Goal: Complete application form

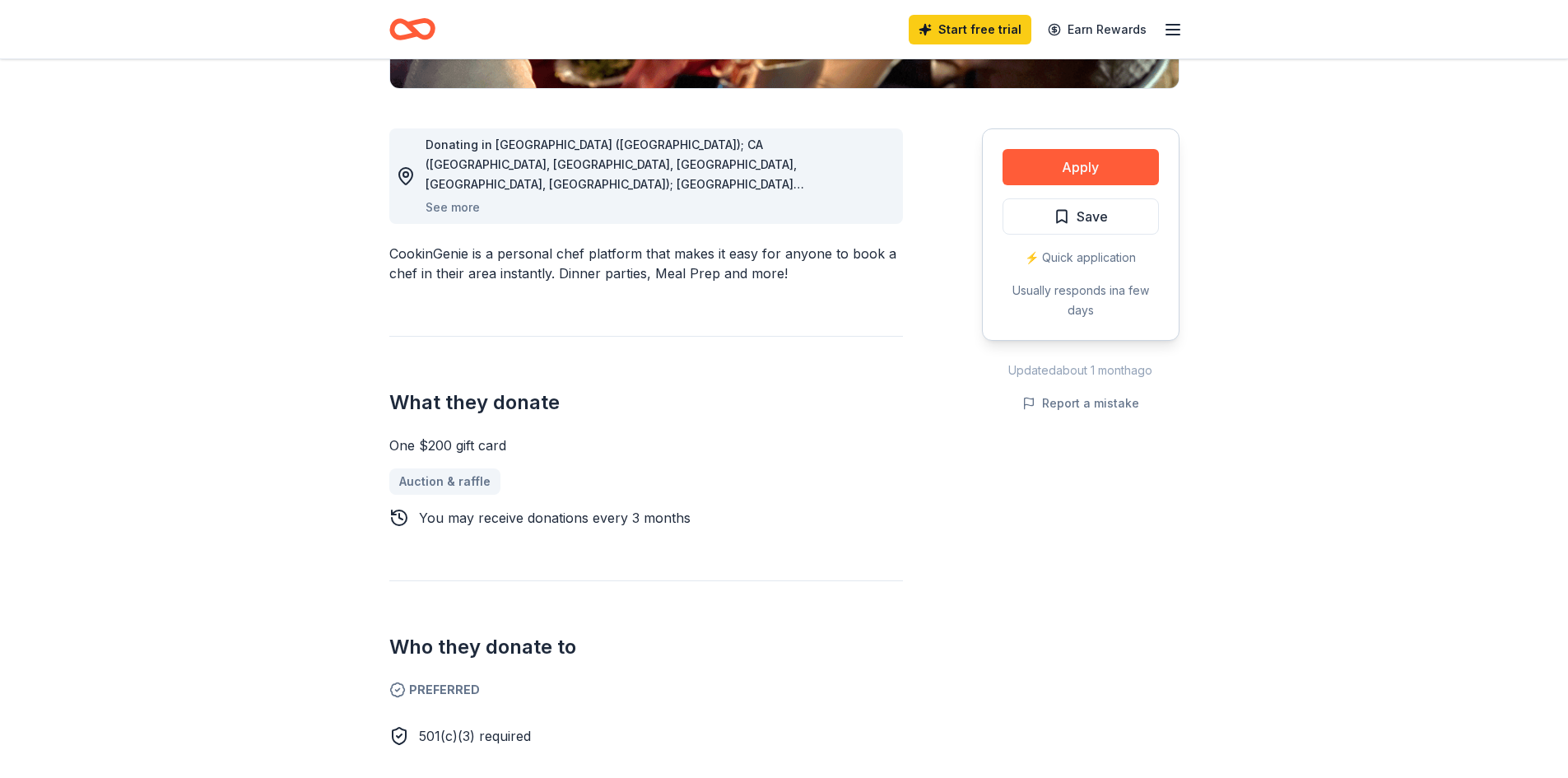
scroll to position [82, 0]
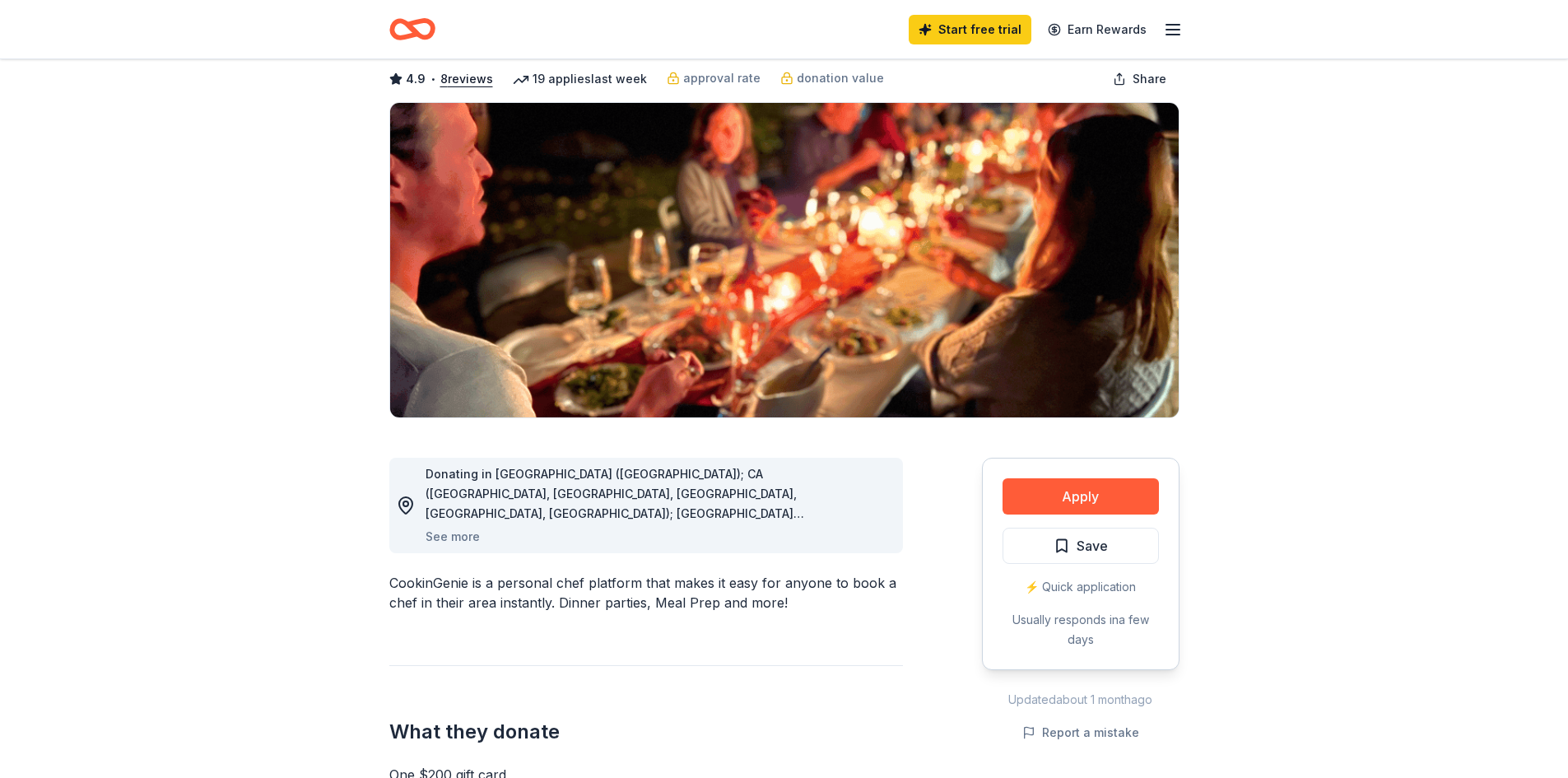
click at [884, 524] on div "Donating in [GEOGRAPHIC_DATA] ([GEOGRAPHIC_DATA]); CA ([GEOGRAPHIC_DATA], [GEOG…" at bounding box center [658, 506] width 464 height 82
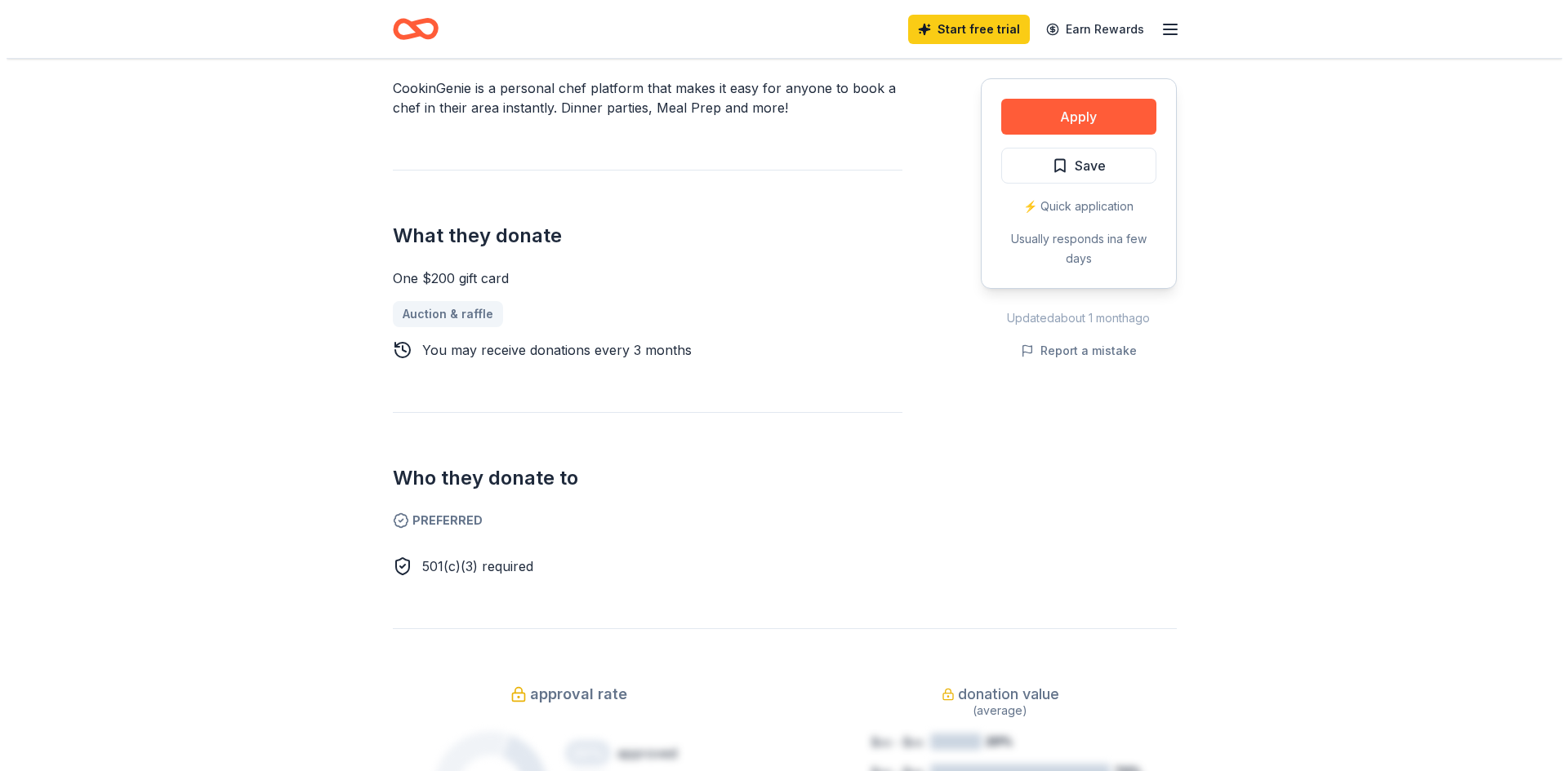
scroll to position [327, 0]
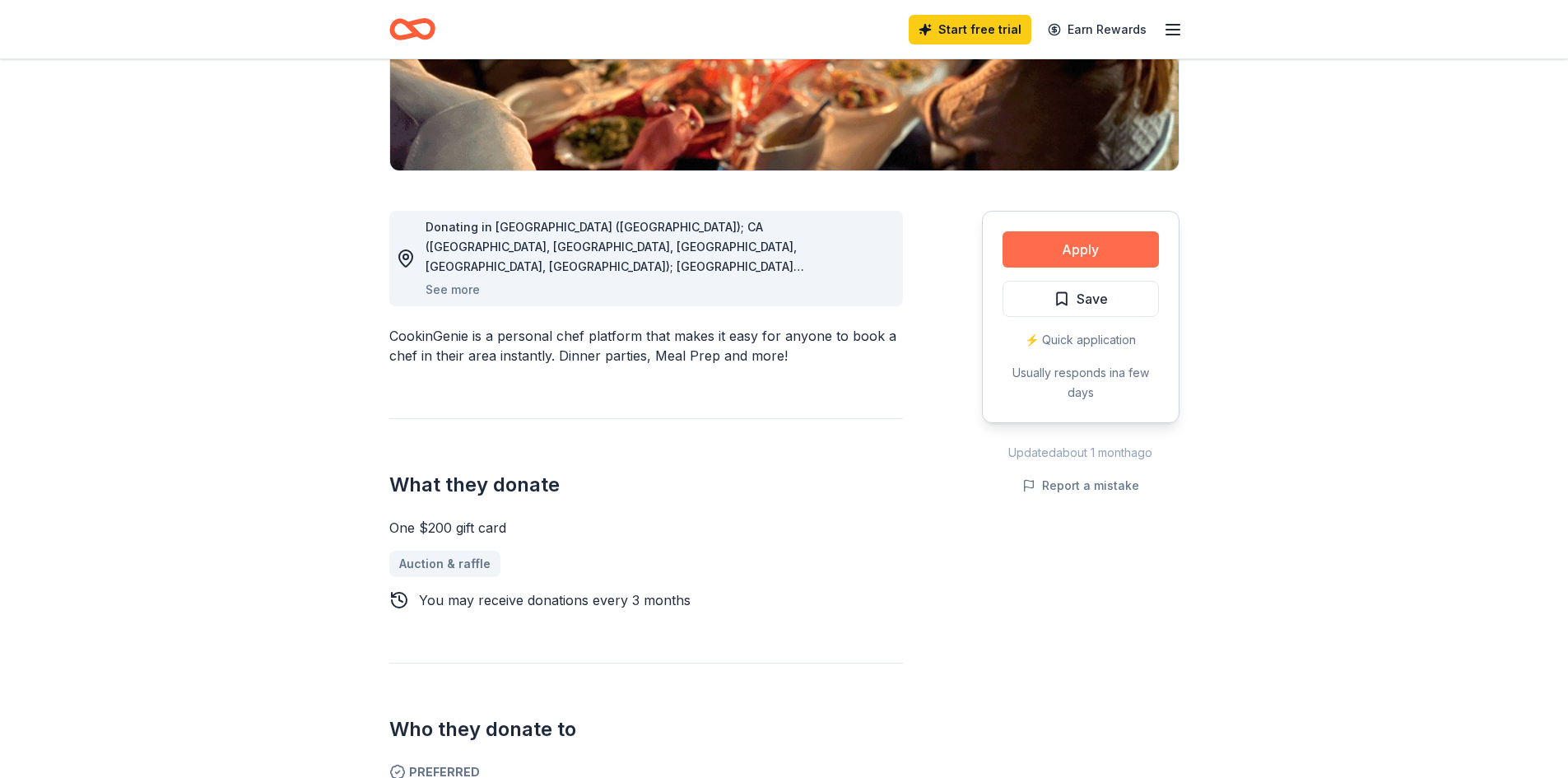
click at [1080, 247] on button "Apply" at bounding box center [1081, 250] width 157 height 37
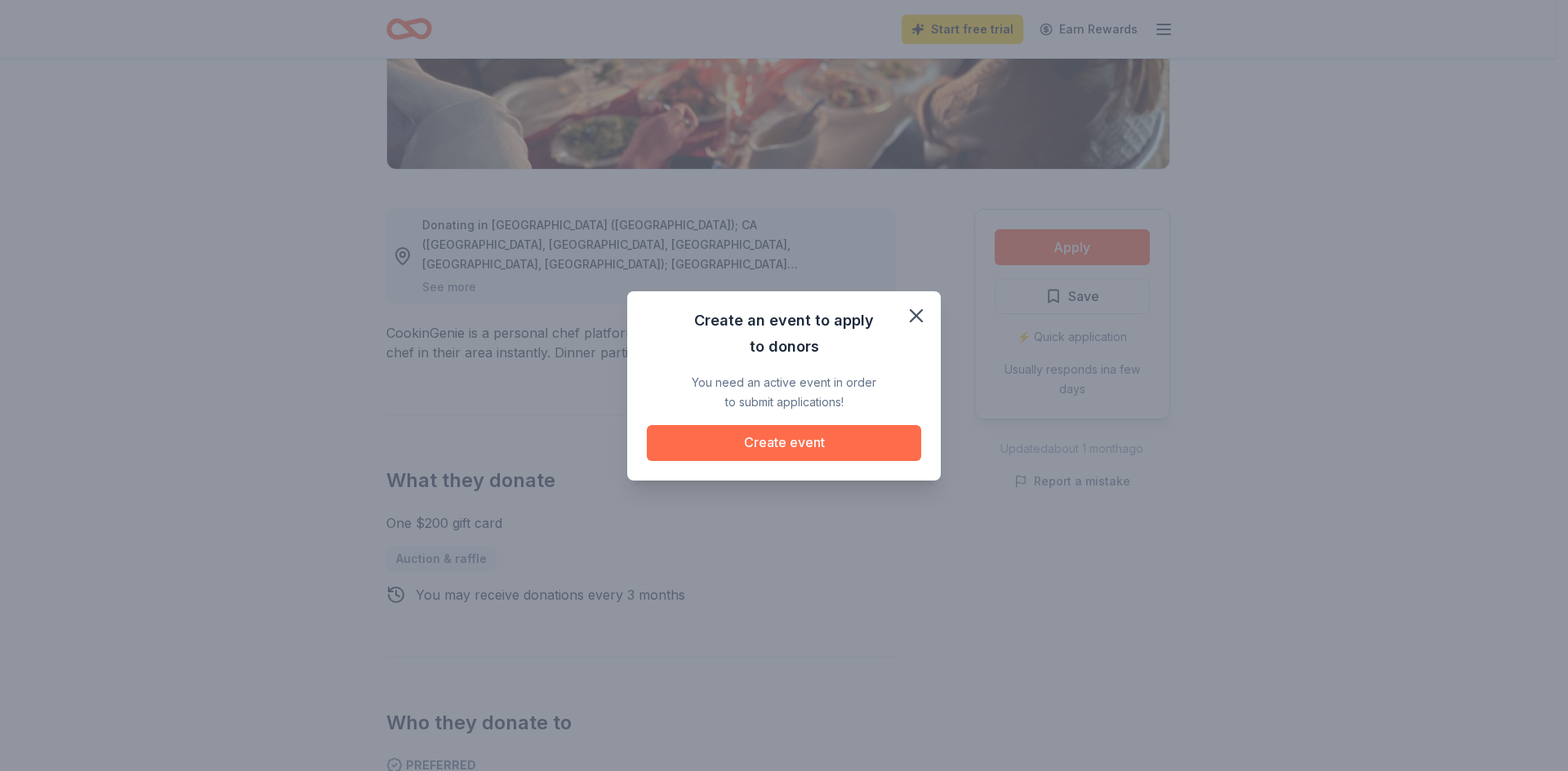
click at [793, 451] on button "Create event" at bounding box center [784, 443] width 274 height 36
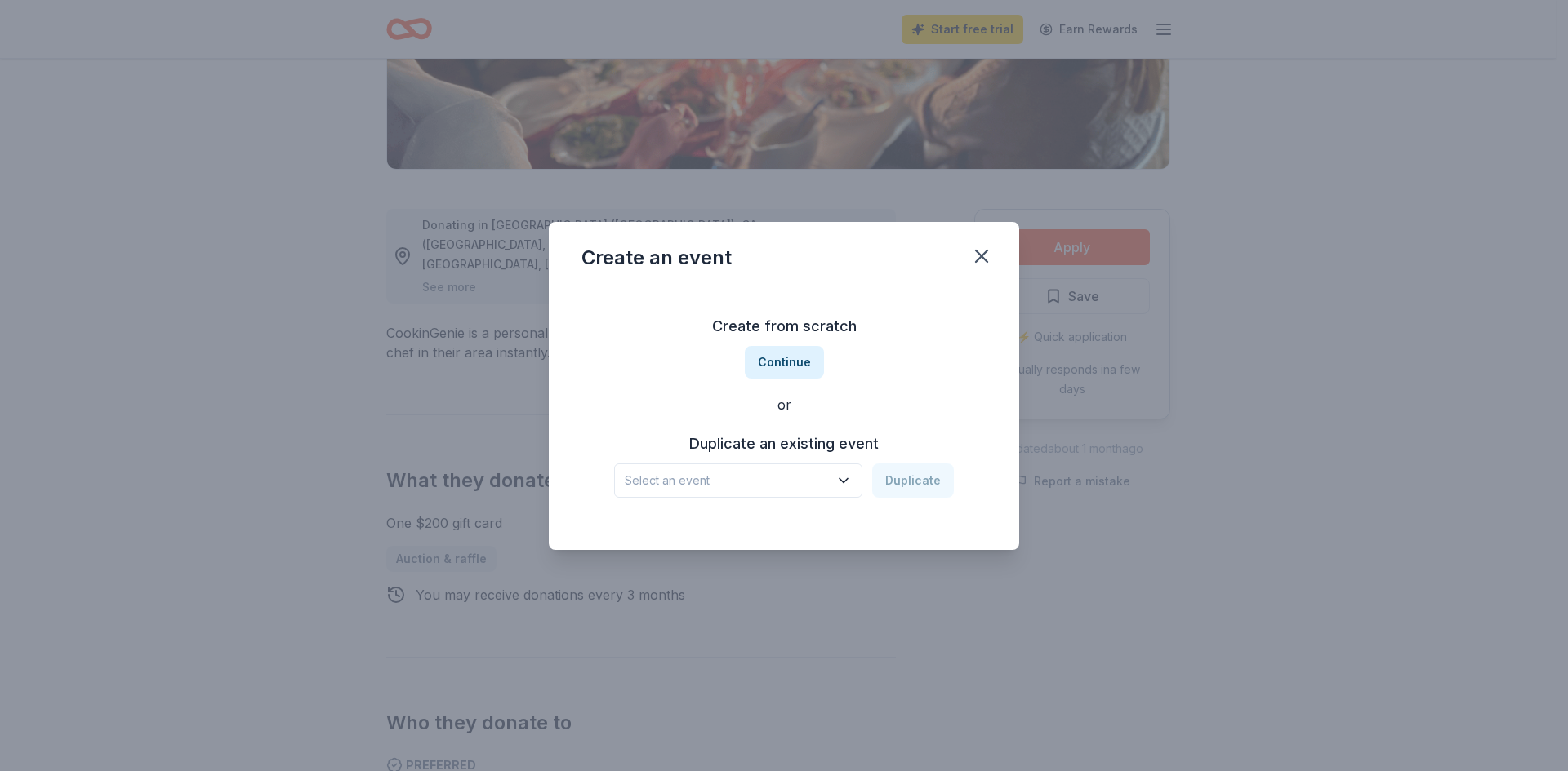
click at [848, 480] on icon "button" at bounding box center [843, 480] width 8 height 4
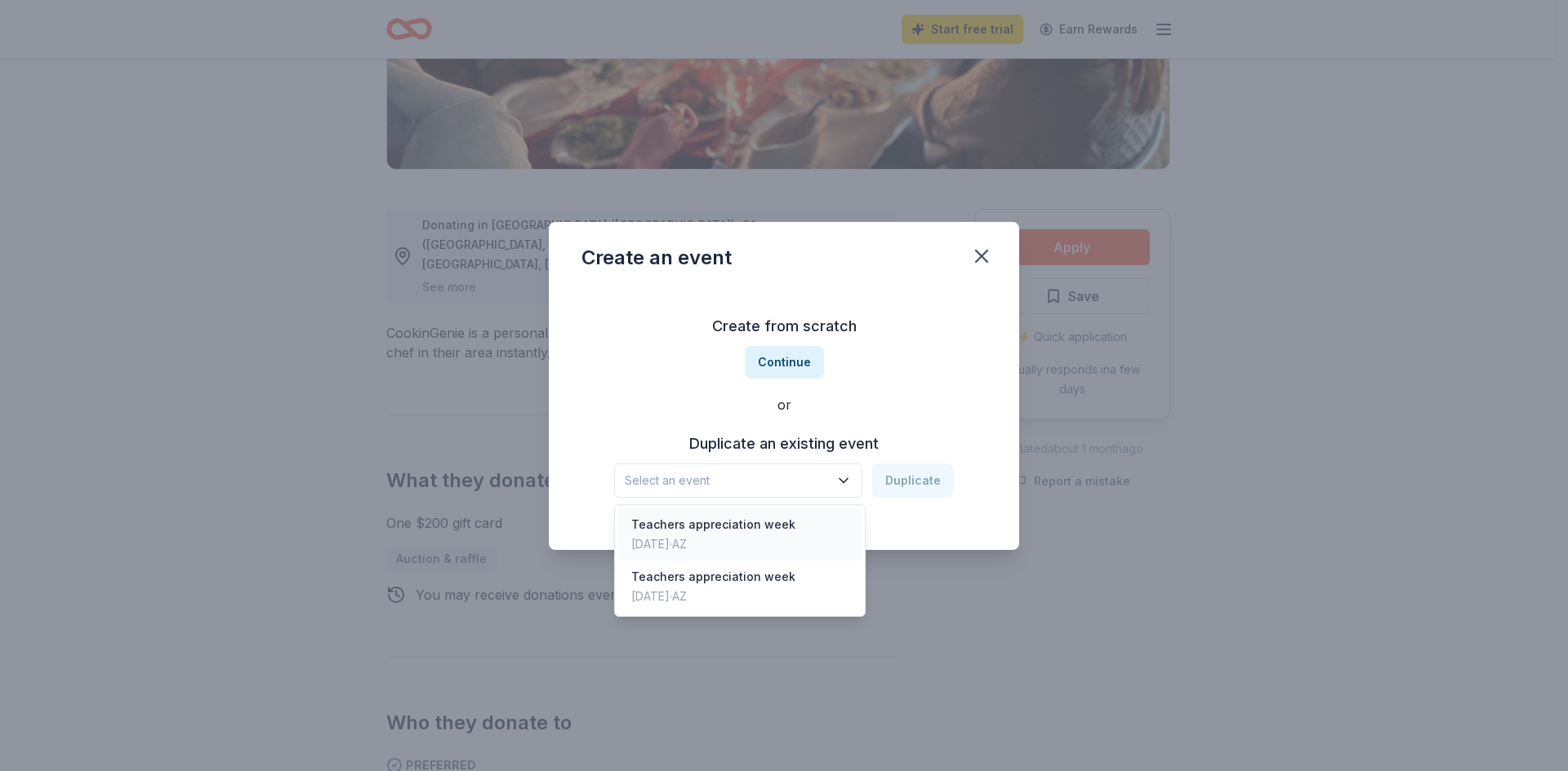
click at [691, 531] on div "Teachers appreciation week" at bounding box center [713, 525] width 164 height 20
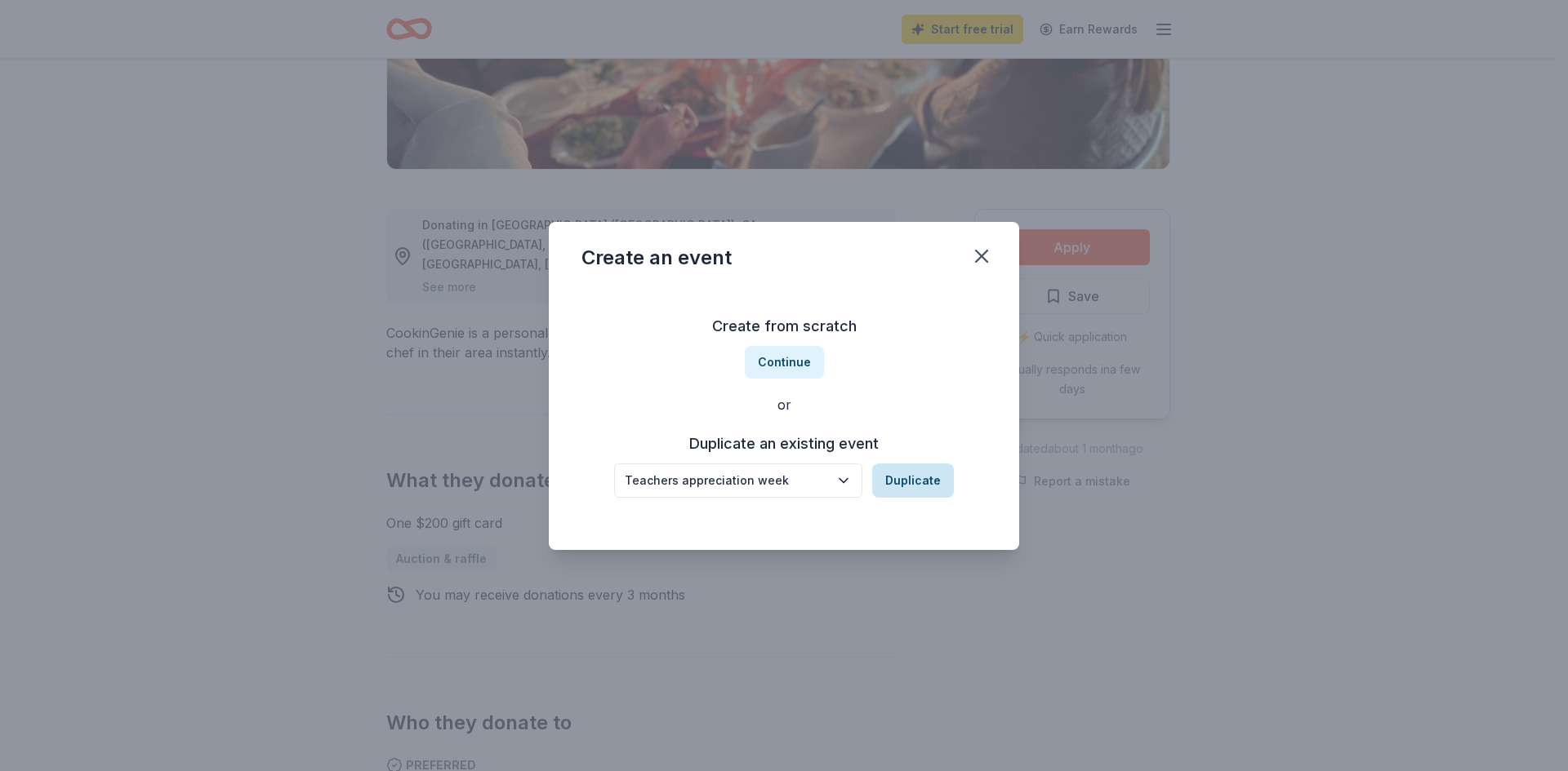
click at [929, 482] on button "Duplicate" at bounding box center [913, 481] width 82 height 35
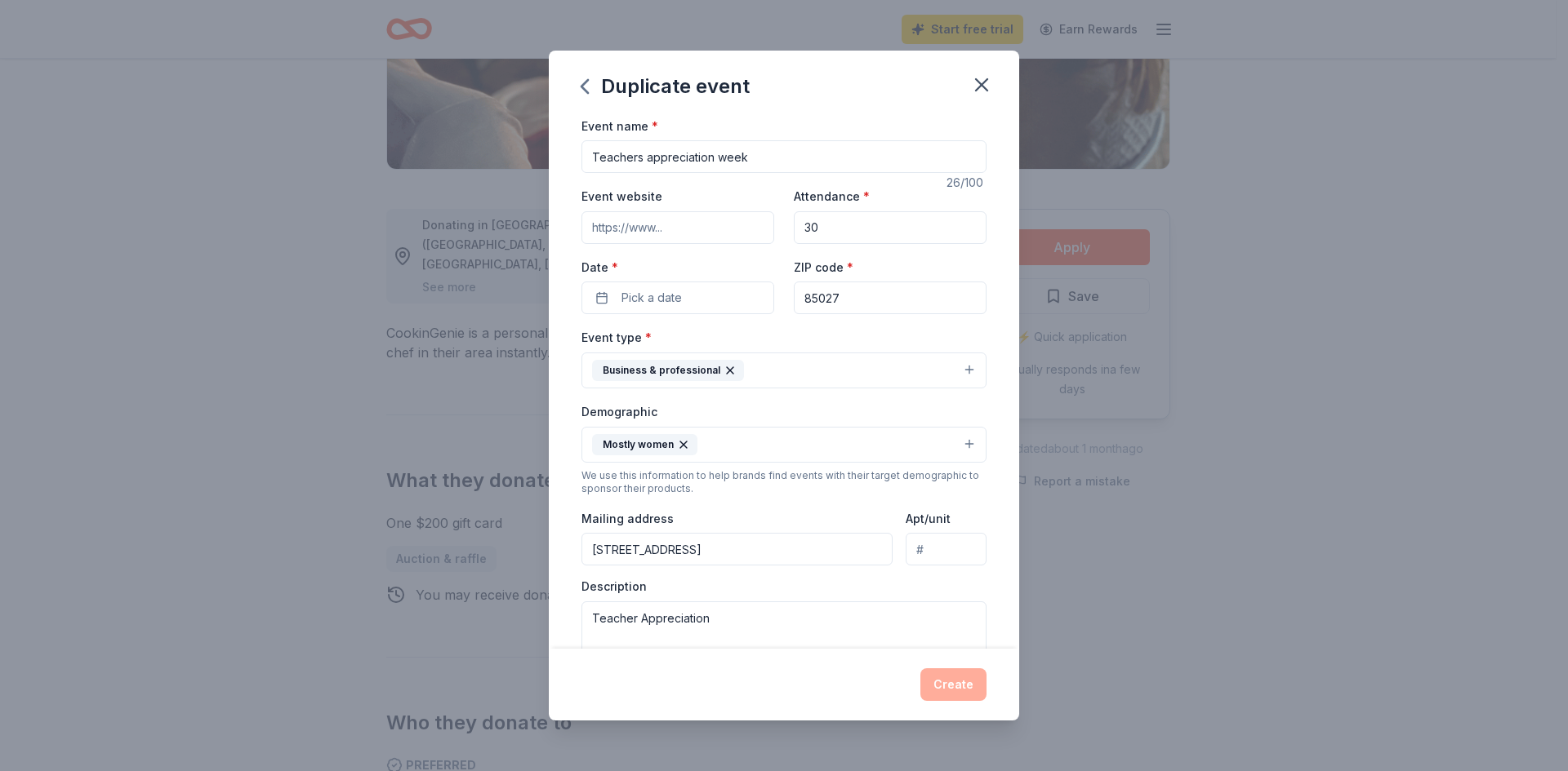
click at [865, 231] on input "30" at bounding box center [890, 228] width 193 height 33
type input "3"
type input "100"
click at [678, 298] on span "Pick a date" at bounding box center [651, 298] width 61 height 20
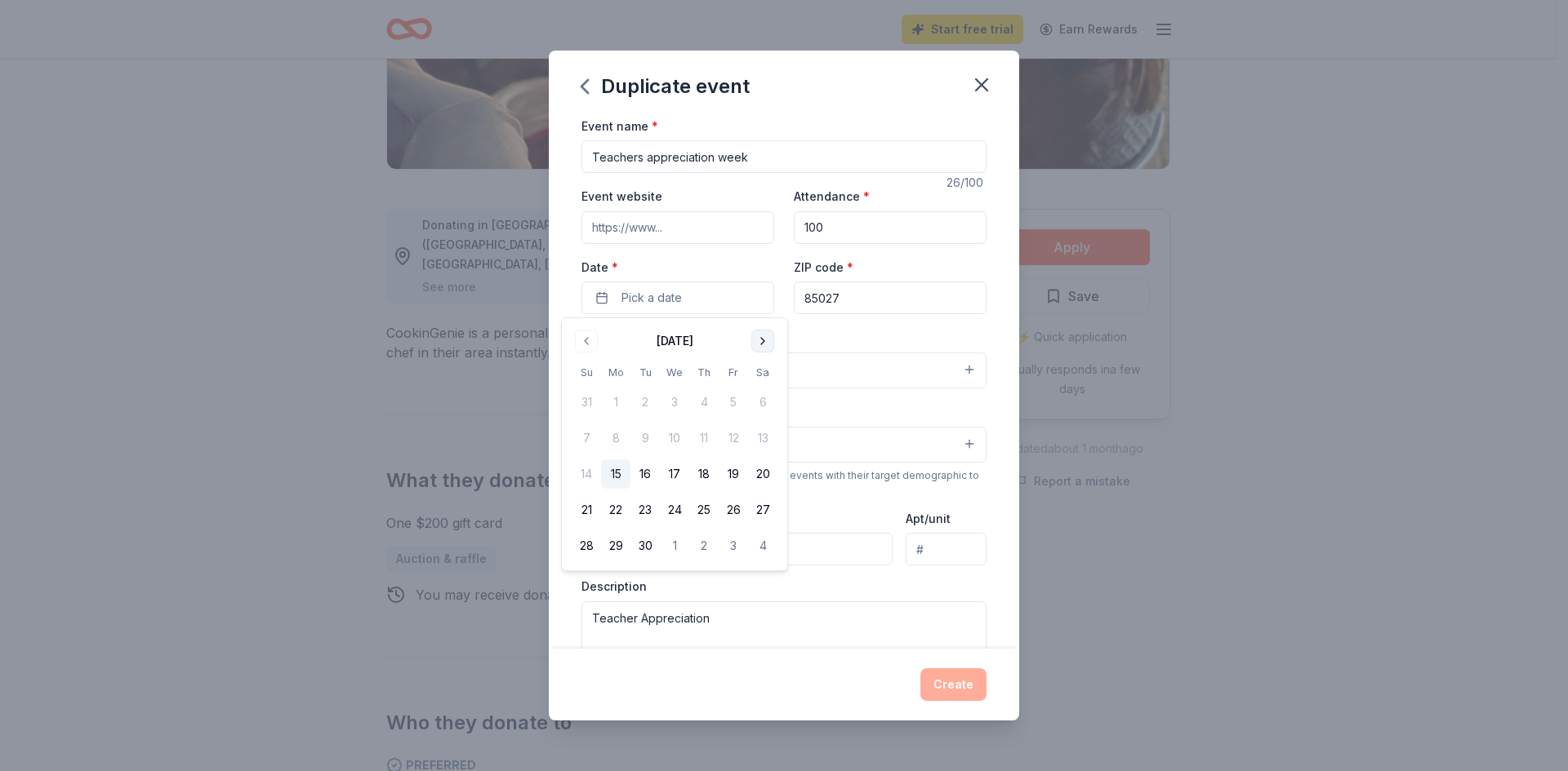
click at [762, 343] on button "Go to next month" at bounding box center [762, 341] width 23 height 23
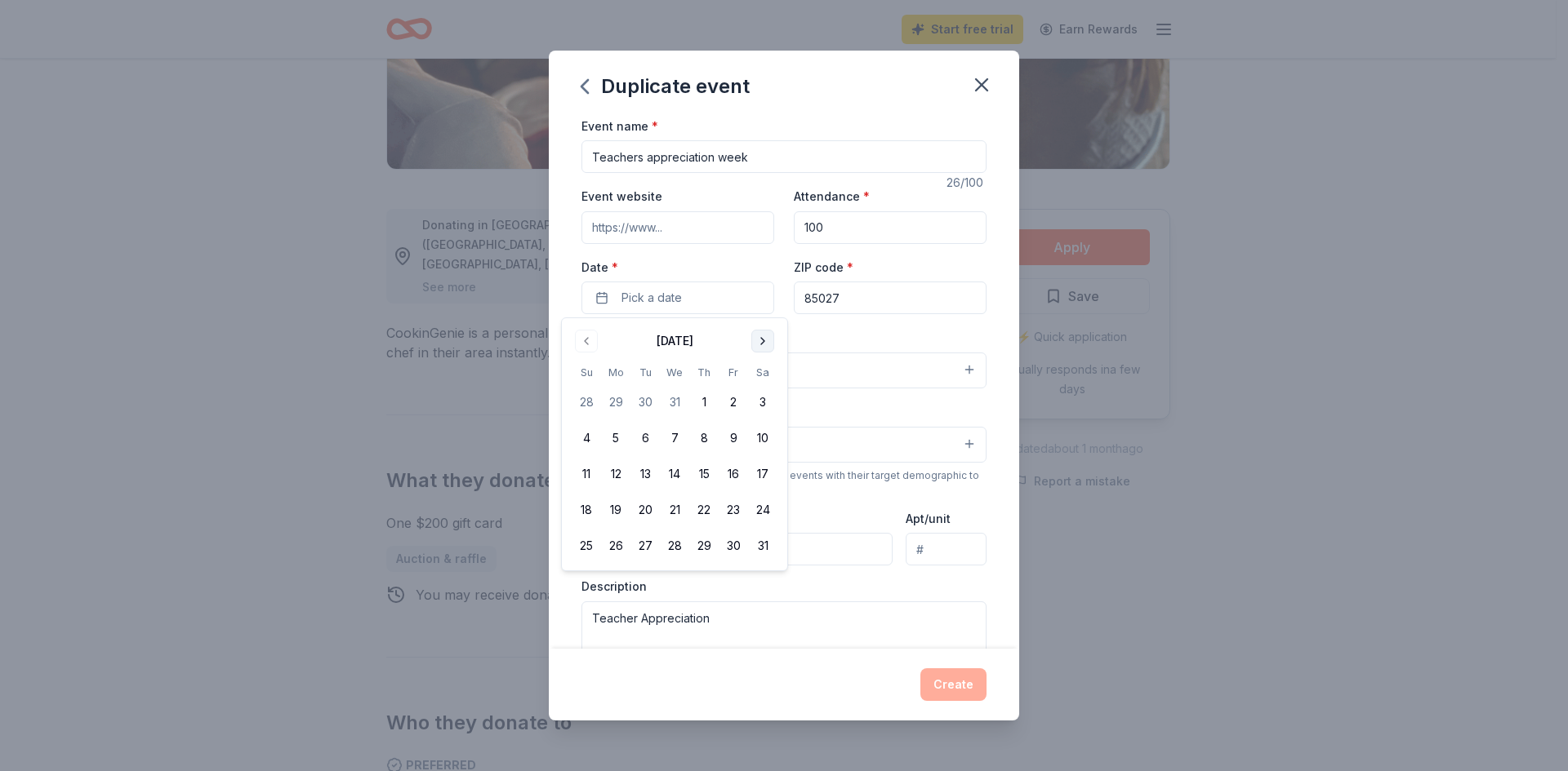
click at [762, 343] on button "Go to next month" at bounding box center [762, 341] width 23 height 23
click at [642, 437] on button "5" at bounding box center [645, 439] width 29 height 29
click at [810, 700] on div "Create" at bounding box center [784, 685] width 405 height 33
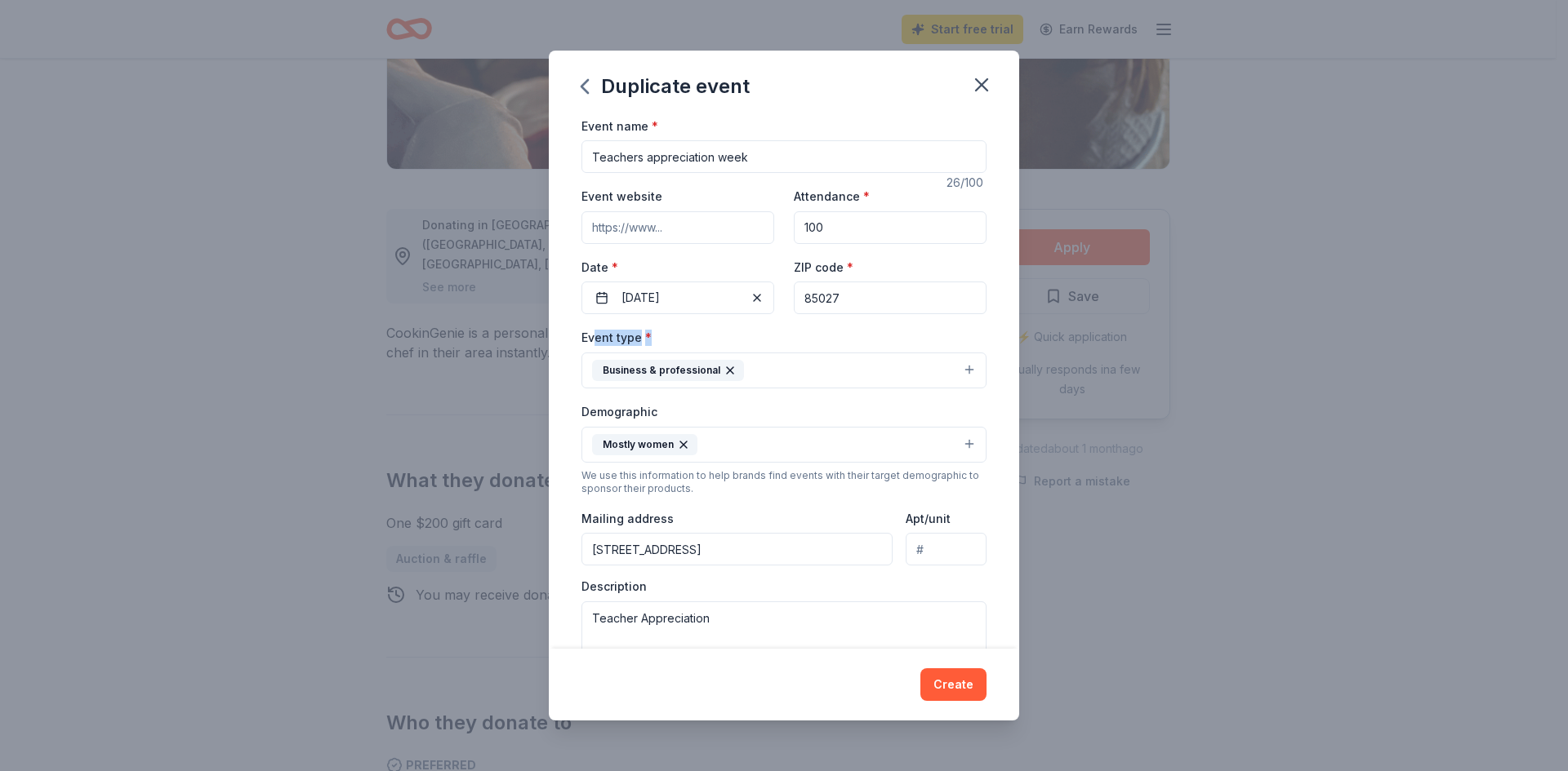
click at [570, 374] on div "Event name * Teachers appreciation week 26 /100 Event website Attendance * 100 …" at bounding box center [784, 383] width 471 height 534
click at [710, 330] on div "Event type * Business & professional" at bounding box center [784, 357] width 405 height 61
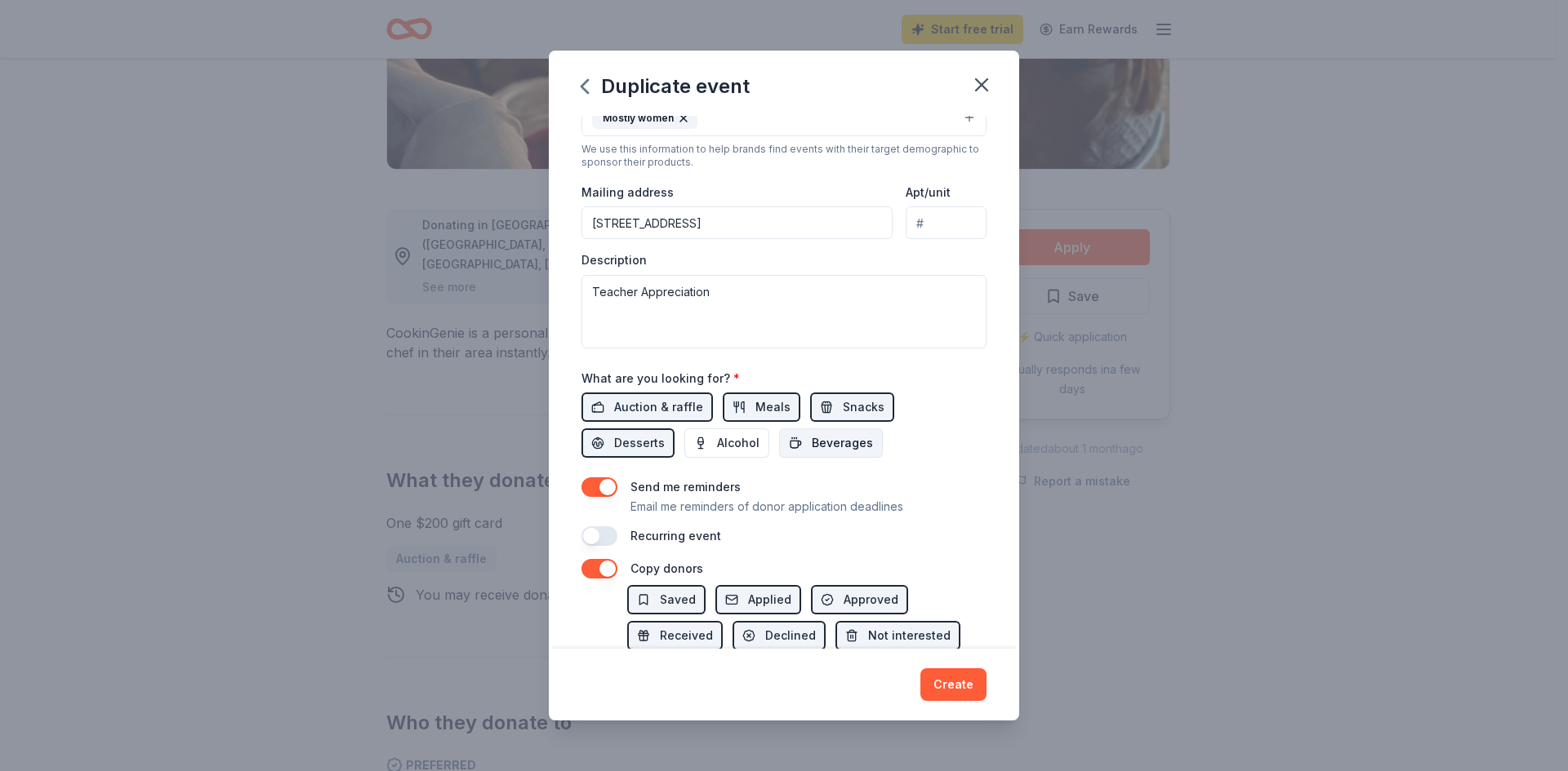
click at [845, 442] on span "Beverages" at bounding box center [842, 443] width 61 height 20
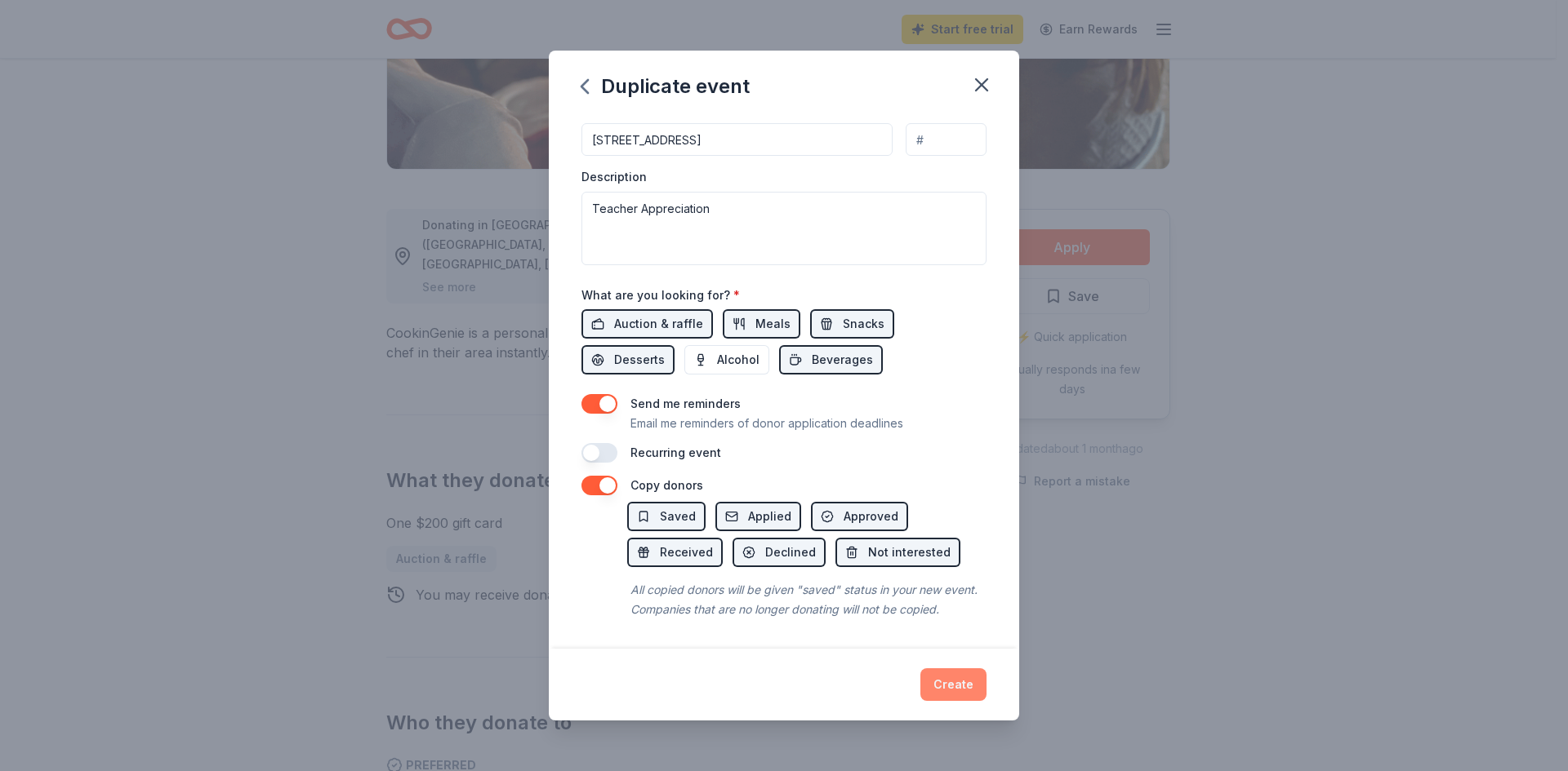
click at [958, 683] on button "Create" at bounding box center [953, 685] width 66 height 33
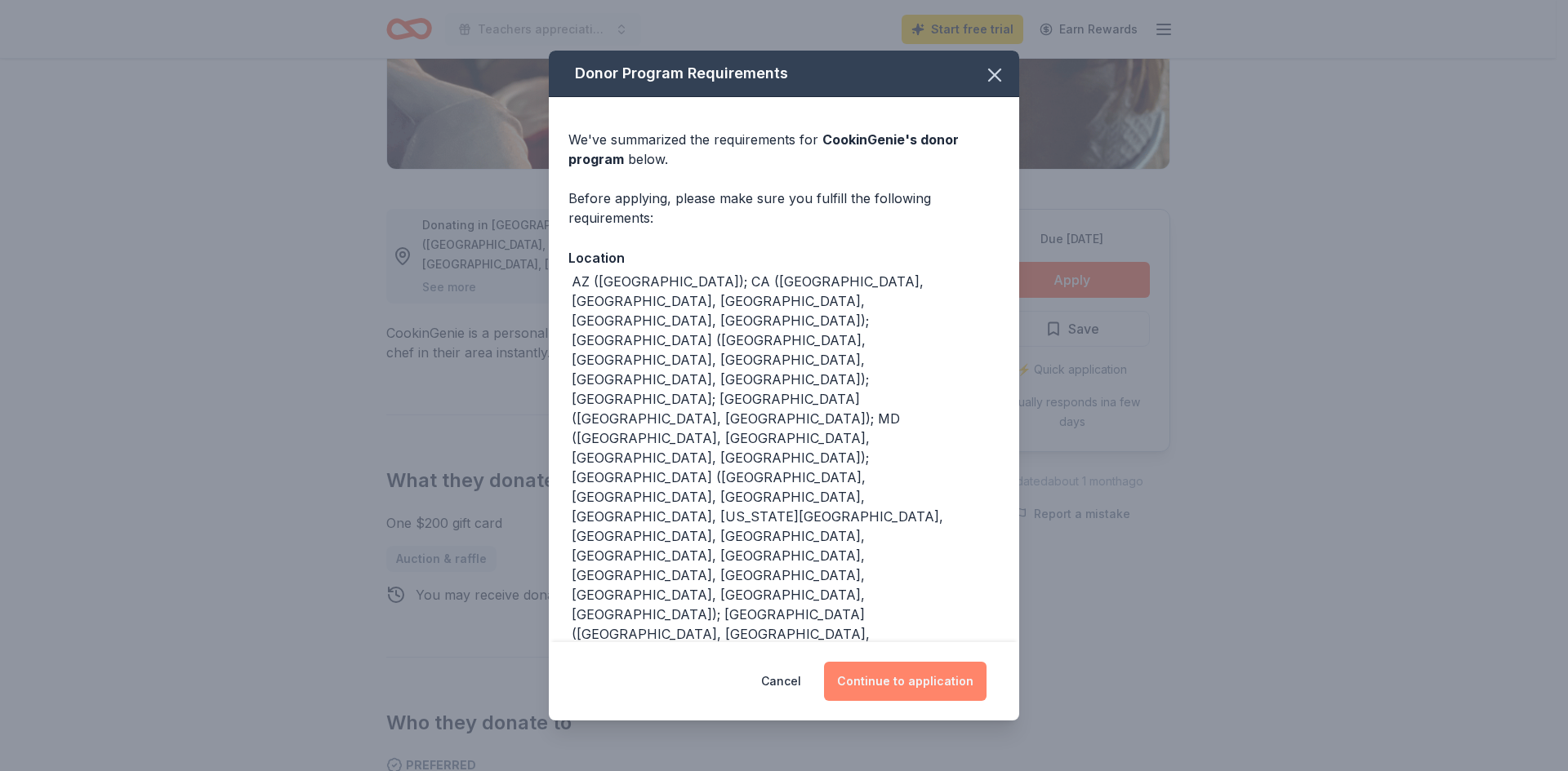
click at [940, 685] on button "Continue to application" at bounding box center [905, 681] width 163 height 39
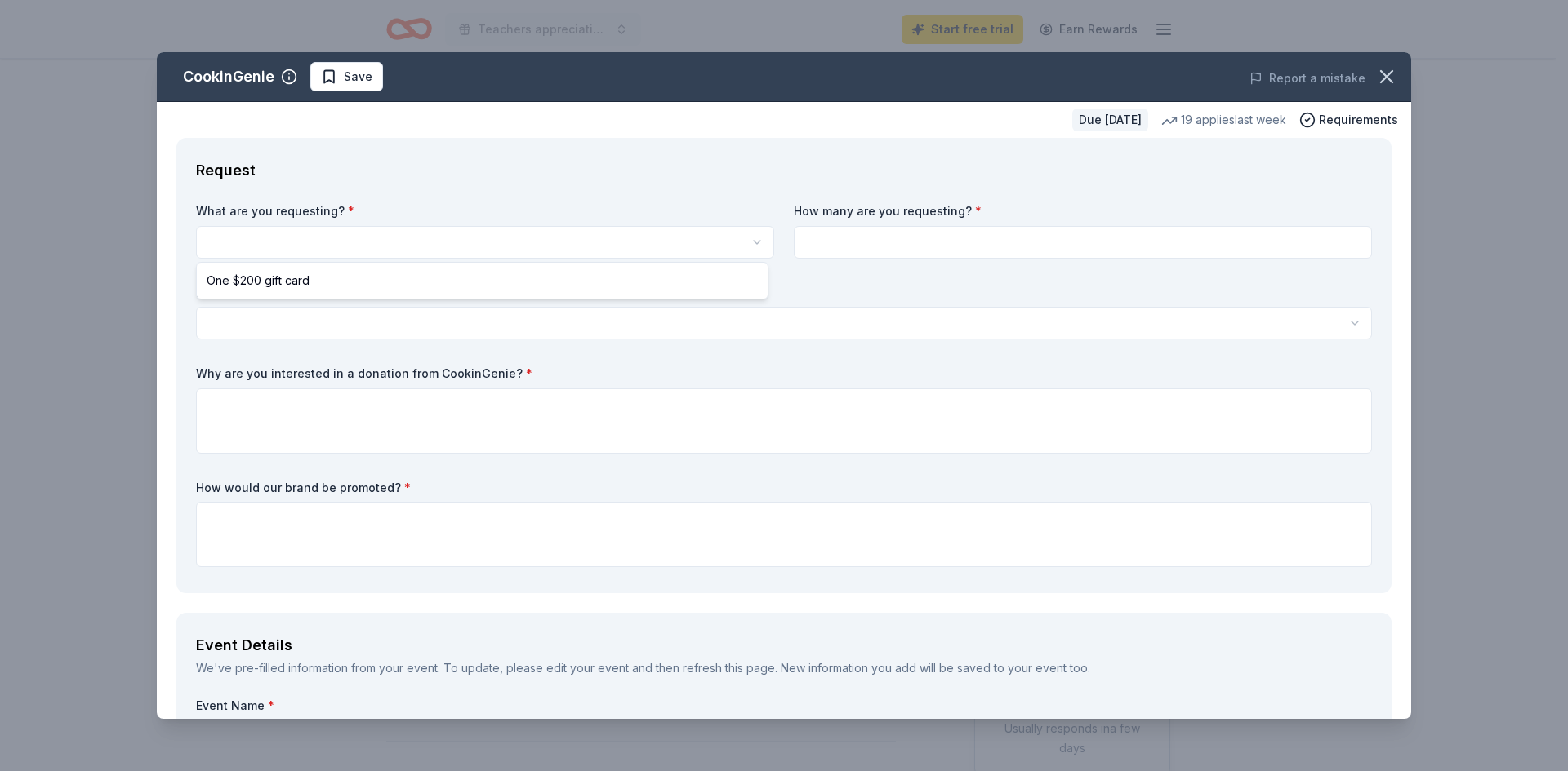
click at [248, 238] on html "Teachers appreciation week Start free trial Earn Rewards Due [DATE] Share Cooki…" at bounding box center [784, 385] width 1568 height 771
select select "One $200 gift card"
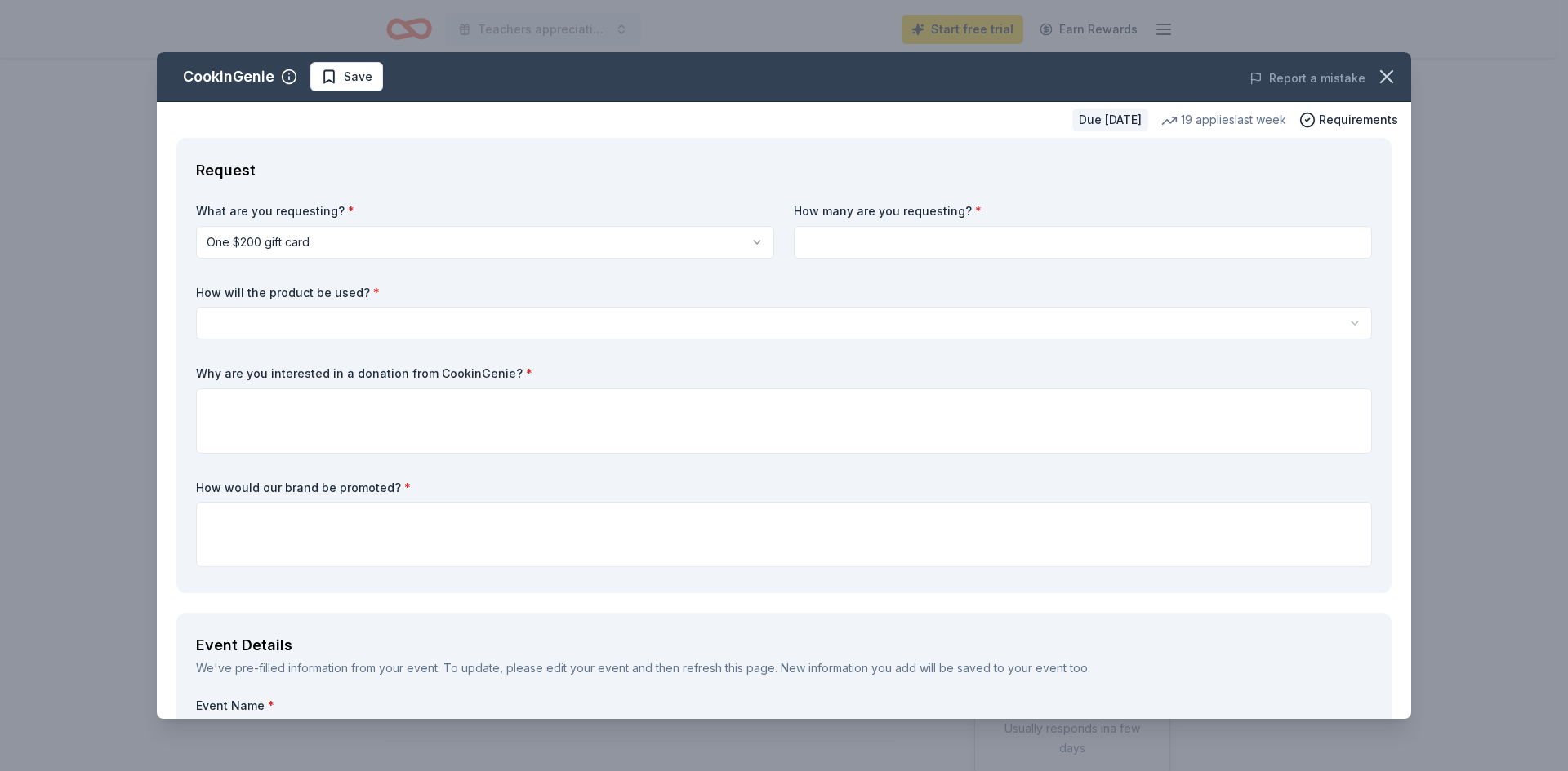
click at [876, 237] on input at bounding box center [1083, 242] width 578 height 33
type input "5"
click at [262, 313] on html "Teachers appreciation week Start free trial Earn Rewards Due [DATE] Share Cooki…" at bounding box center [784, 385] width 1568 height 771
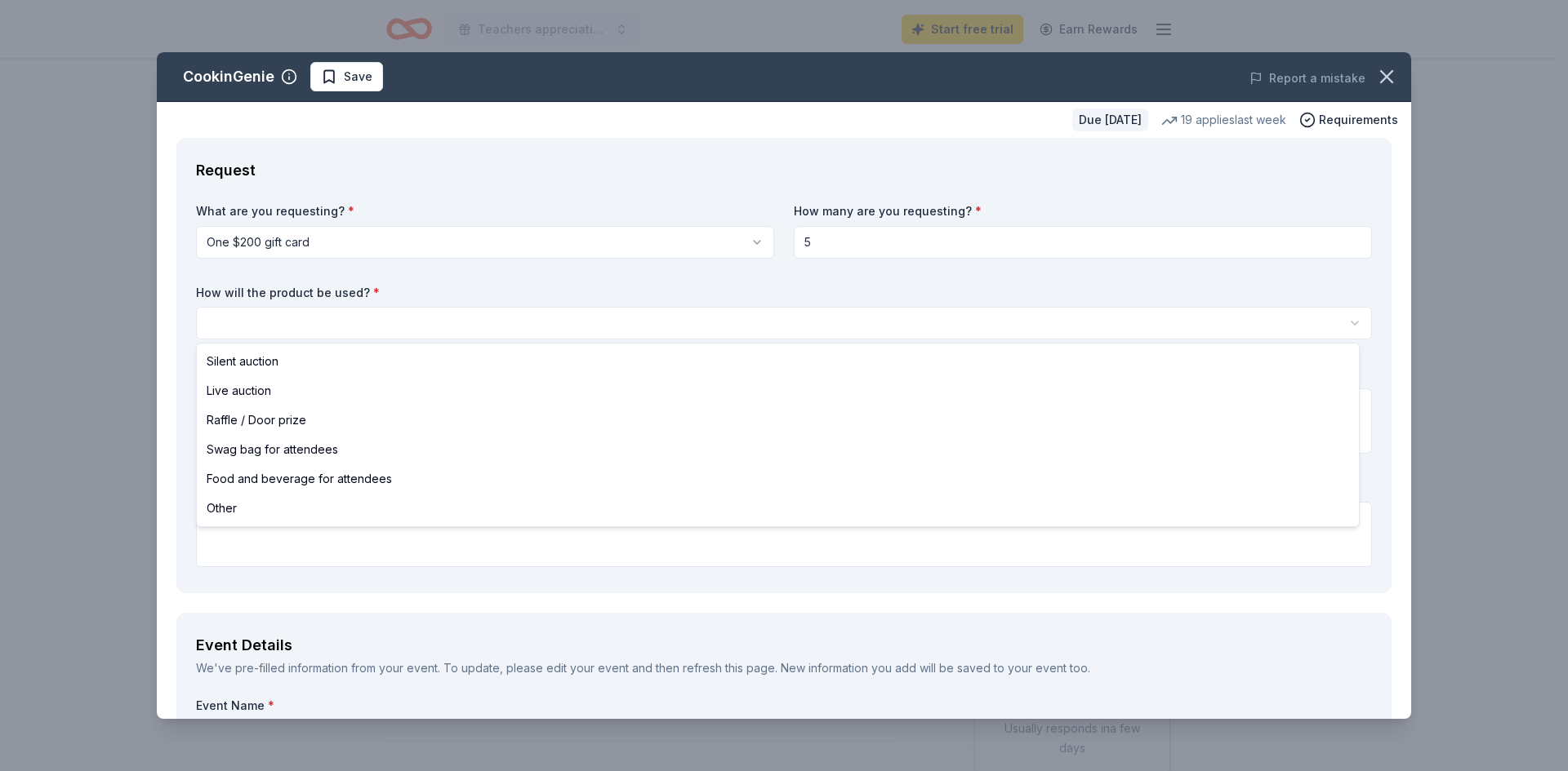
select select "other"
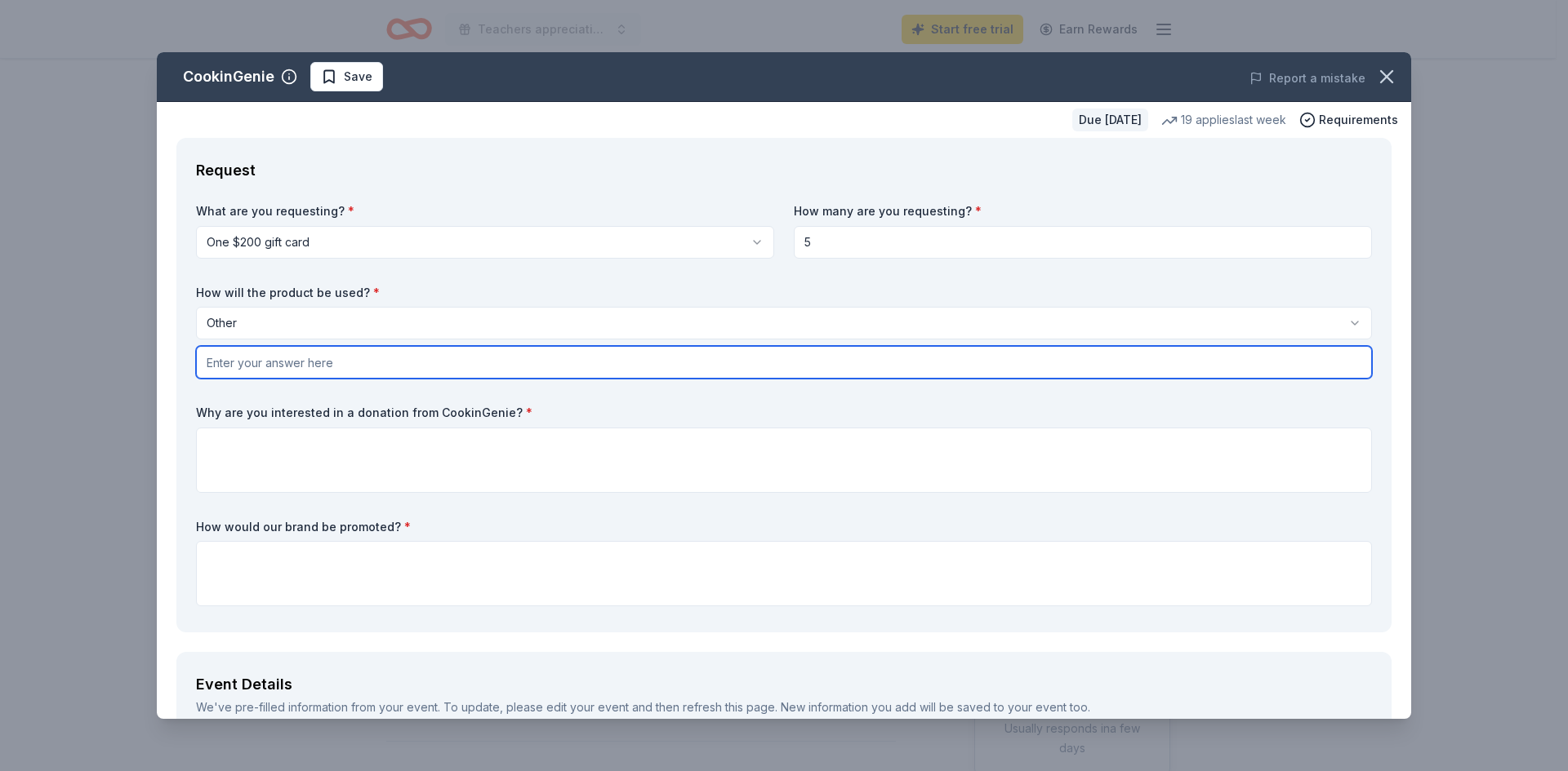
click at [261, 366] on input "text" at bounding box center [784, 362] width 1176 height 33
type input "d"
type input "Gift basket for teachers"
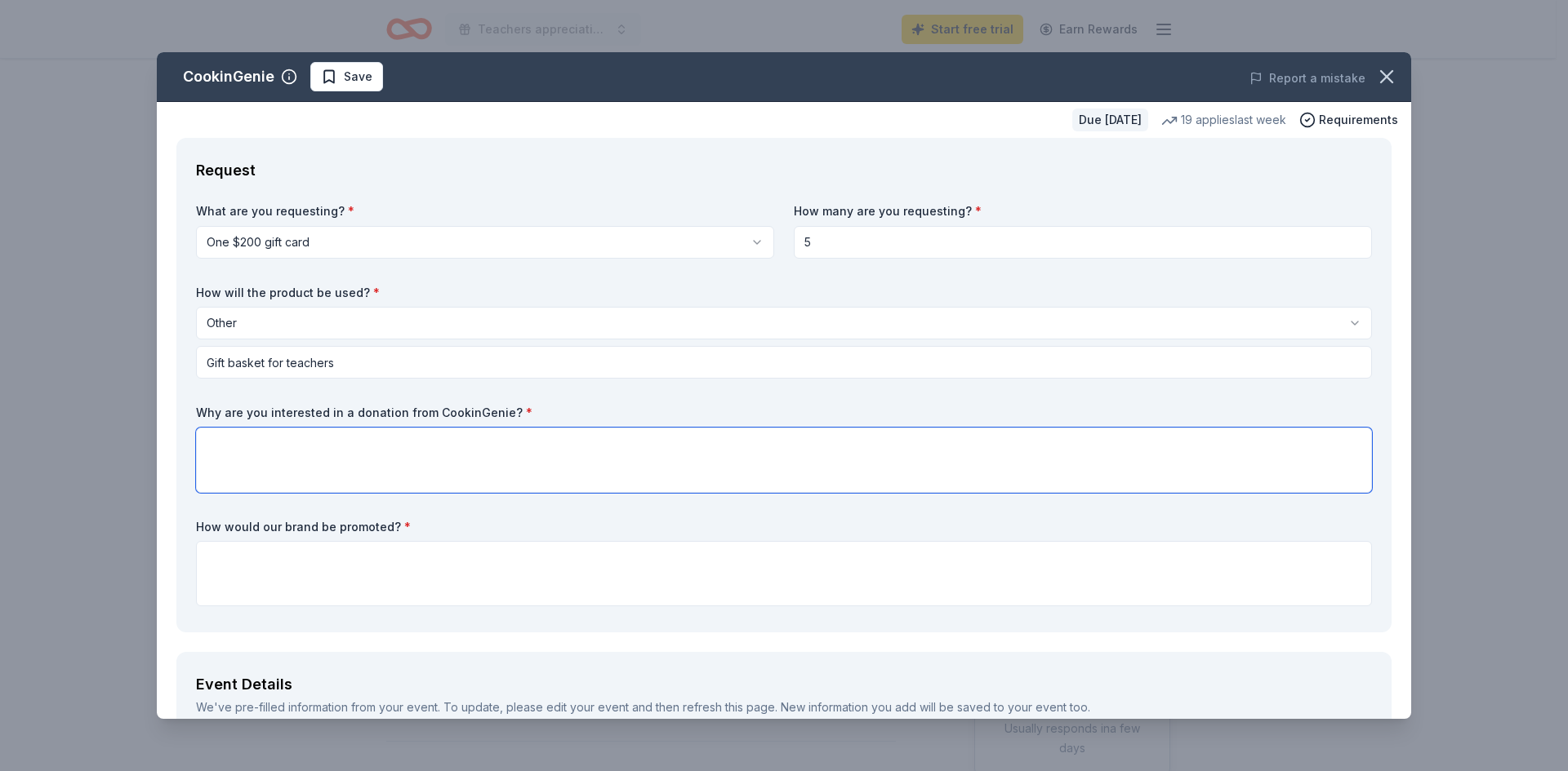
click at [287, 443] on textarea at bounding box center [784, 460] width 1176 height 65
type textarea "alot of teachers would enjoy this"
click at [252, 552] on textarea at bounding box center [784, 574] width 1176 height 65
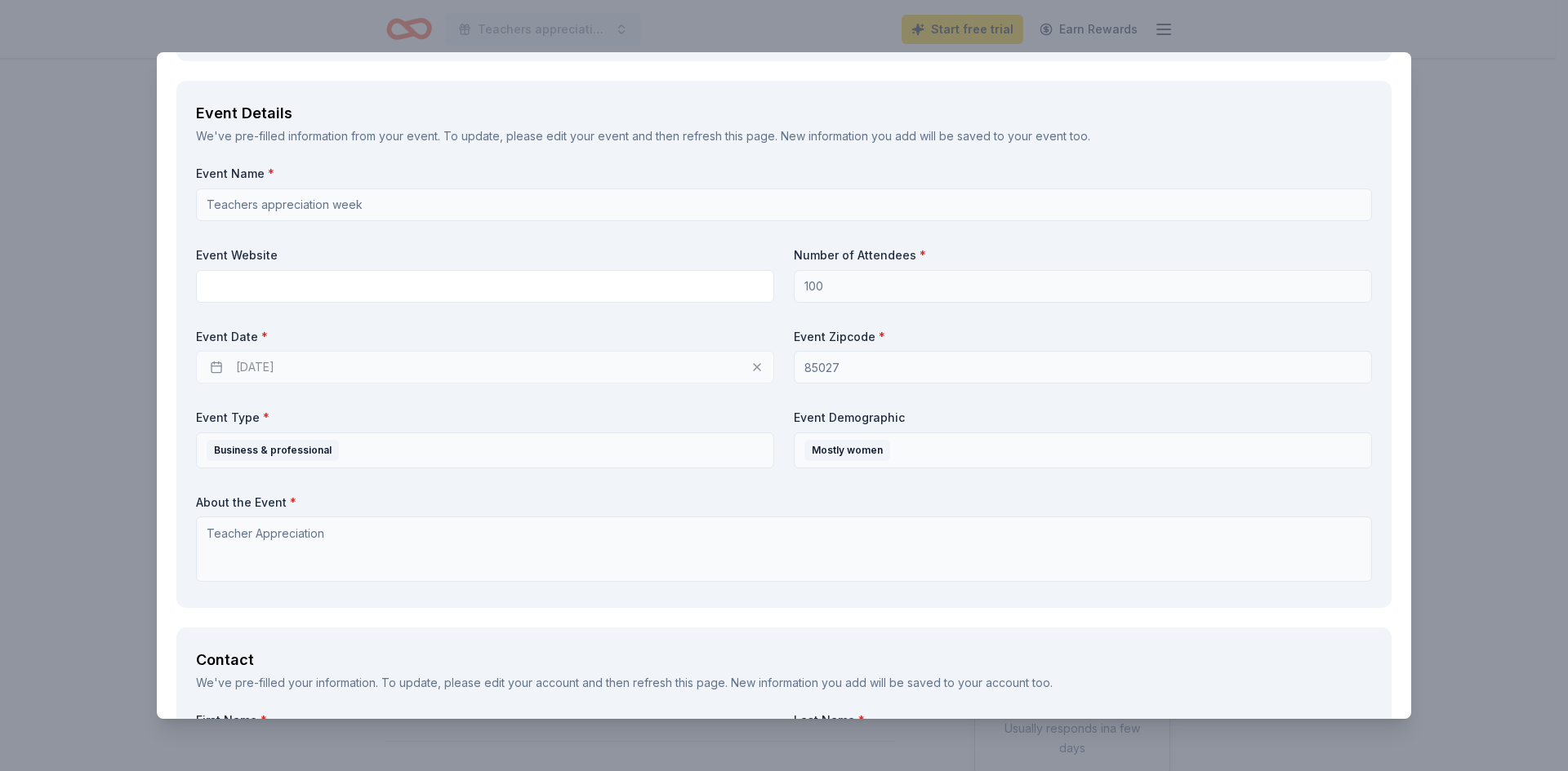
type textarea "to parents, teachers, and our district. we post on our websites etc."
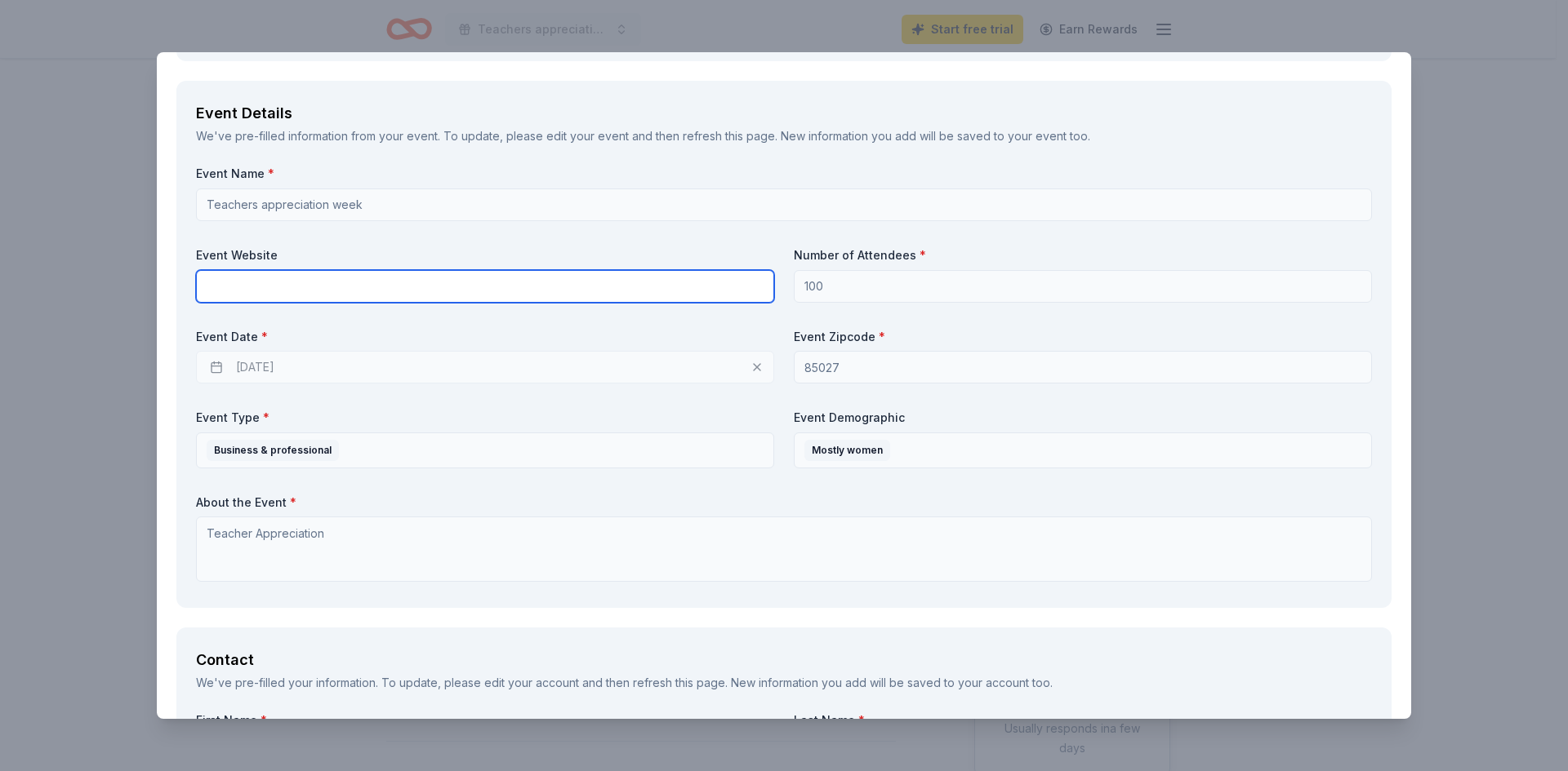
click at [218, 288] on input "text" at bounding box center [485, 287] width 578 height 33
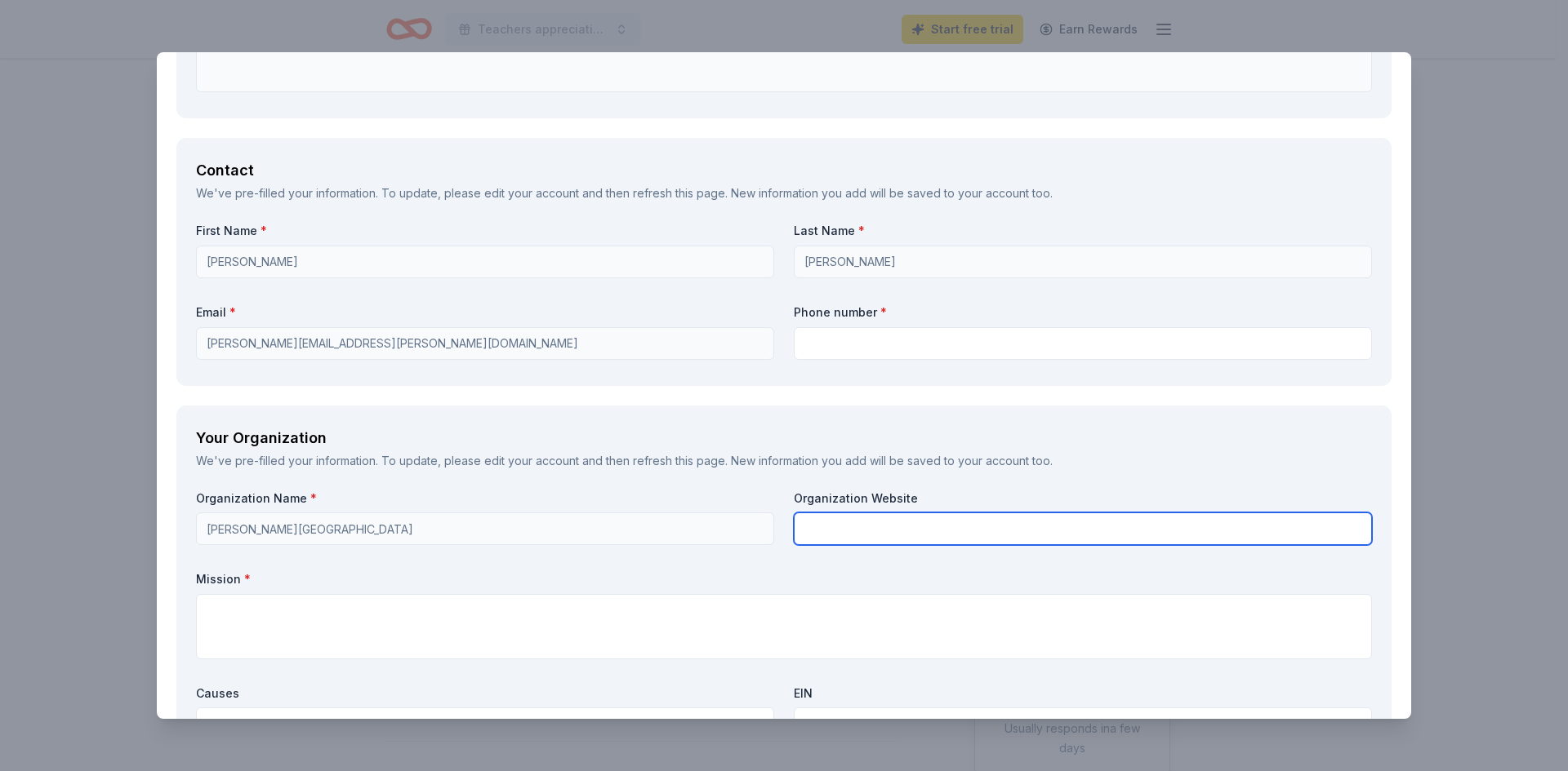
click at [845, 523] on input "text" at bounding box center [1083, 529] width 578 height 33
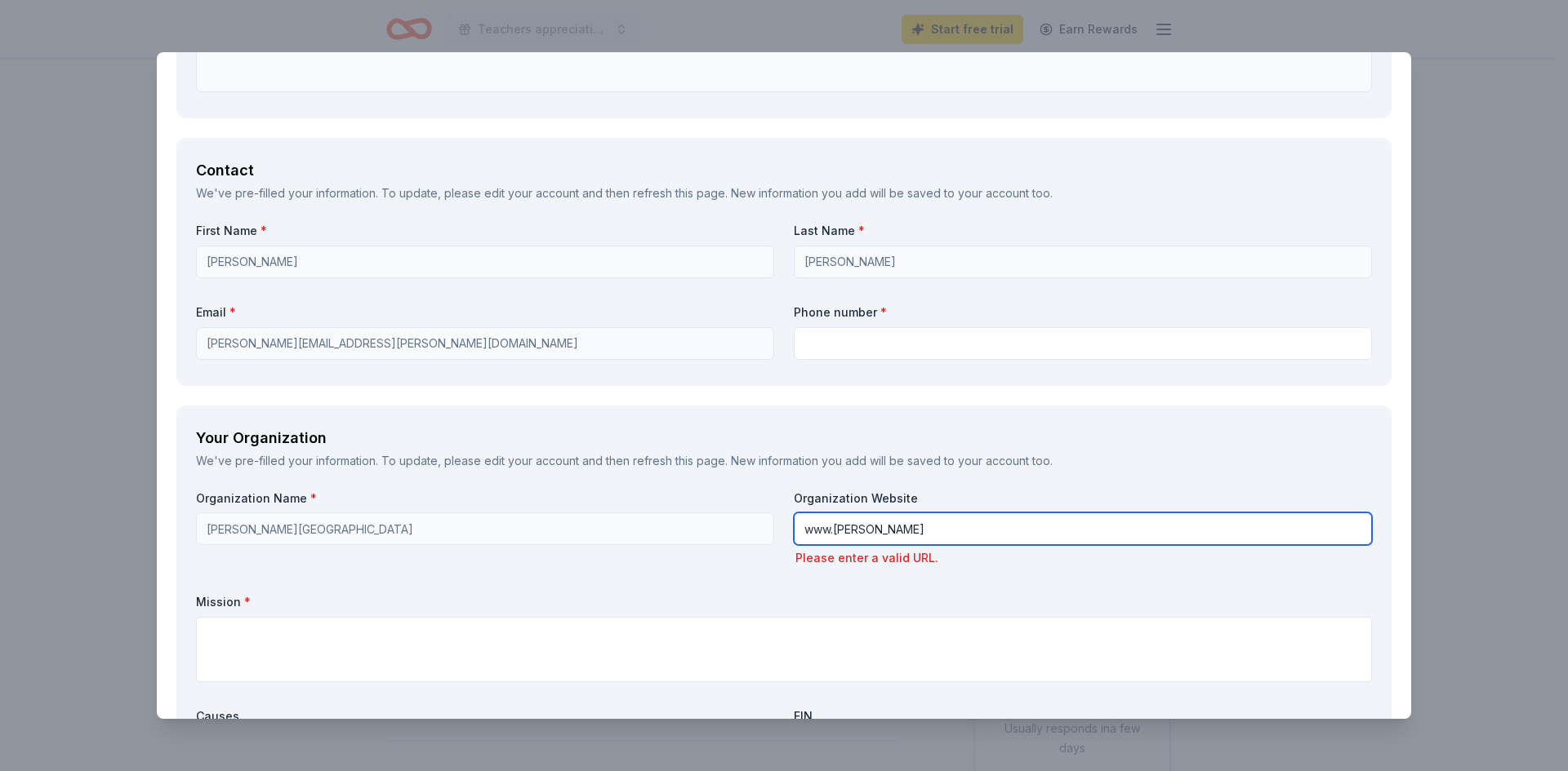
click at [698, 521] on div "Organization Name * [PERSON_NAME] elementary school Organization Website www.[P…" at bounding box center [784, 691] width 1176 height 401
paste input "[URL][PERSON_NAME][DOMAIN_NAME]"
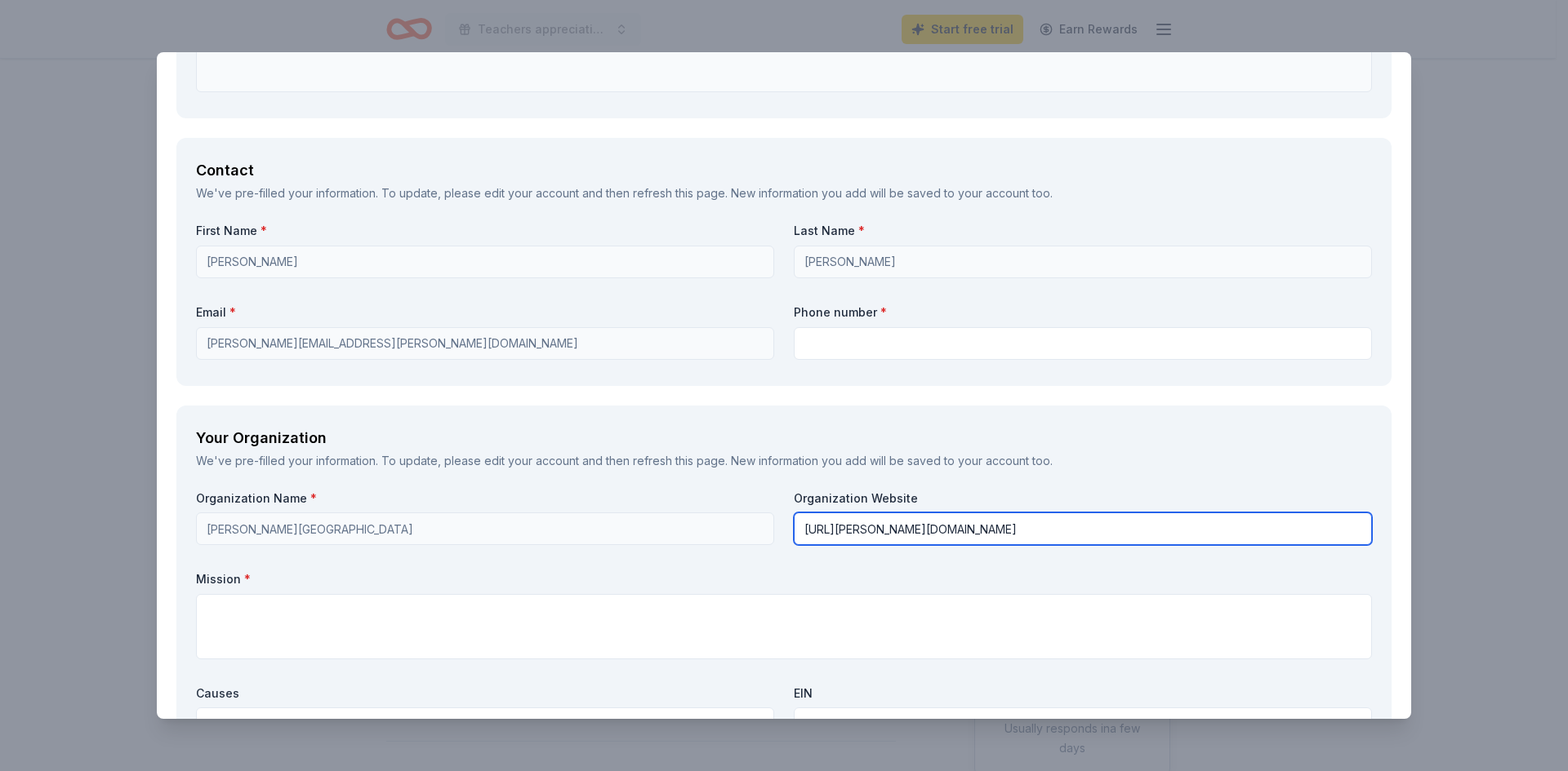
scroll to position [1306, 0]
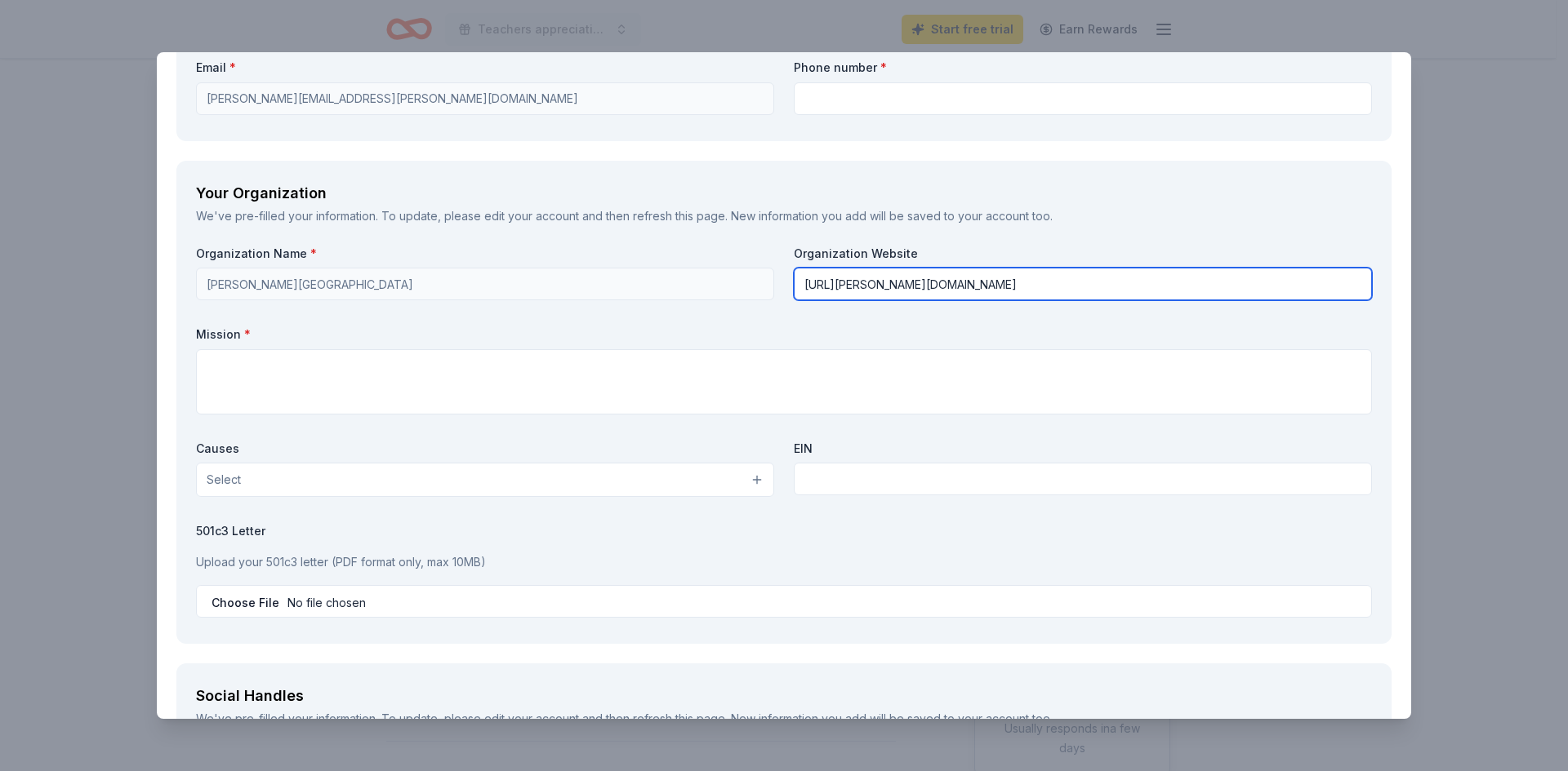
type input "[URL][PERSON_NAME][DOMAIN_NAME]"
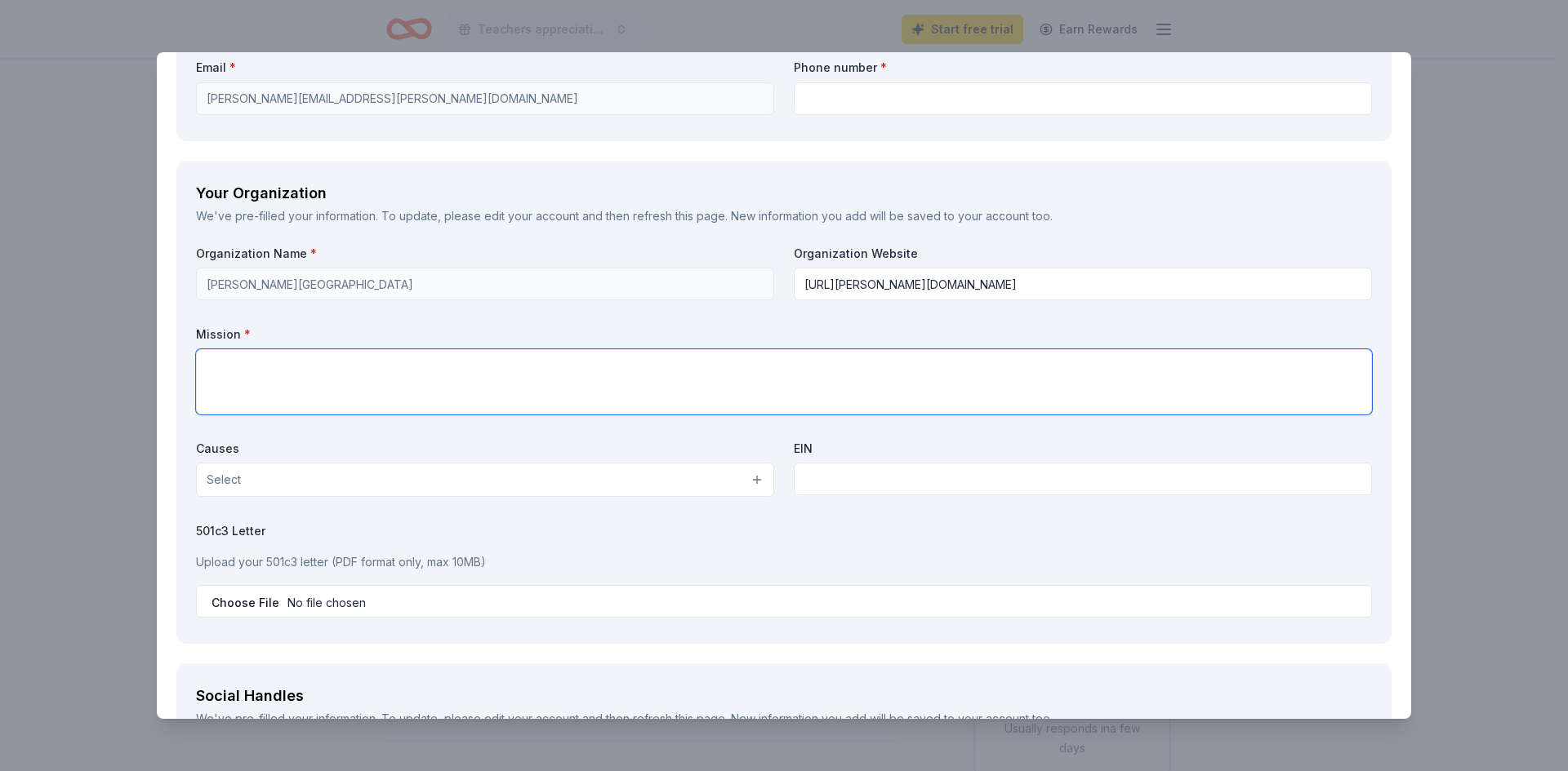
click at [227, 374] on textarea at bounding box center [784, 382] width 1176 height 65
type textarea "Education K-6"
click at [305, 479] on button "Select" at bounding box center [485, 480] width 578 height 35
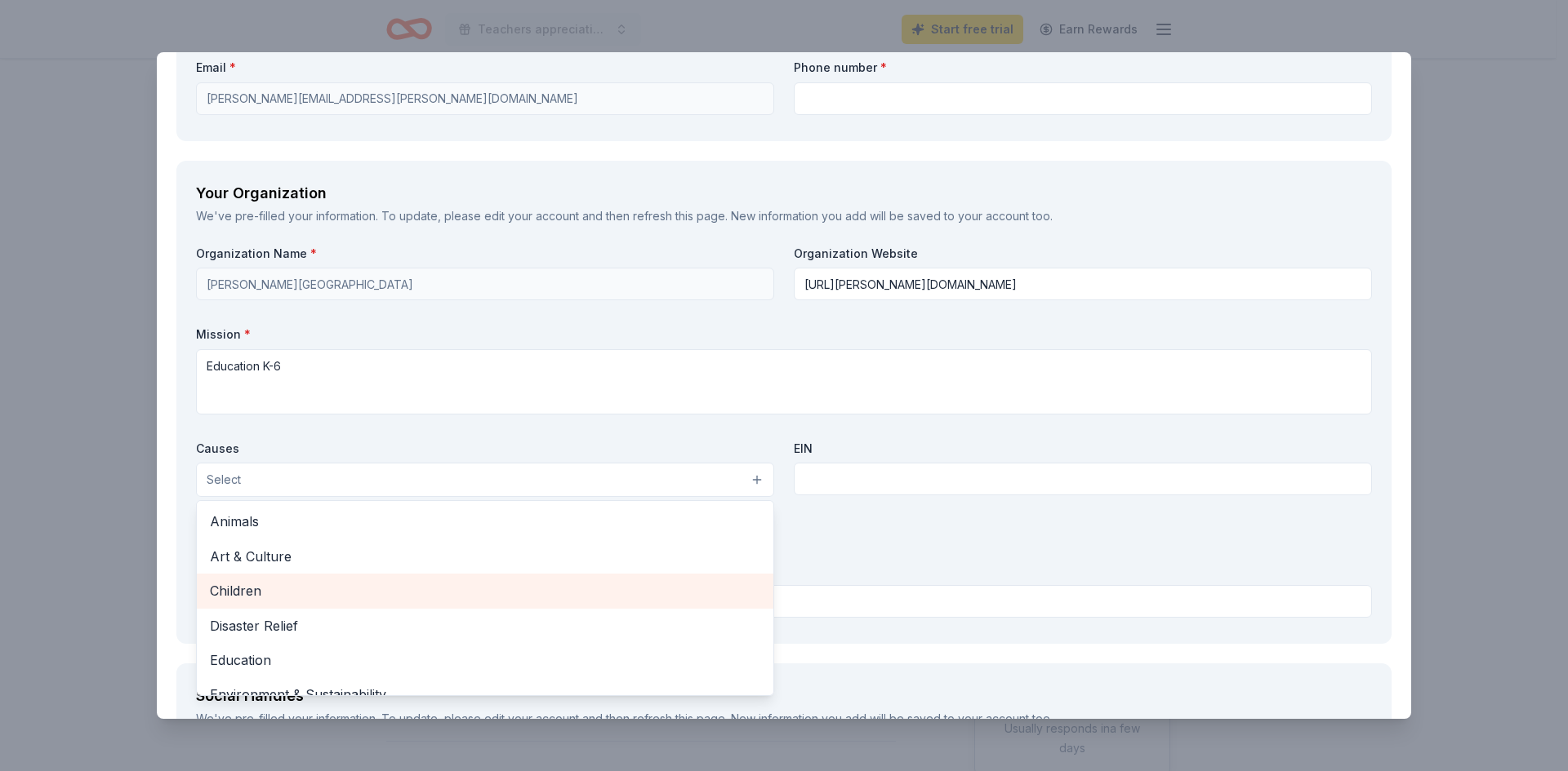
click at [285, 587] on span "Children" at bounding box center [485, 590] width 551 height 21
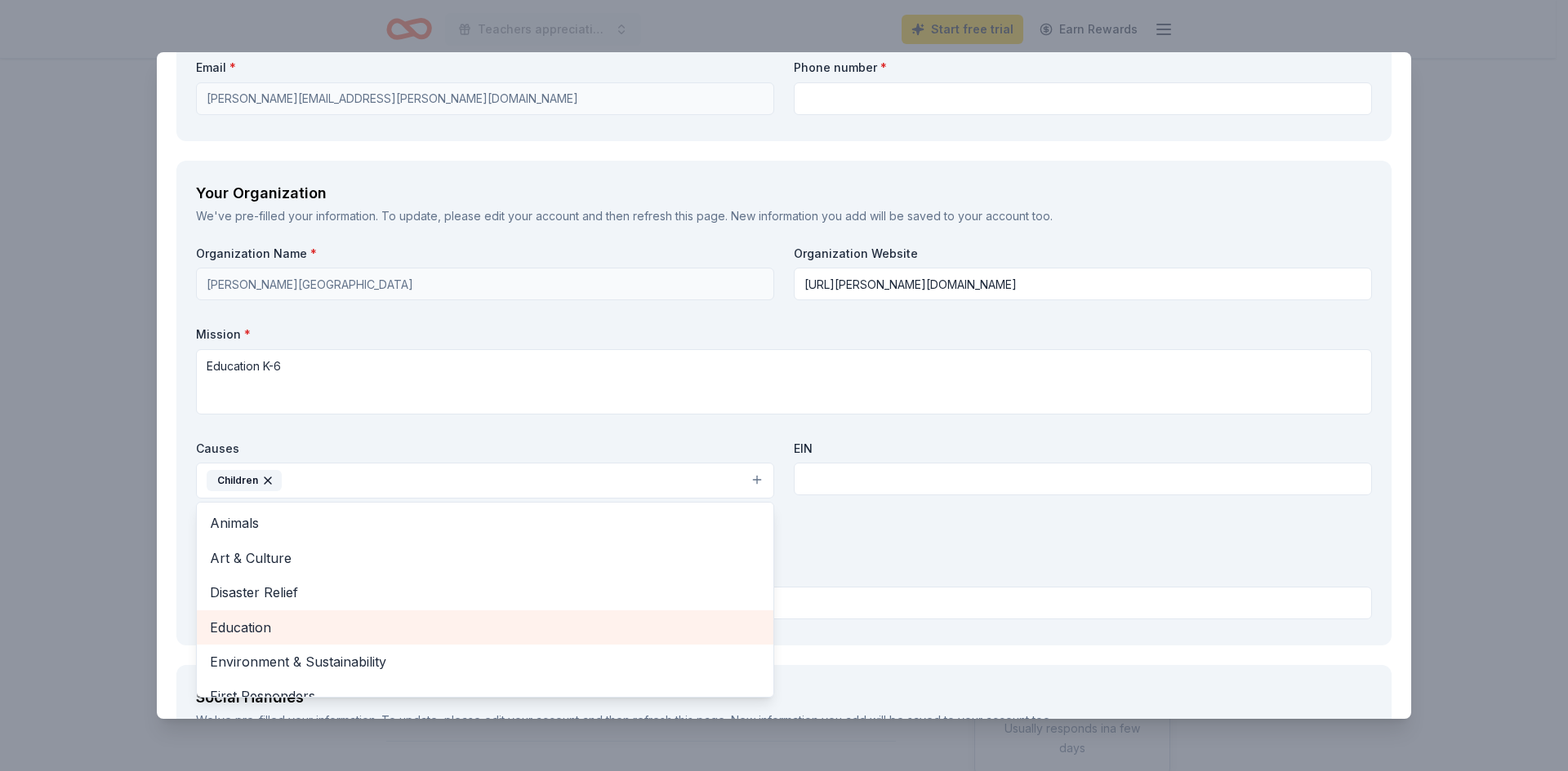
click at [252, 624] on span "Education" at bounding box center [485, 628] width 551 height 21
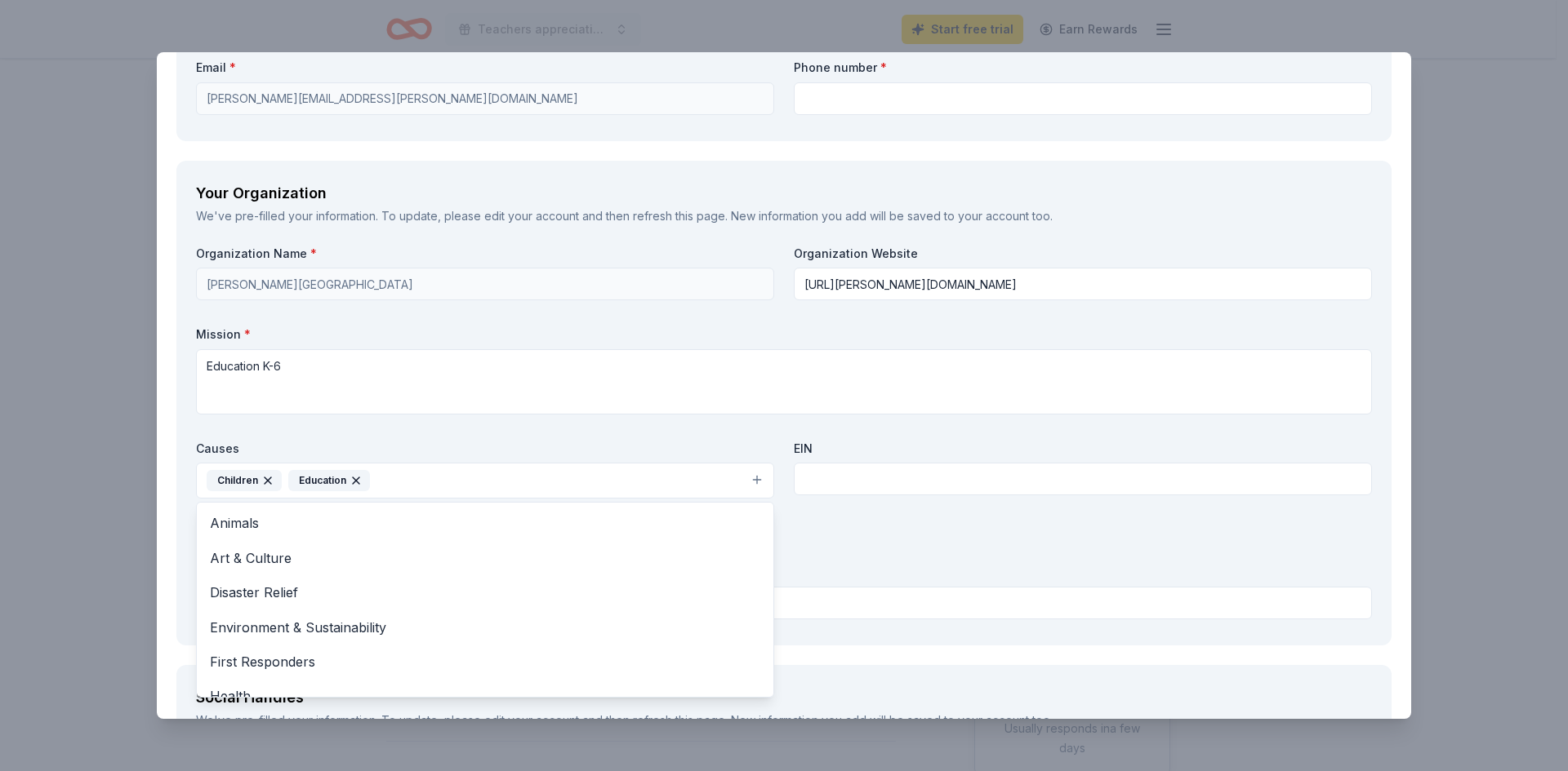
scroll to position [1469, 0]
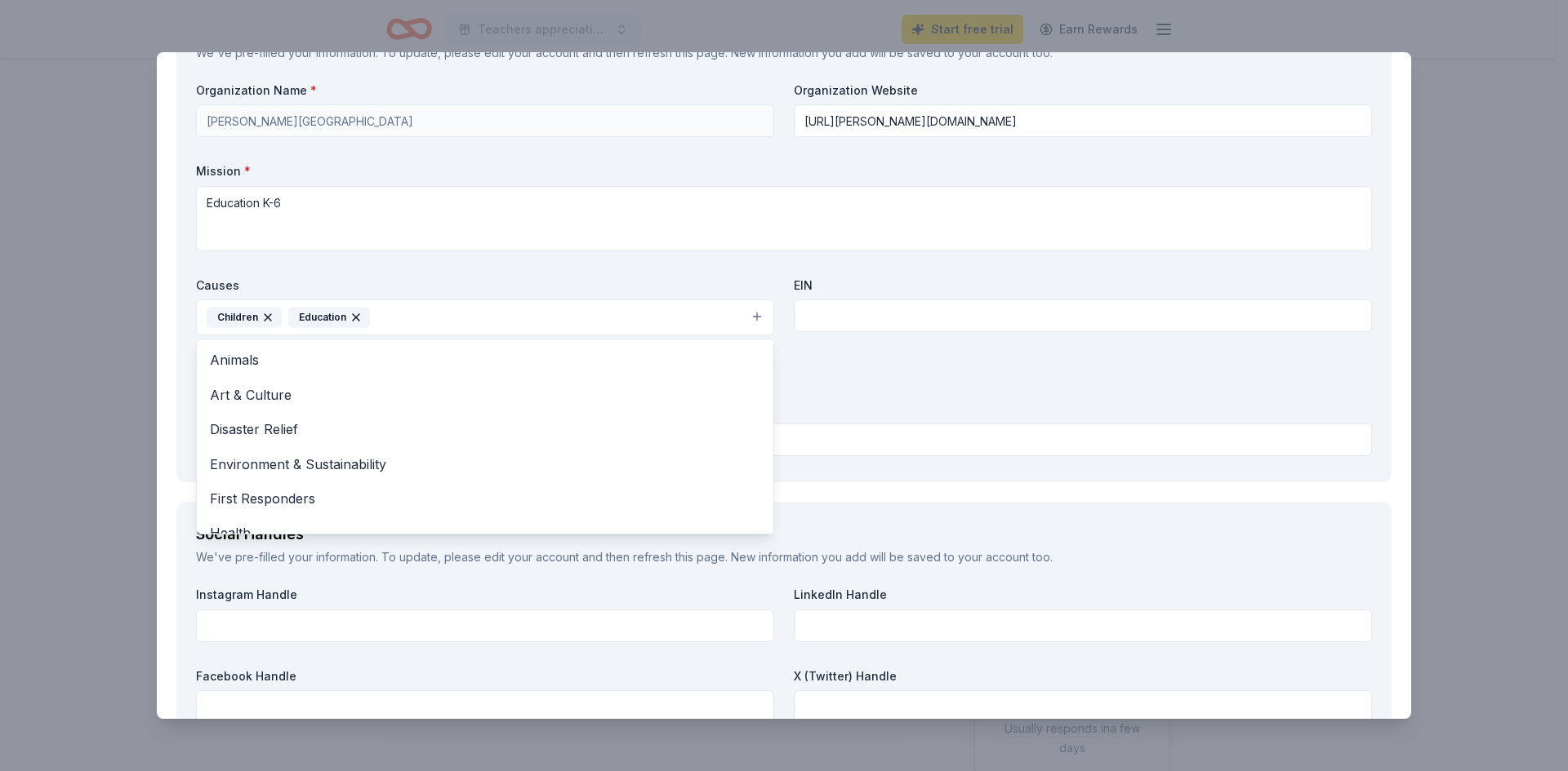
click at [950, 383] on div "Organization Name * [PERSON_NAME] elementary school Organization Website [URL][…" at bounding box center [784, 272] width 1176 height 381
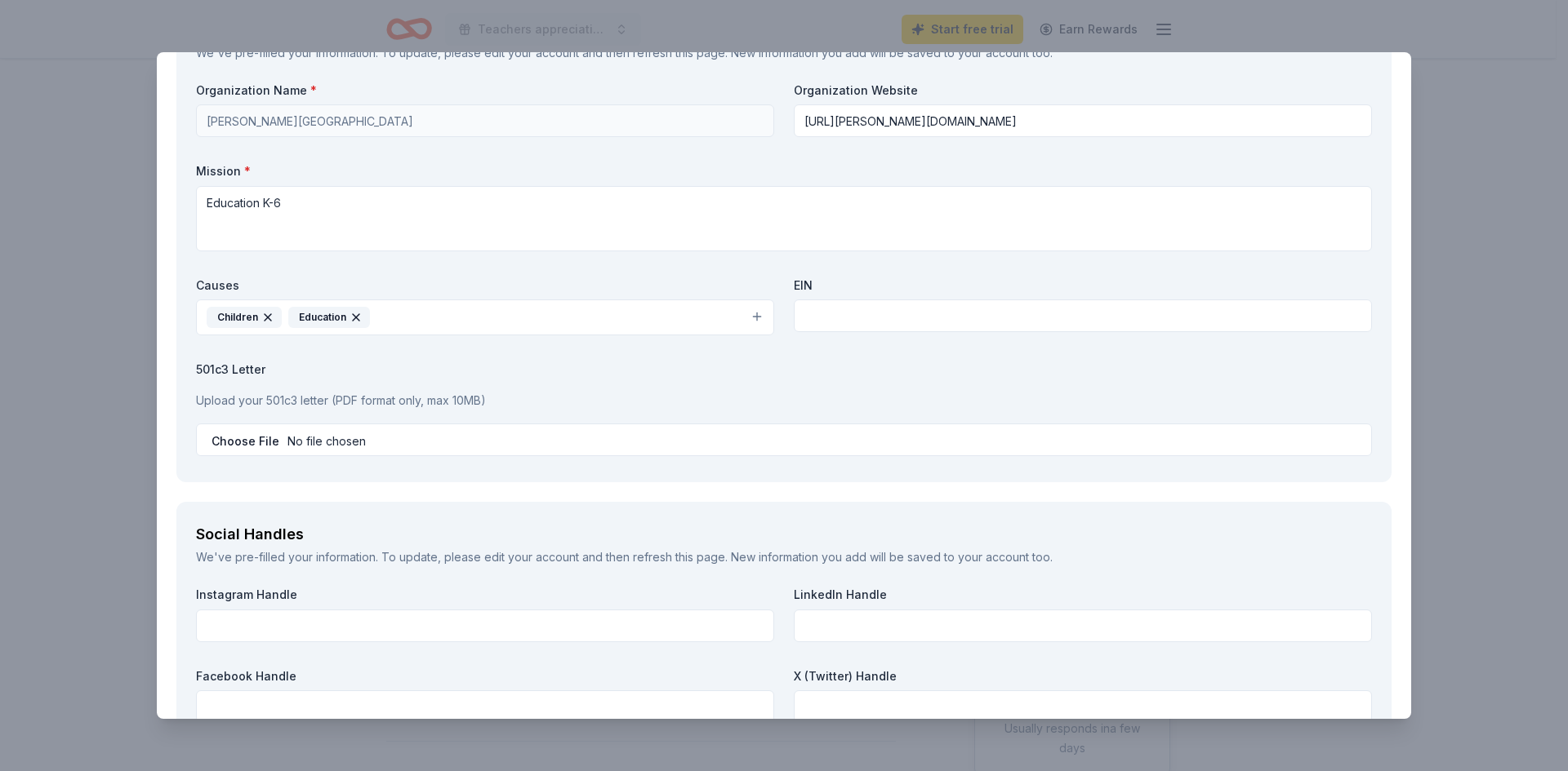
scroll to position [1784, 0]
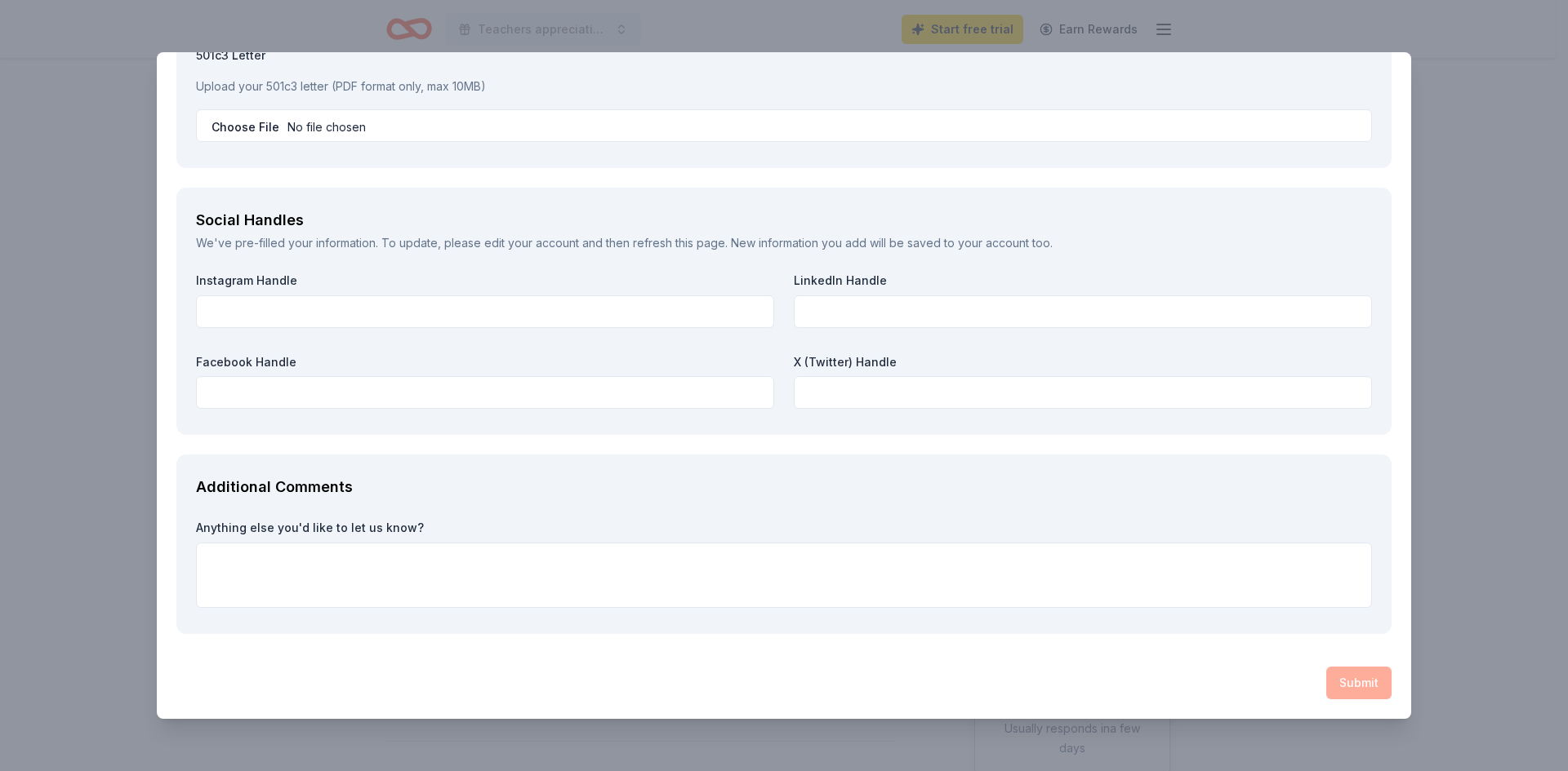
click at [541, 220] on div "Social Handles" at bounding box center [784, 220] width 1176 height 26
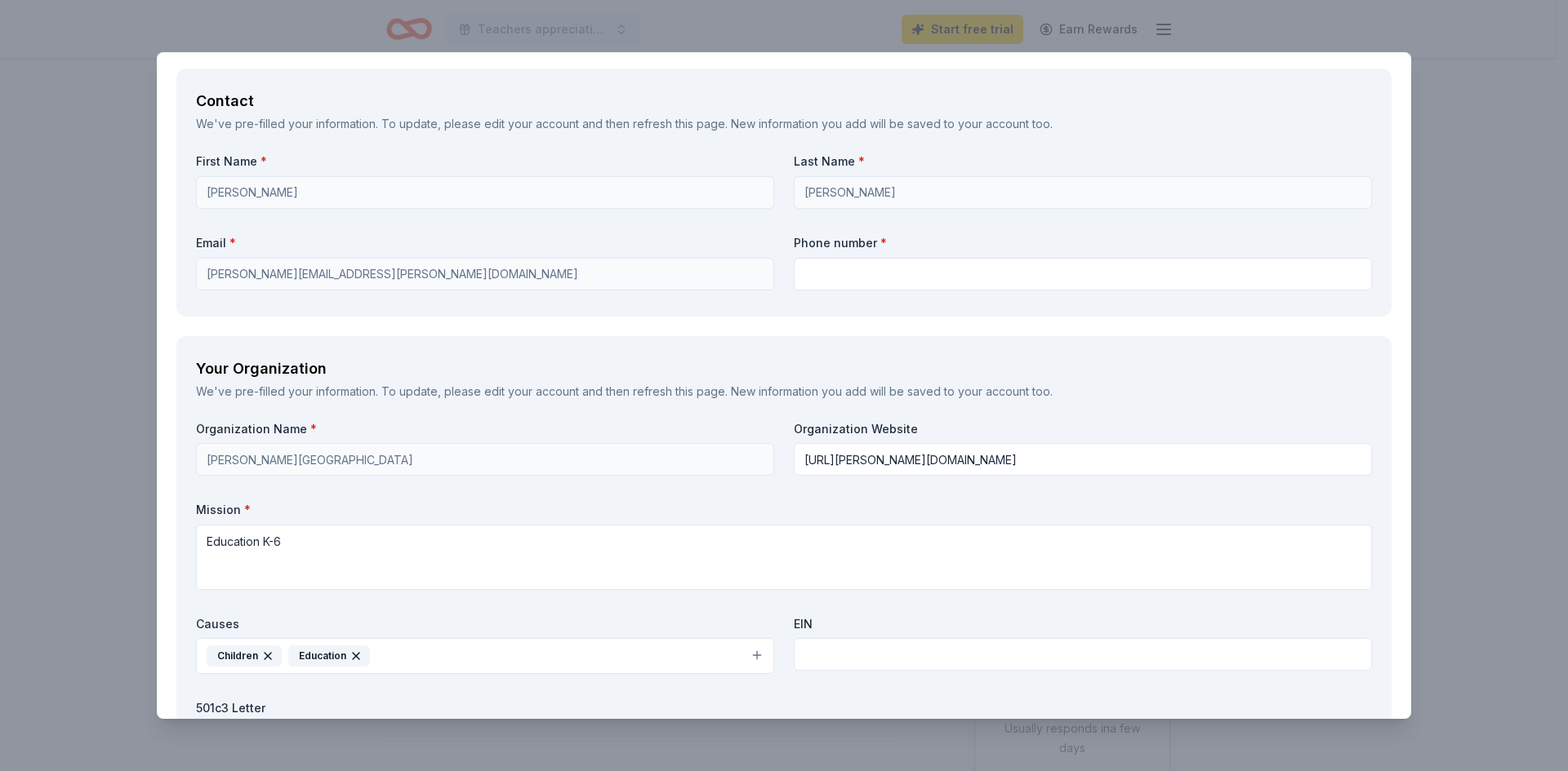
scroll to position [1539, 0]
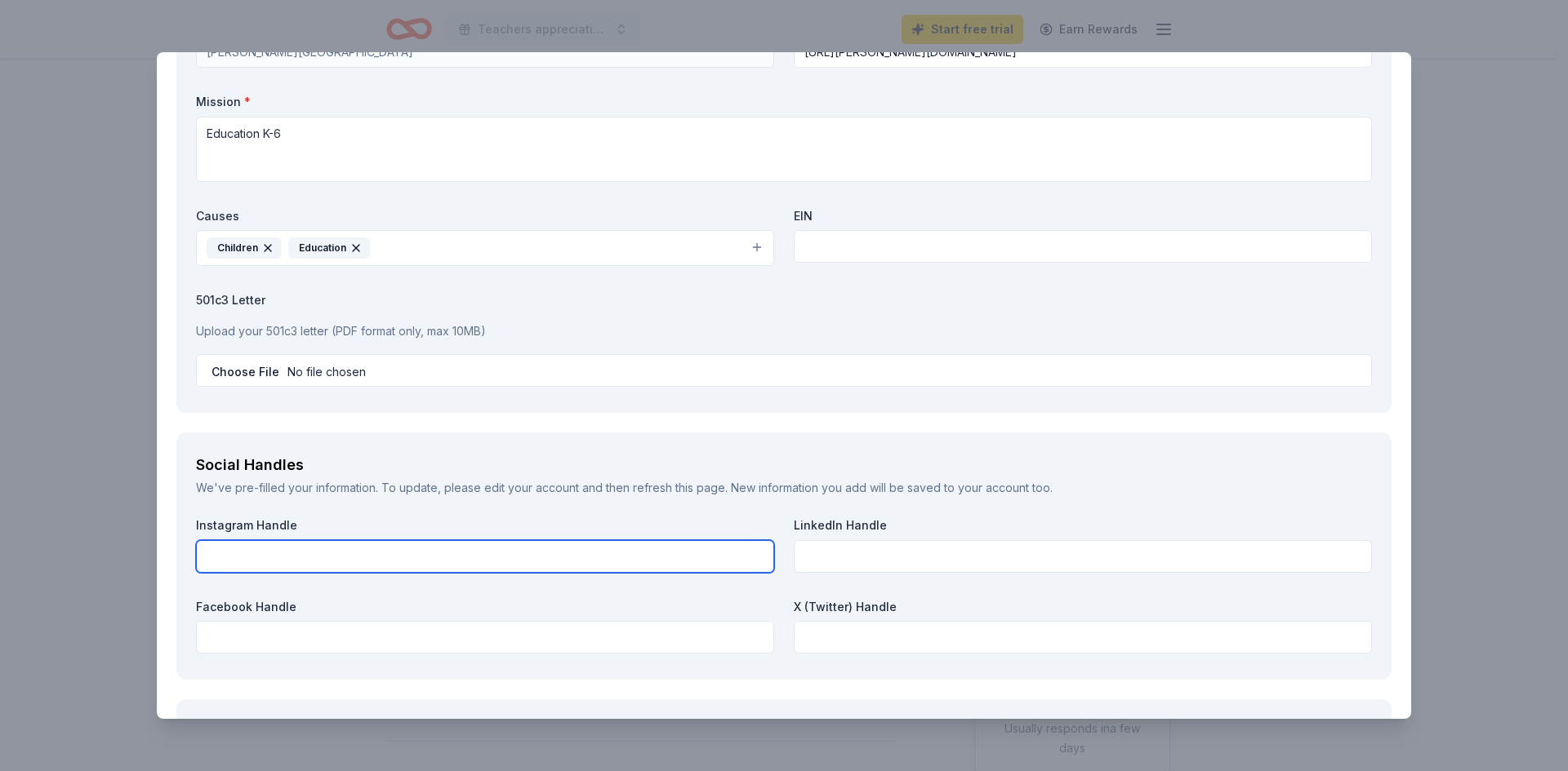
click at [410, 559] on input "text" at bounding box center [485, 557] width 578 height 33
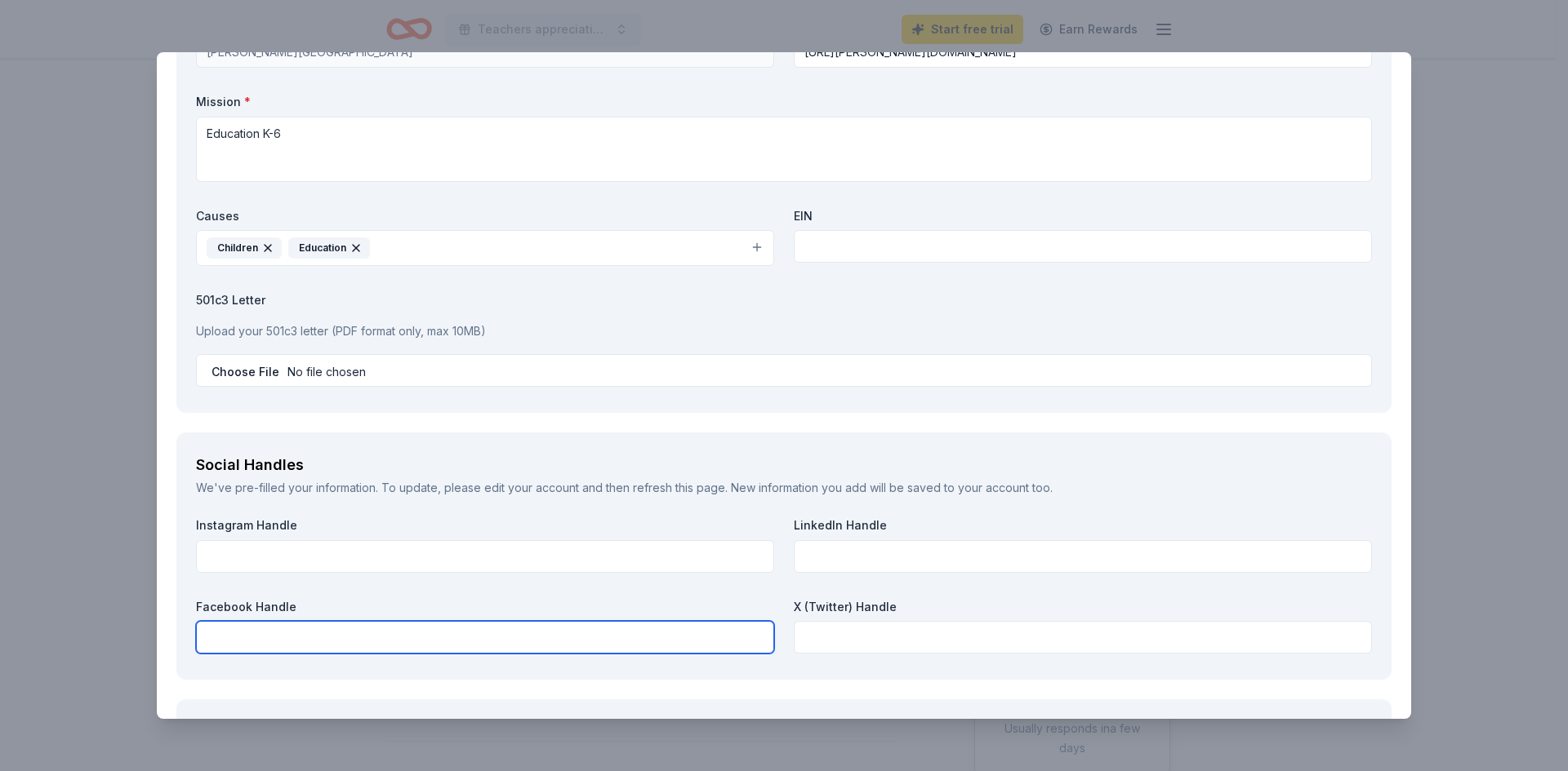
click at [282, 640] on input "text" at bounding box center [485, 638] width 578 height 33
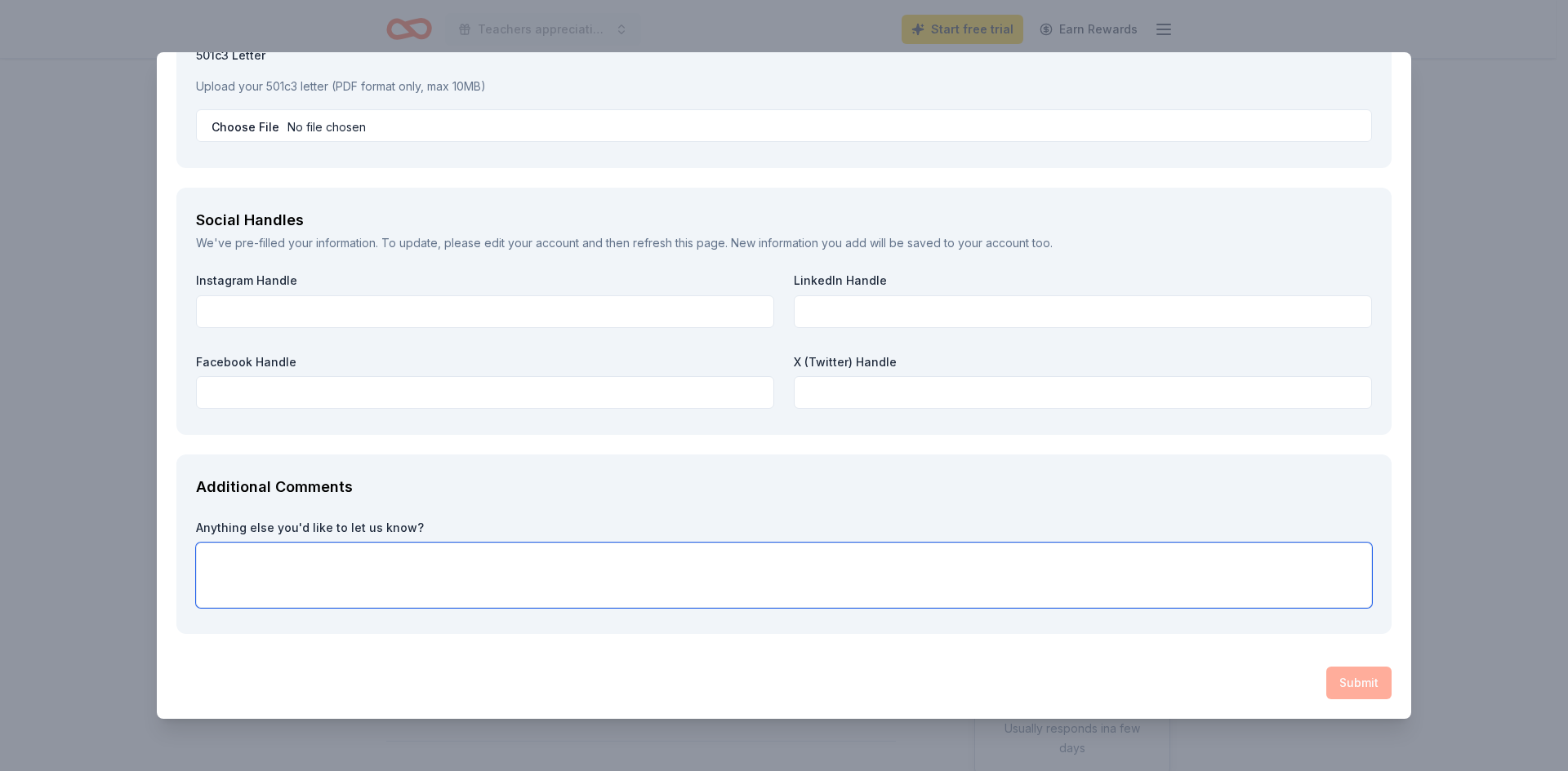
click at [390, 585] on textarea at bounding box center [784, 576] width 1176 height 65
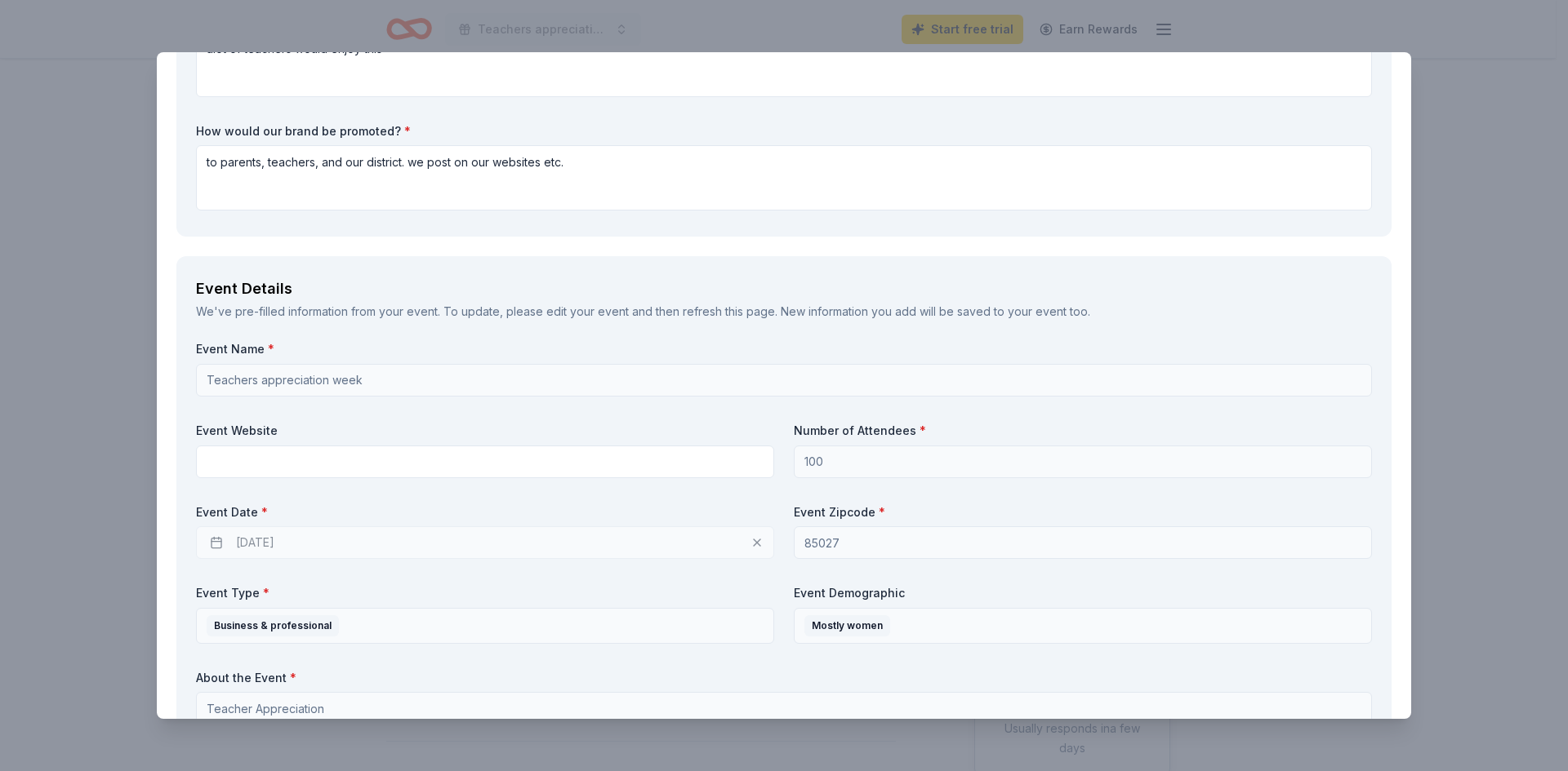
scroll to position [804, 0]
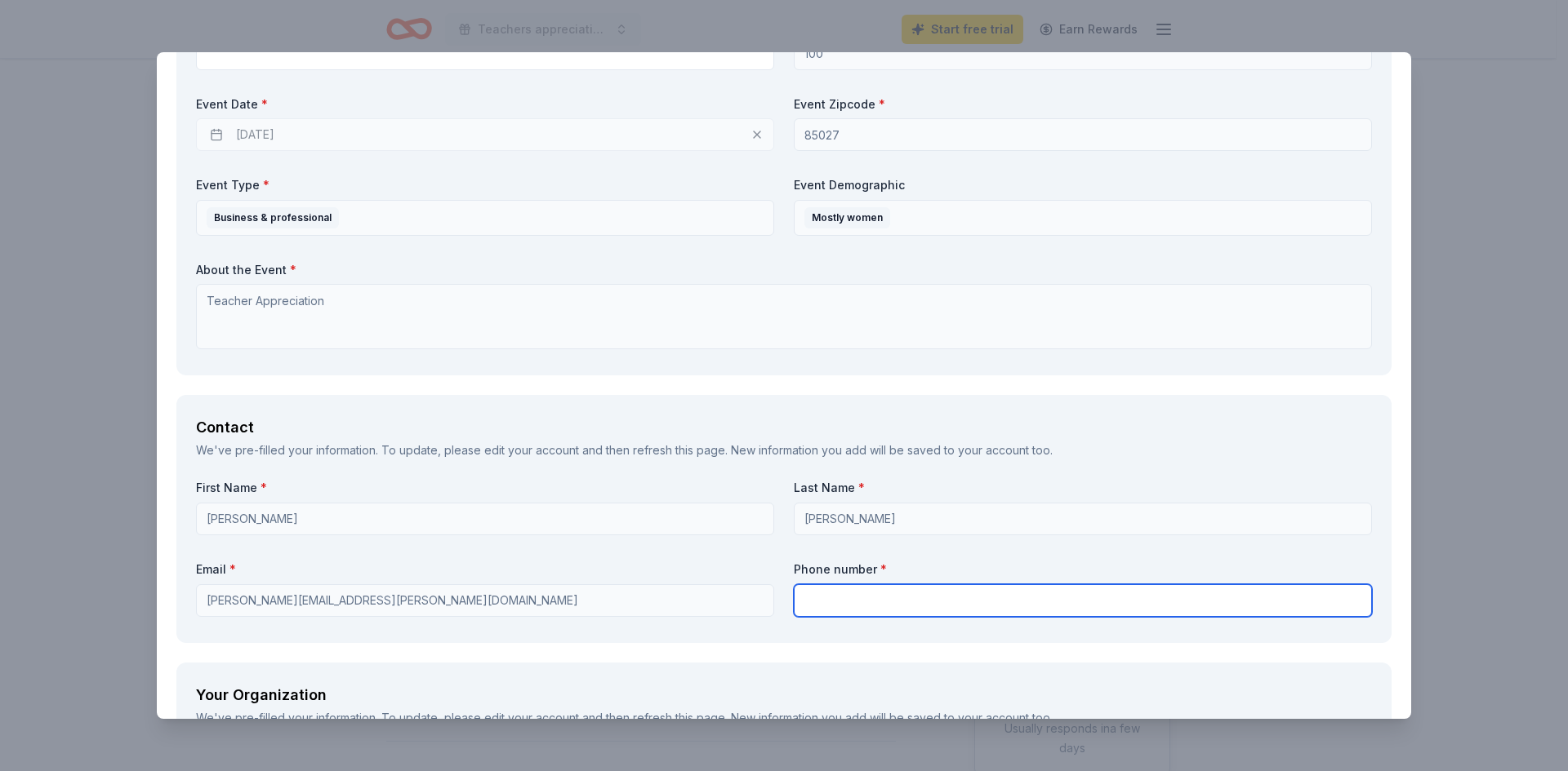
click at [819, 590] on input "text" at bounding box center [1083, 601] width 578 height 33
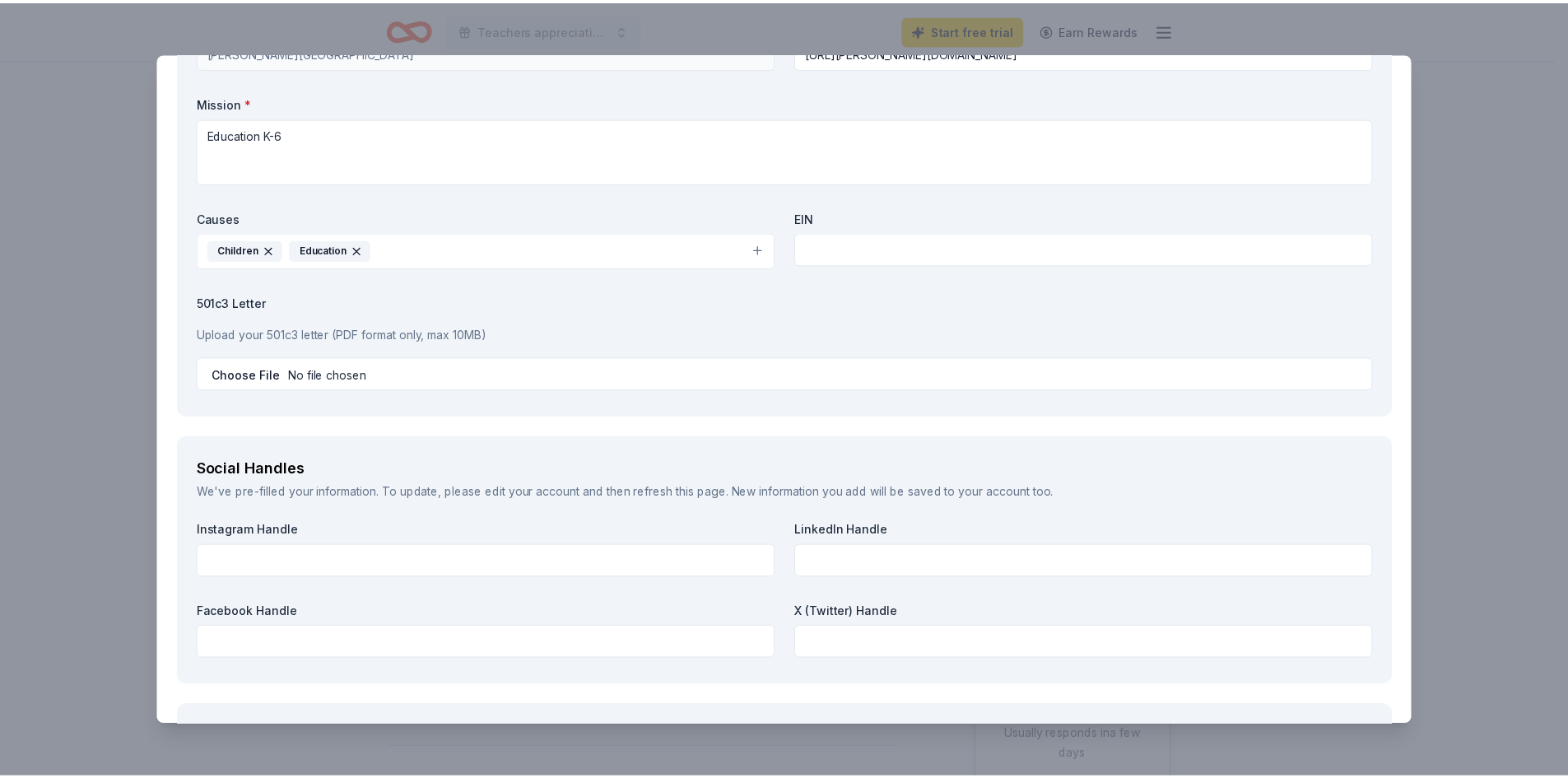
scroll to position [1800, 0]
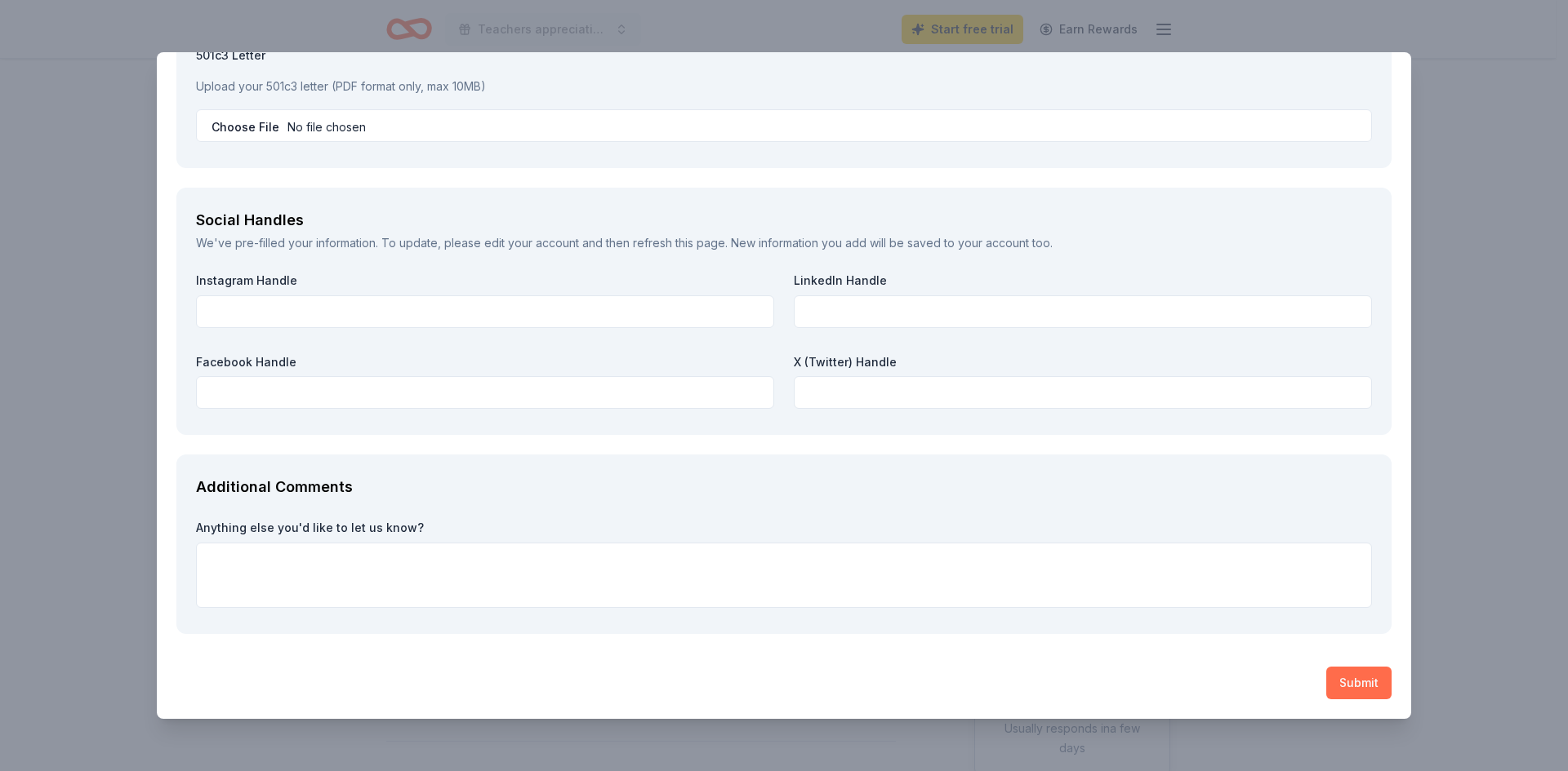
type input "6234453704"
click at [1356, 678] on button "Submit" at bounding box center [1359, 683] width 65 height 33
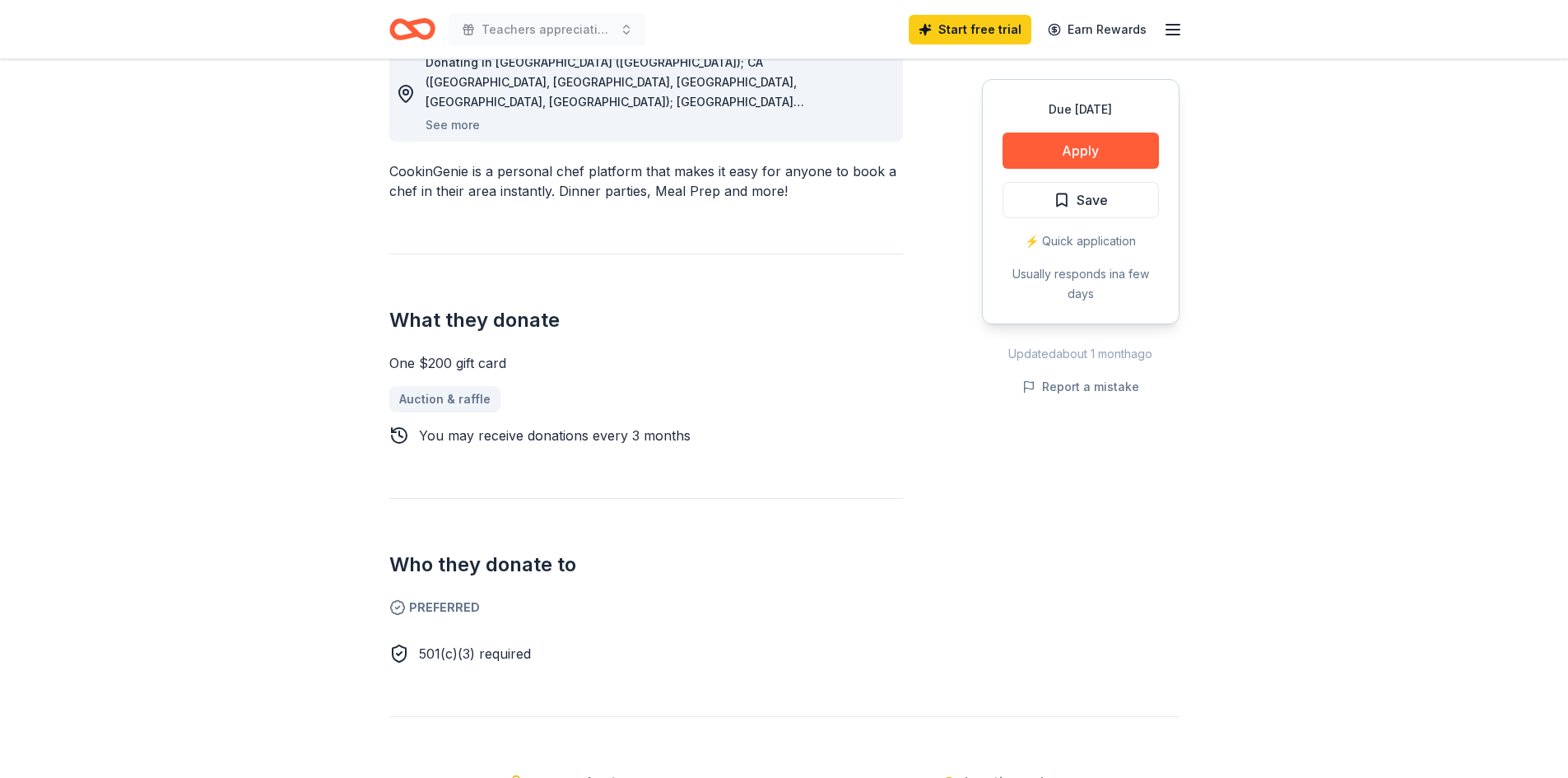
scroll to position [0, 0]
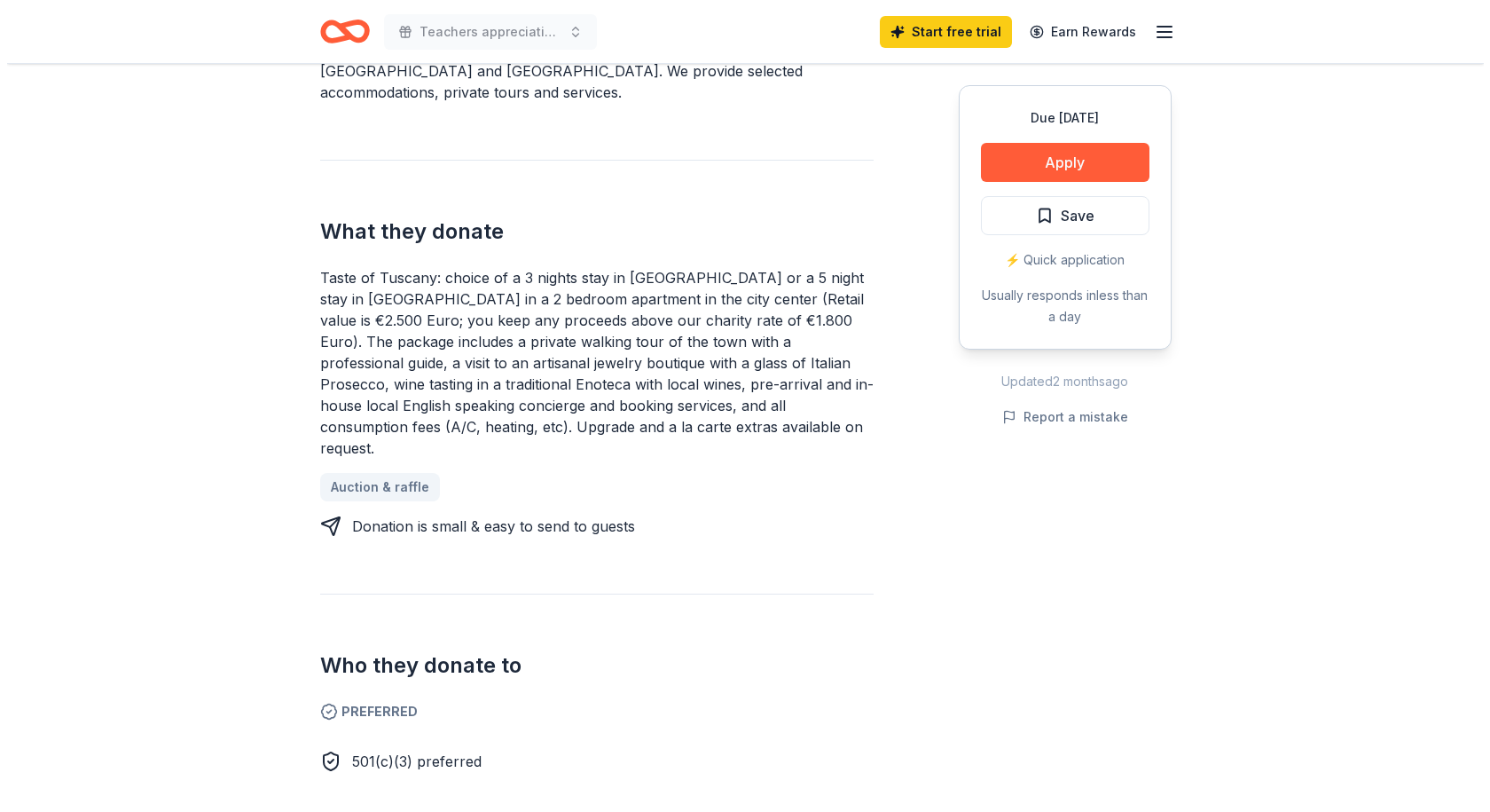
scroll to position [266, 0]
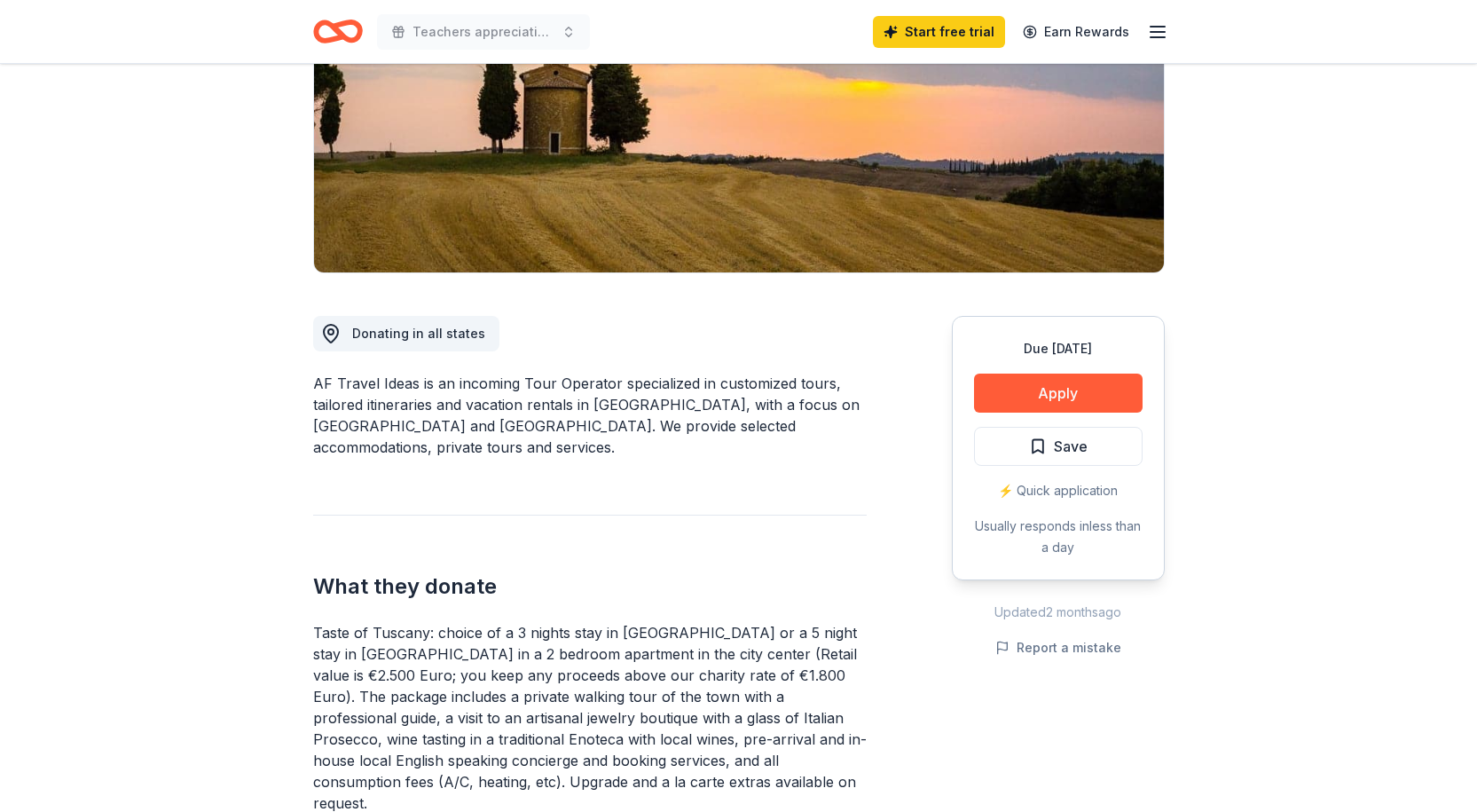
click at [1050, 492] on div "⚡️ Quick application" at bounding box center [1058, 490] width 169 height 22
click at [1007, 490] on div "⚡️ Quick application" at bounding box center [1058, 490] width 169 height 22
click at [1065, 383] on button "Apply" at bounding box center [1058, 393] width 169 height 39
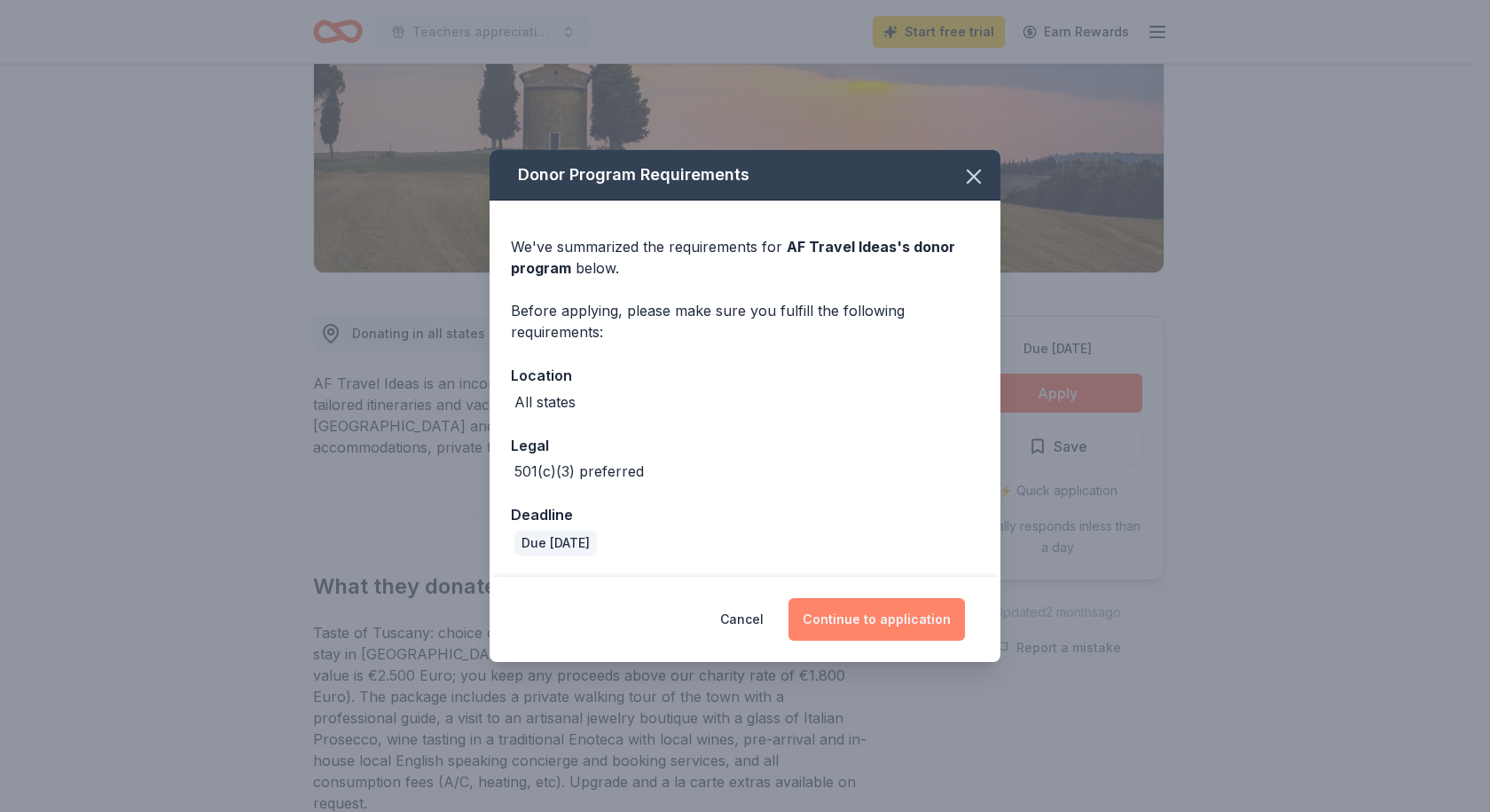
click at [892, 612] on button "Continue to application" at bounding box center [876, 619] width 177 height 42
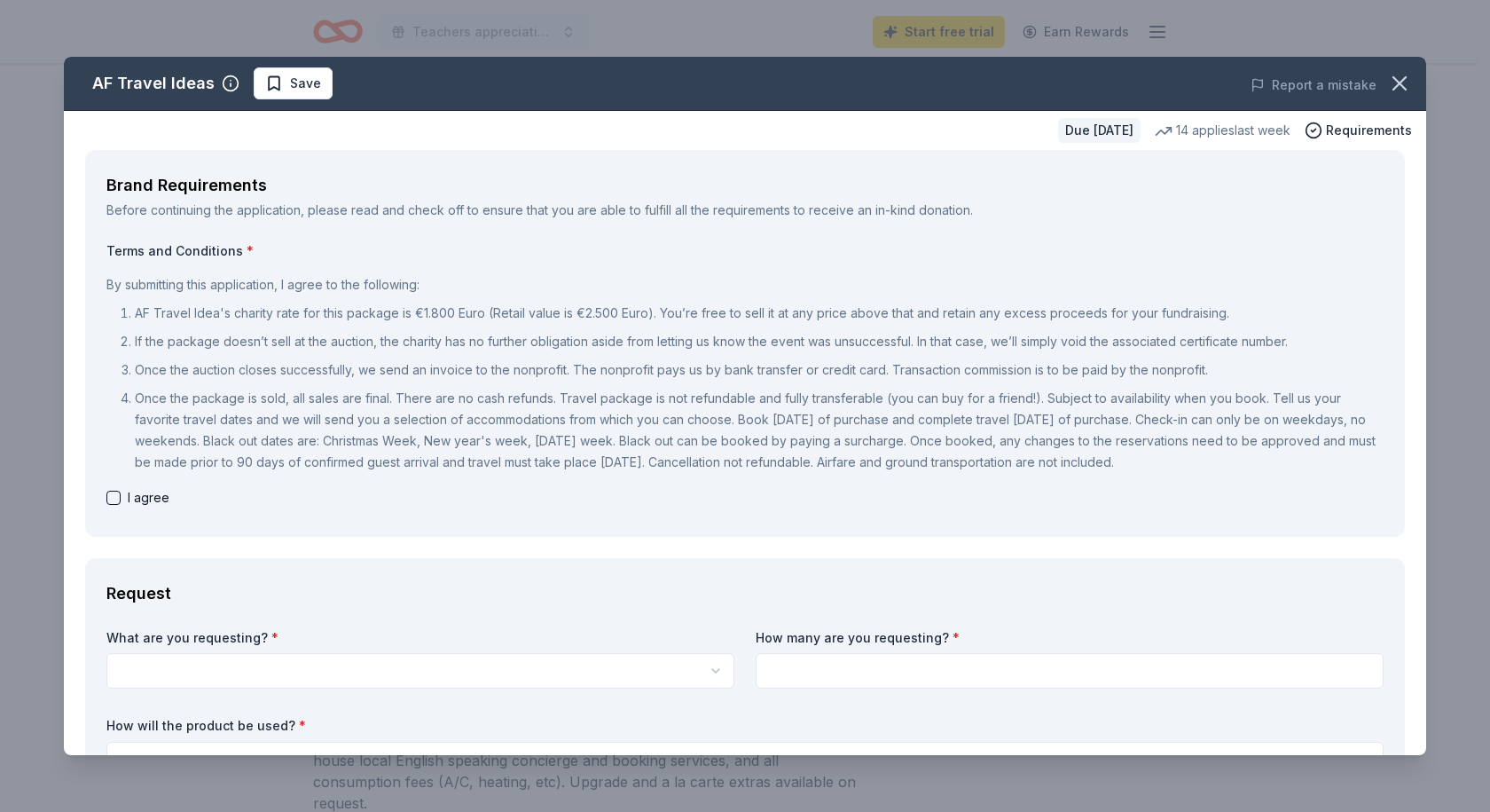
click at [112, 496] on button "button" at bounding box center [113, 497] width 14 height 14
checkbox input "true"
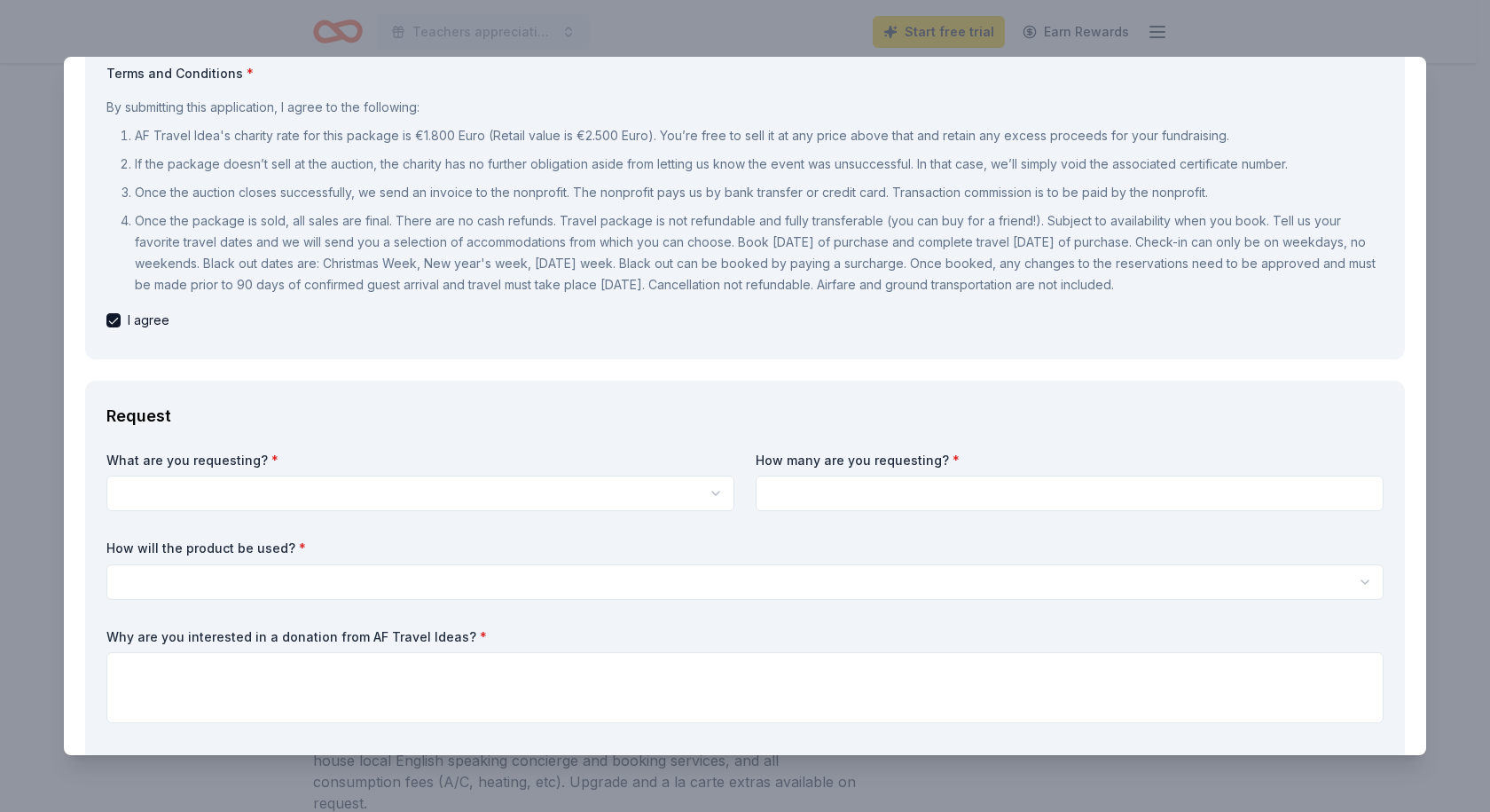
click at [189, 483] on html "Teachers appreciation week Start free trial Earn Rewards Due in 225 days Share …" at bounding box center [745, 139] width 1490 height 812
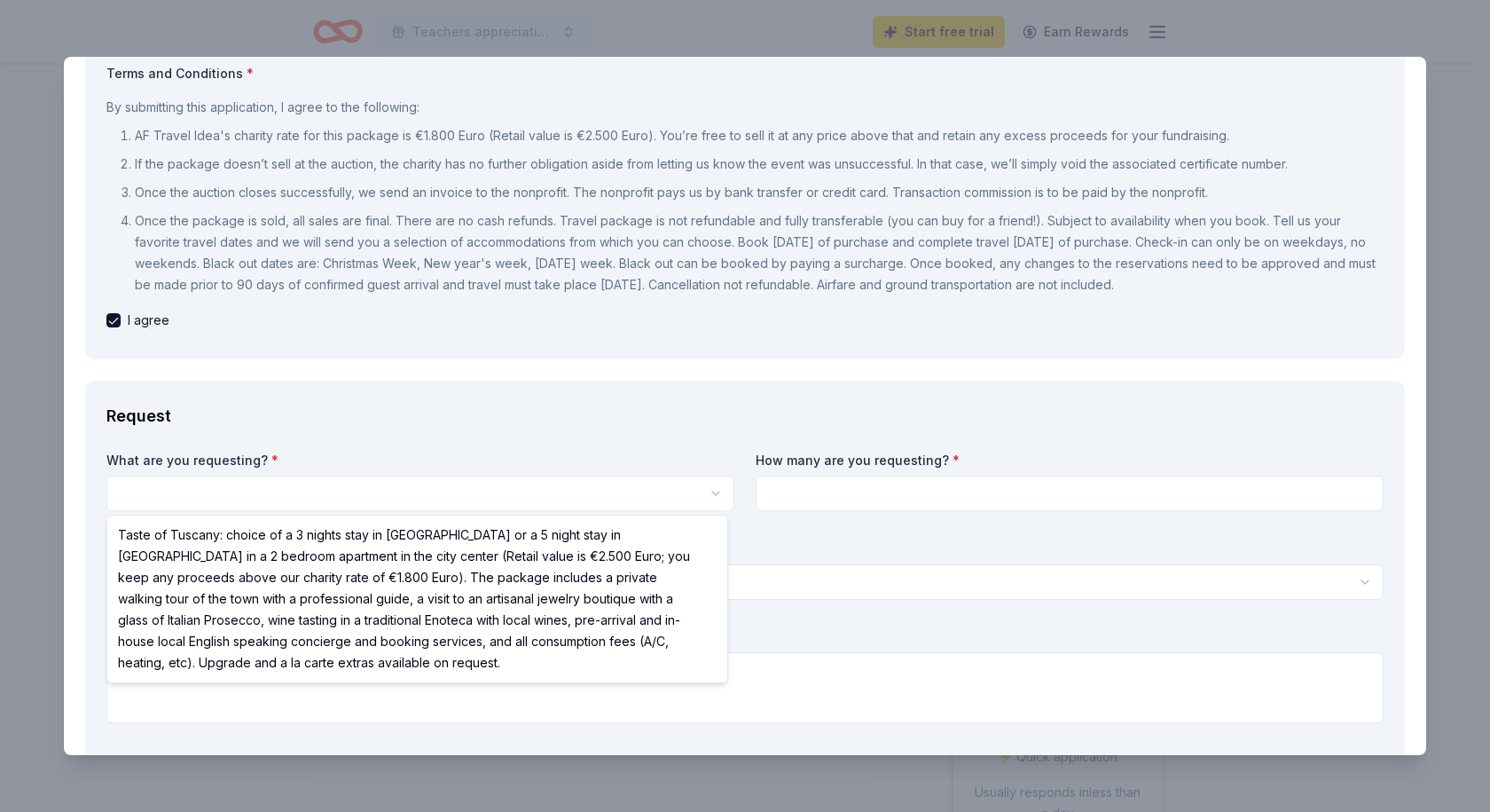
scroll to position [0, 0]
select select "Taste of Tuscany: choice of a 3 nights stay in Florence or a 5 night stay in Co…"
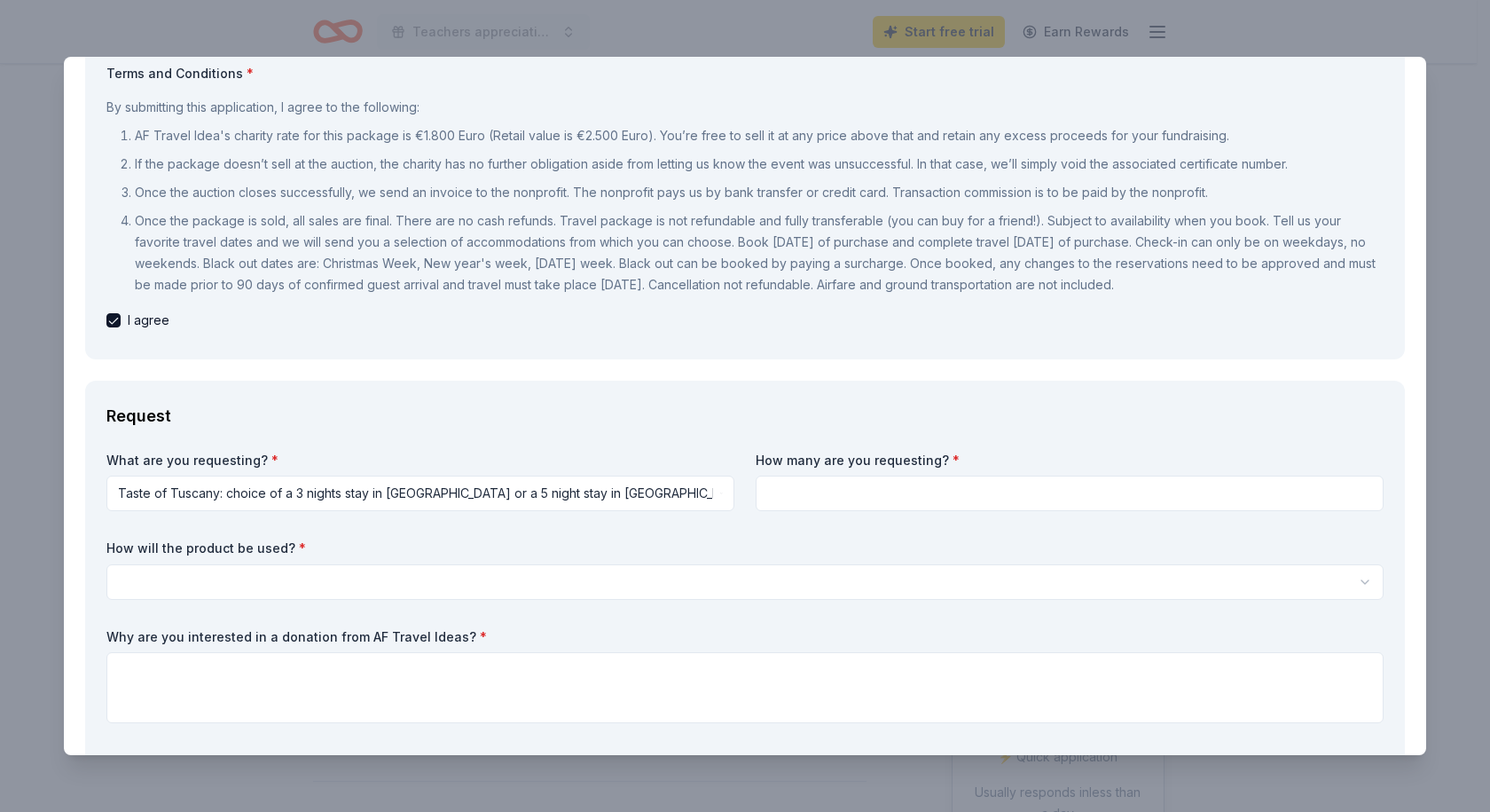
click at [826, 487] on input at bounding box center [1070, 493] width 628 height 36
type input "2"
click at [142, 574] on html "Teachers appreciation week Start free trial Earn Rewards Due in 225 days Share …" at bounding box center [745, 406] width 1490 height 812
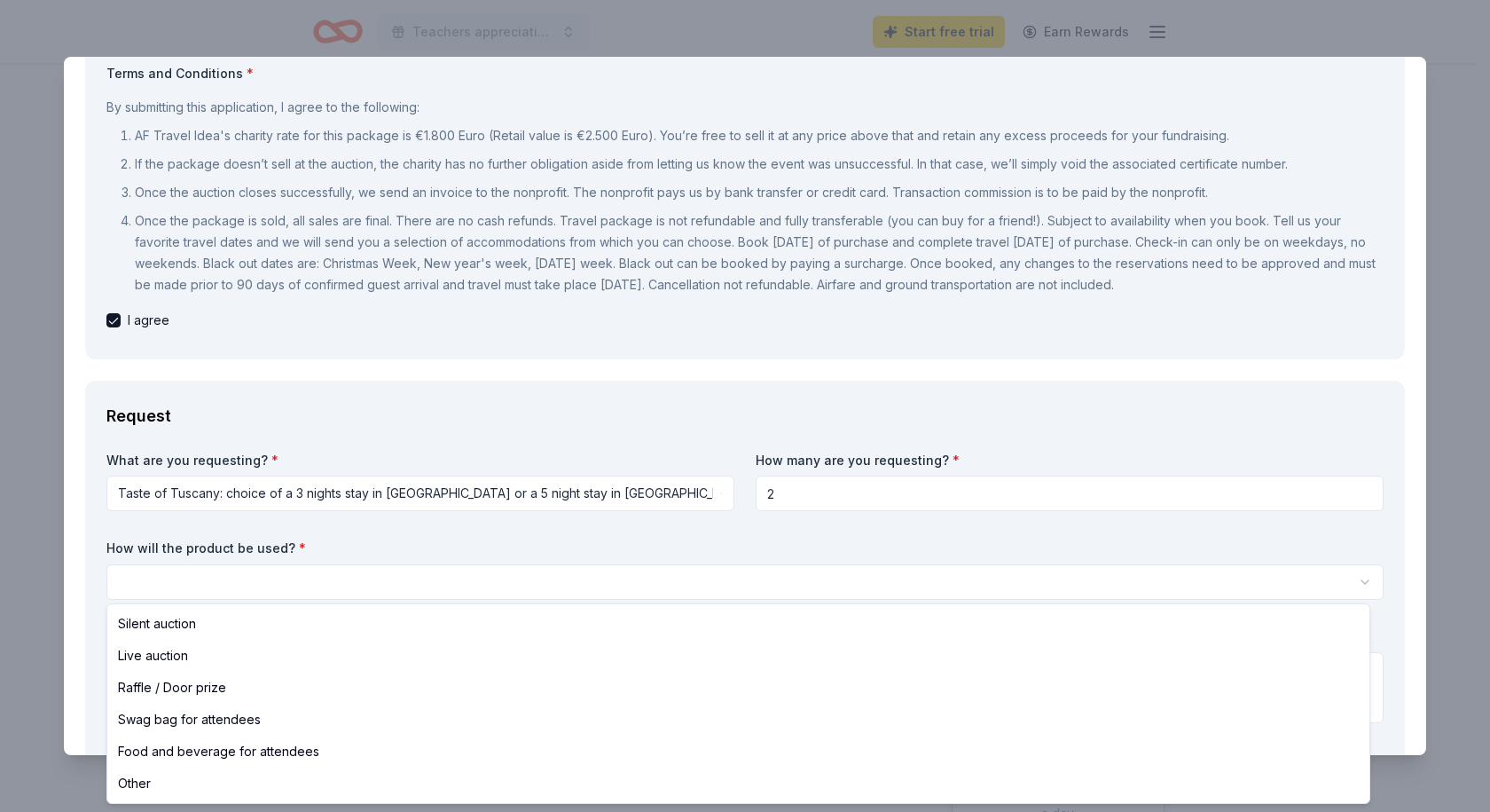
select select "other"
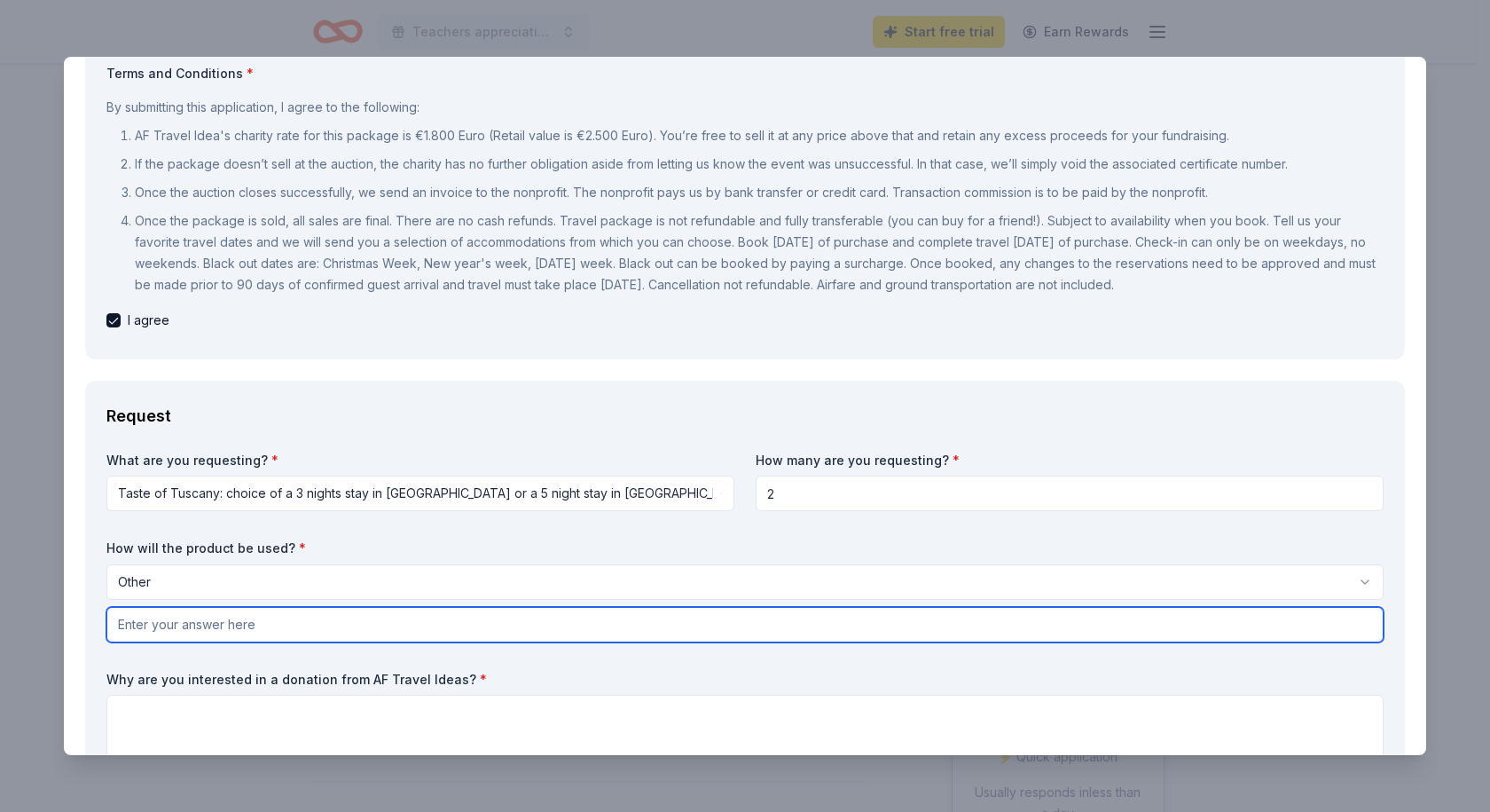
click at [162, 617] on input "text" at bounding box center [745, 625] width 1277 height 36
click at [139, 626] on input "Dontation to teachers" at bounding box center [745, 625] width 1277 height 36
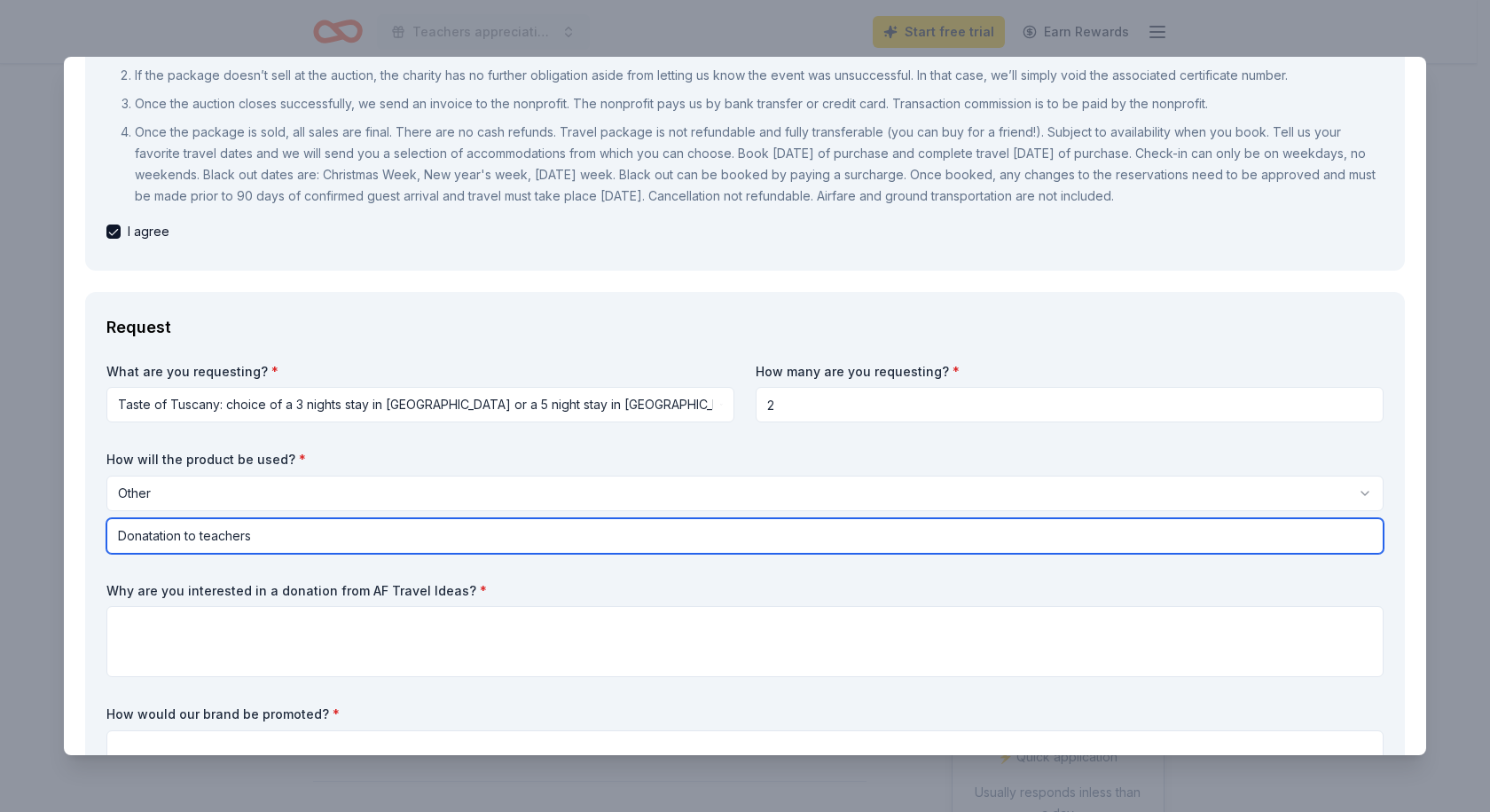
scroll to position [532, 0]
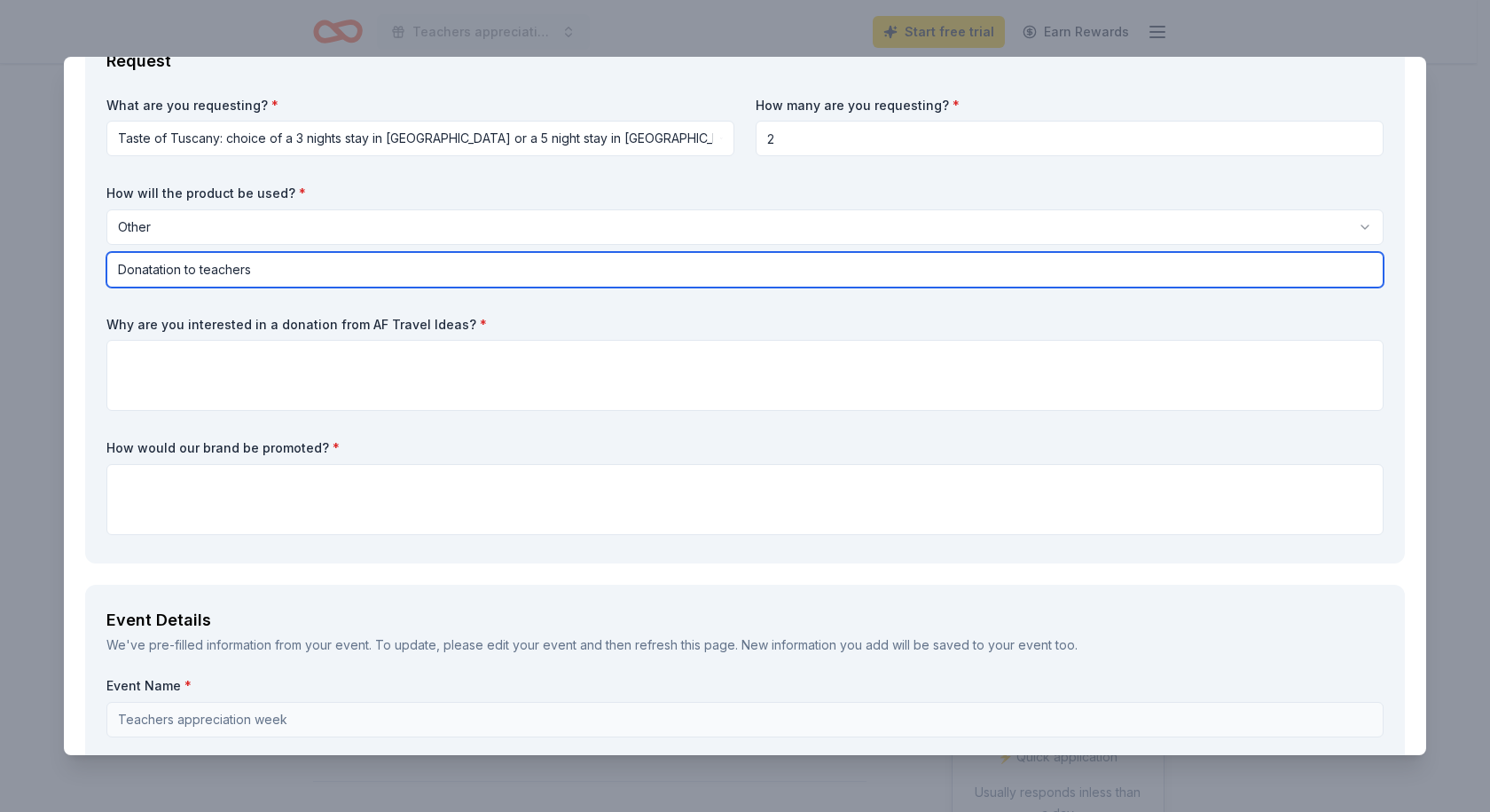
drag, startPoint x: 161, startPoint y: 272, endPoint x: 192, endPoint y: 270, distance: 31.1
click at [355, 273] on input "Donatation to teachers" at bounding box center [745, 269] width 1277 height 36
drag, startPoint x: 181, startPoint y: 267, endPoint x: 154, endPoint y: 266, distance: 27.0
click at [154, 266] on input "Donatation to teachers" at bounding box center [745, 269] width 1277 height 36
type input "Donation to teachers"
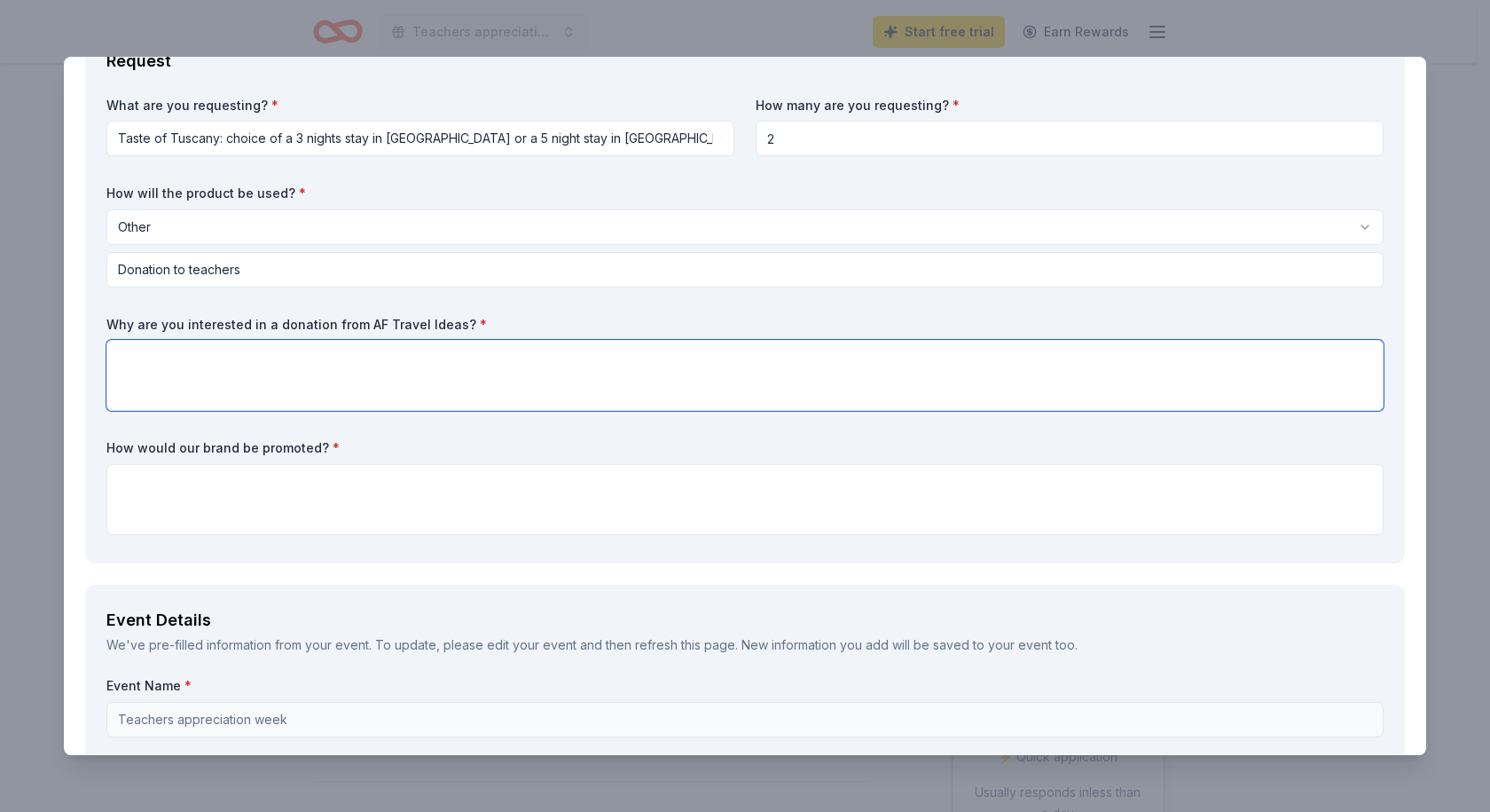
click at [163, 361] on textarea at bounding box center [745, 375] width 1277 height 71
type textarea "Teachers love to travel and relax over teh summer"
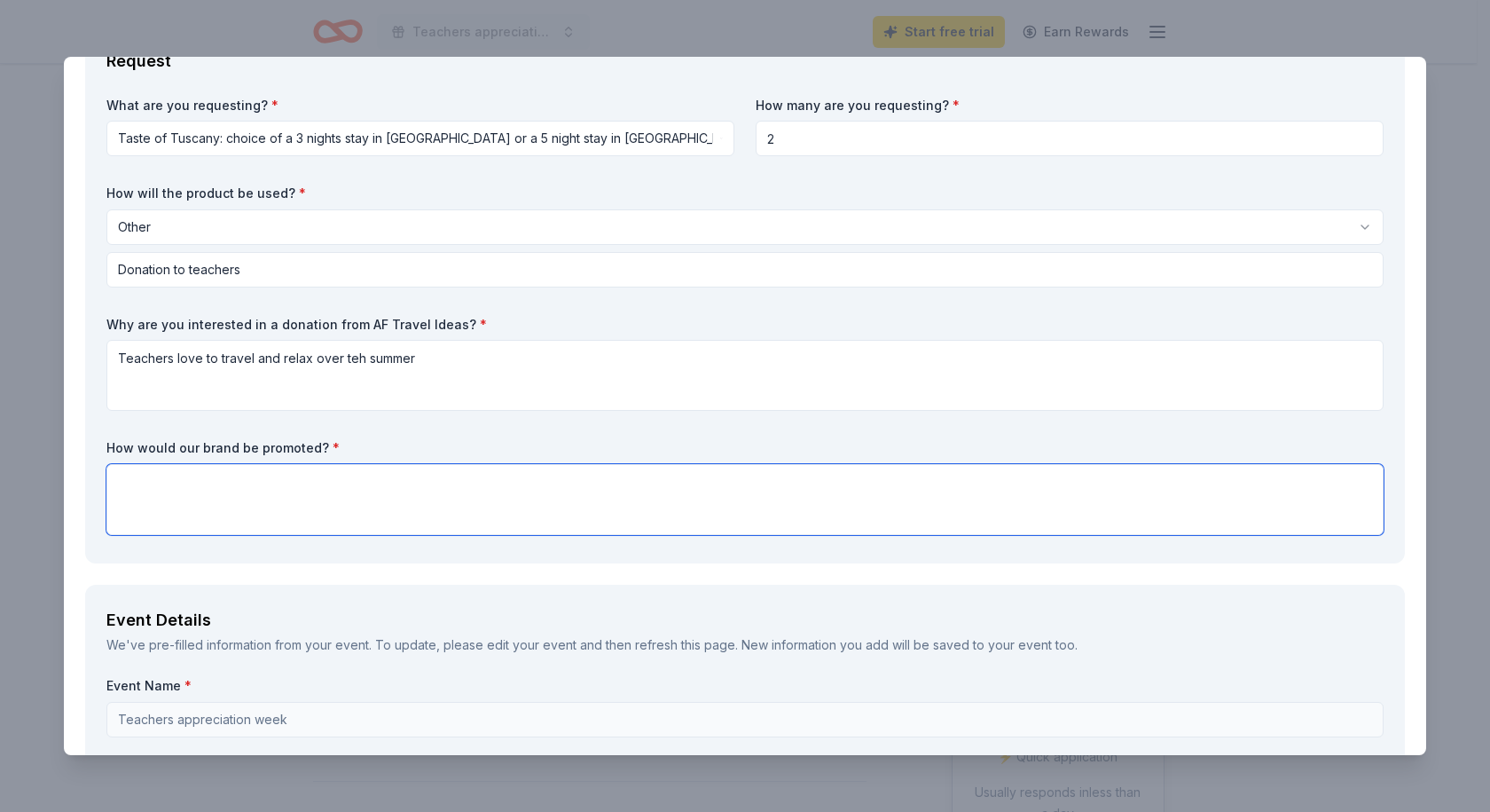
click at [190, 491] on textarea at bounding box center [745, 499] width 1277 height 71
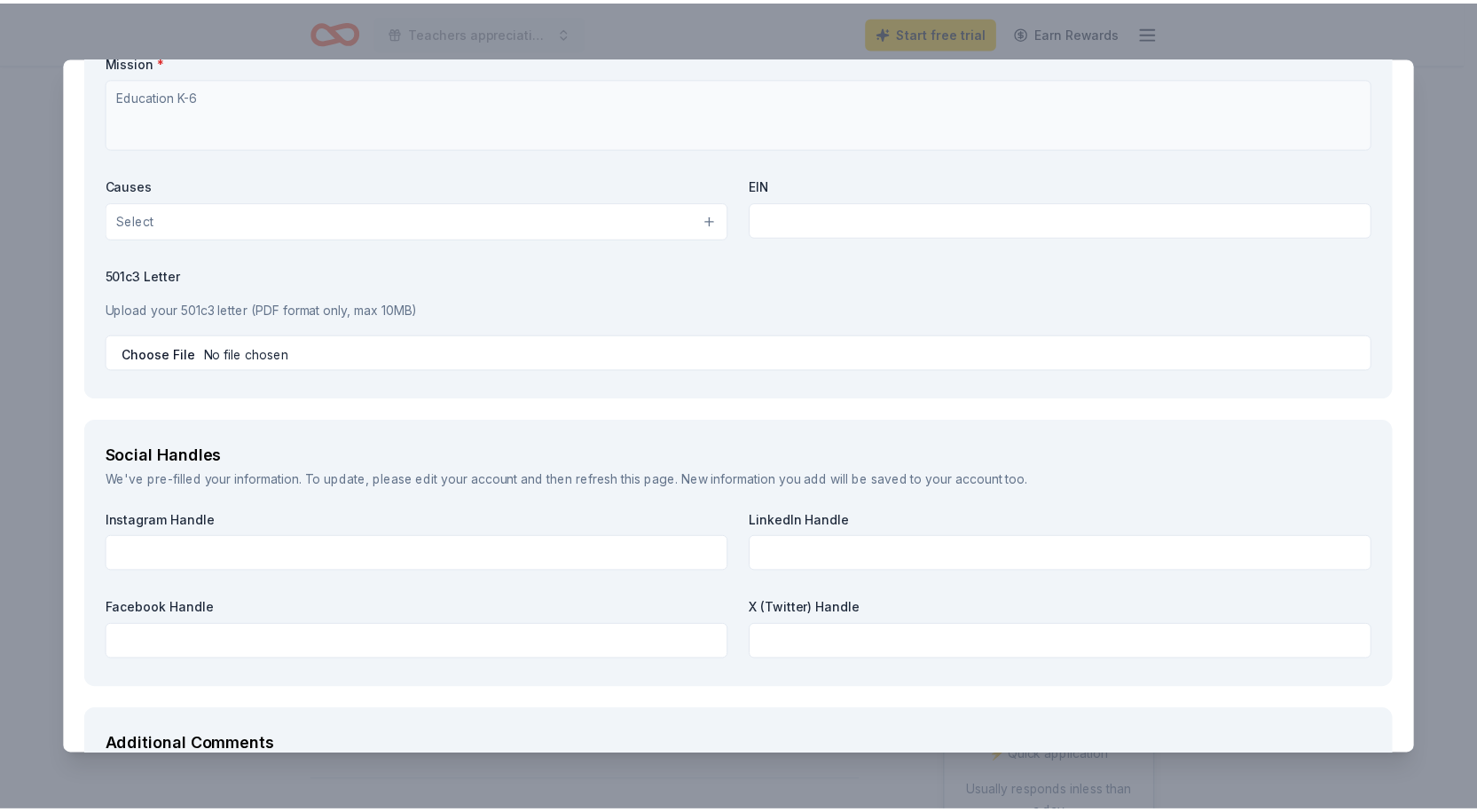
scroll to position [2370, 0]
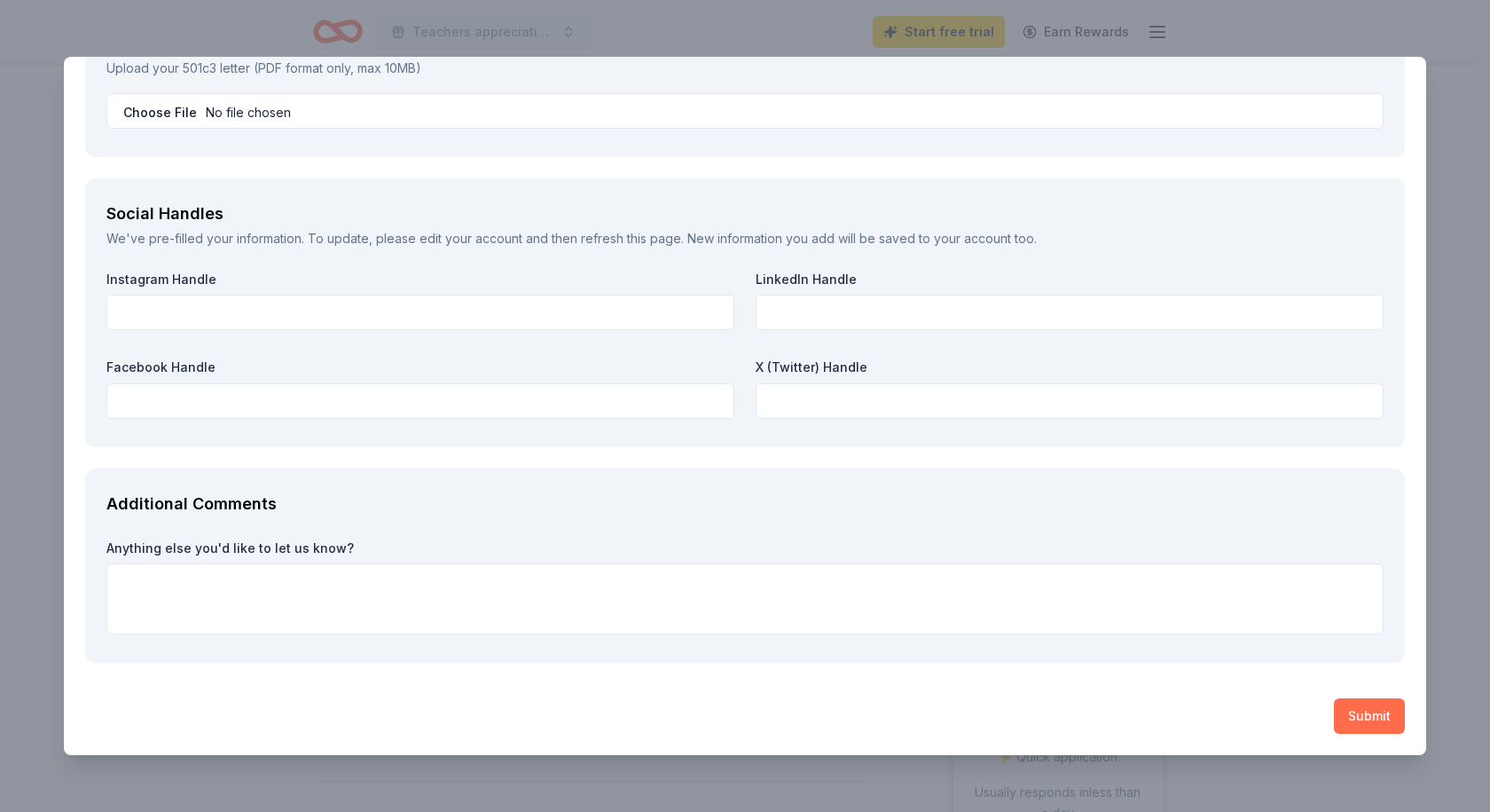
type textarea "Our class Dojo/school website/ facebook"
click at [1370, 719] on button "Submit" at bounding box center [1370, 715] width 71 height 36
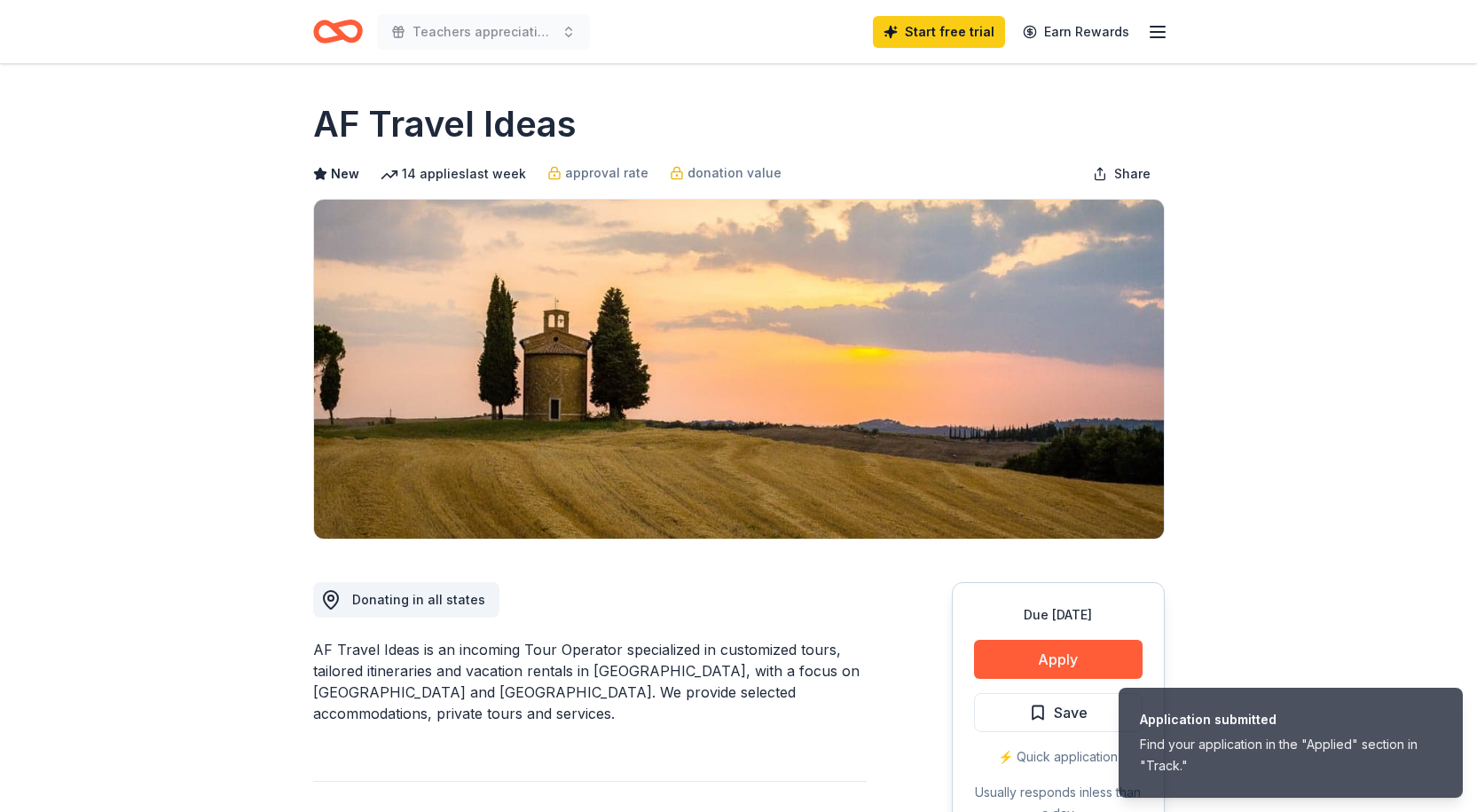
drag, startPoint x: 1346, startPoint y: 269, endPoint x: 1087, endPoint y: 211, distance: 265.4
